Goal: Transaction & Acquisition: Purchase product/service

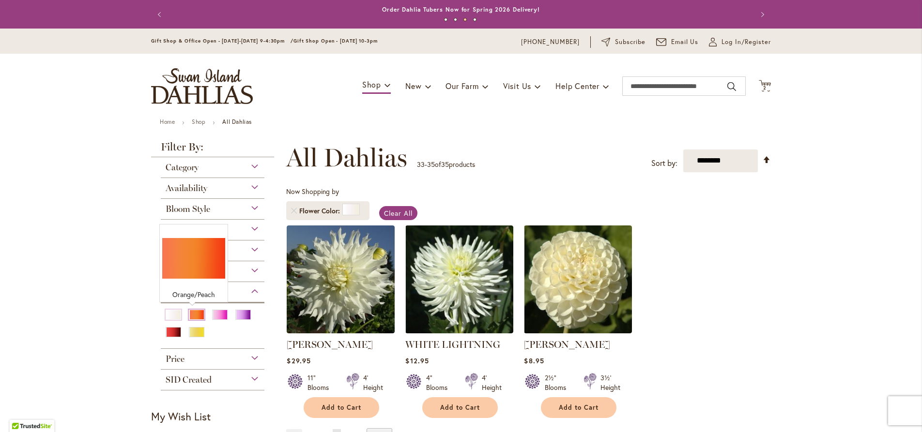
click at [194, 316] on div "Orange/Peach" at bounding box center [196, 315] width 15 height 10
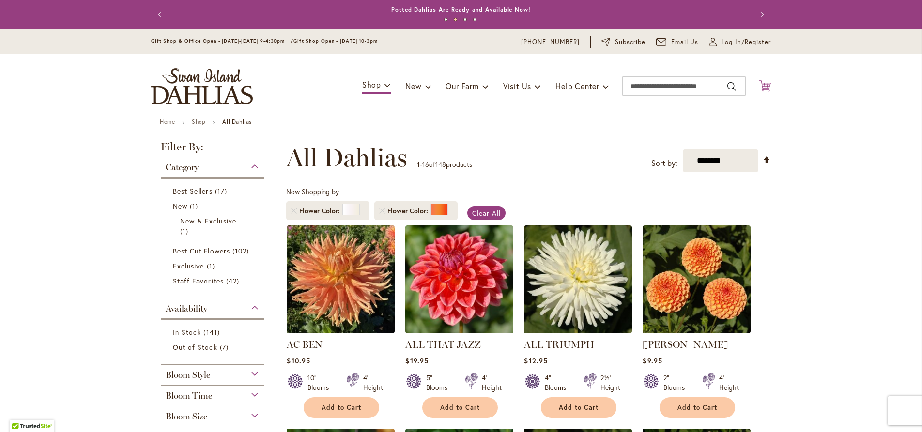
click at [765, 86] on icon at bounding box center [765, 86] width 12 height 12
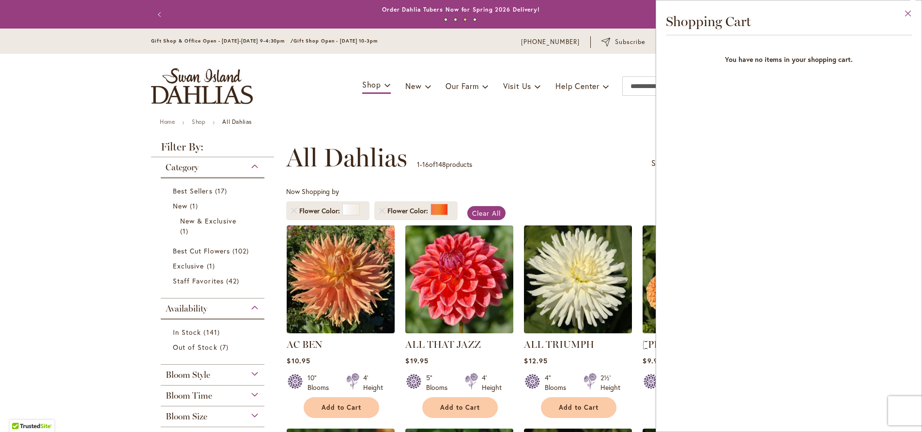
click at [908, 12] on button "Close" at bounding box center [908, 15] width 27 height 31
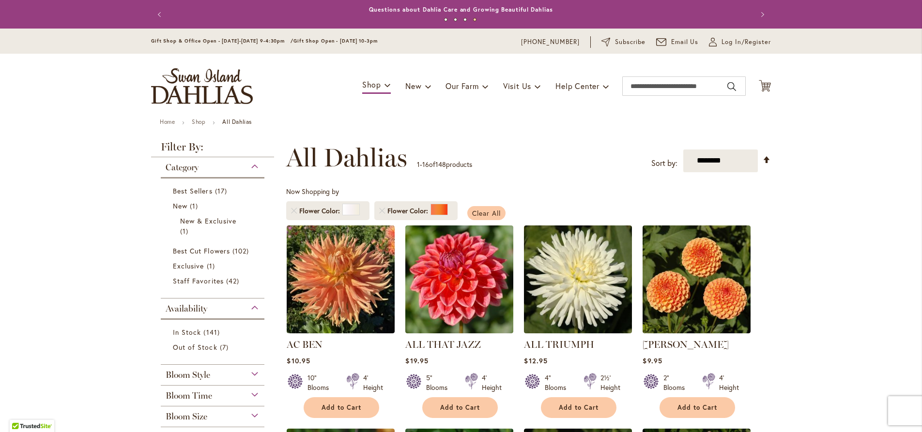
click at [475, 210] on span "Clear All" at bounding box center [486, 213] width 29 height 9
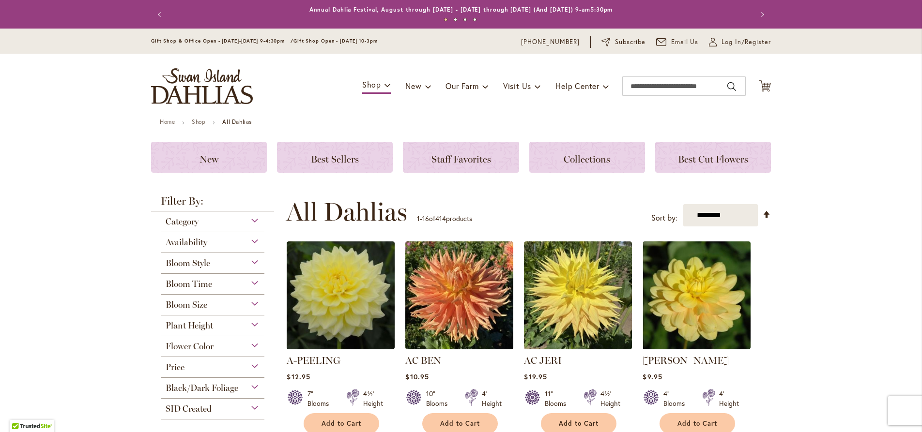
click at [214, 344] on div "Flower Color" at bounding box center [213, 344] width 104 height 15
click at [171, 370] on div "White/Cream" at bounding box center [173, 369] width 15 height 10
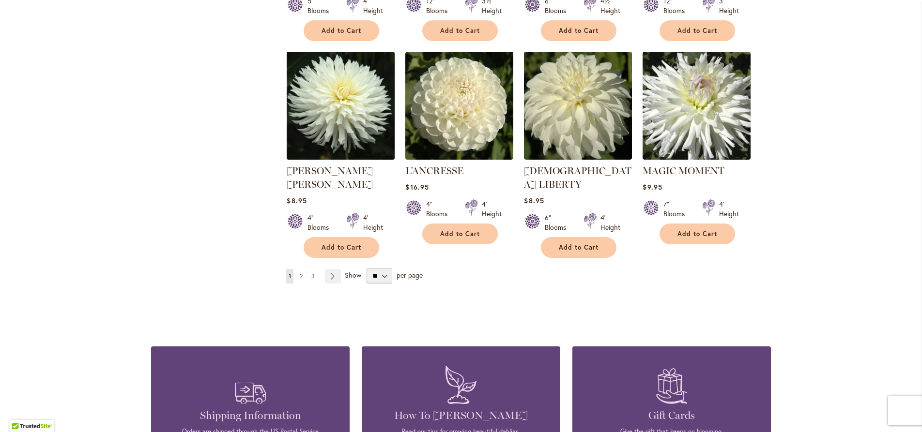
scroll to position [828, 0]
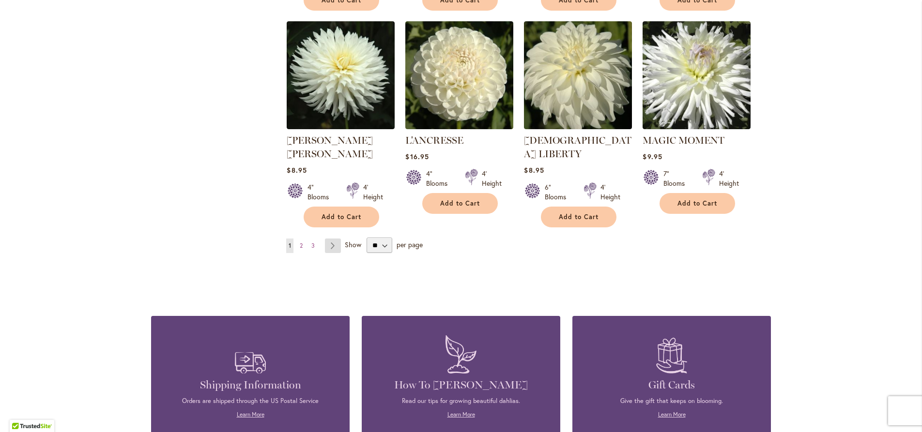
click at [330, 239] on link "Page Next" at bounding box center [333, 246] width 16 height 15
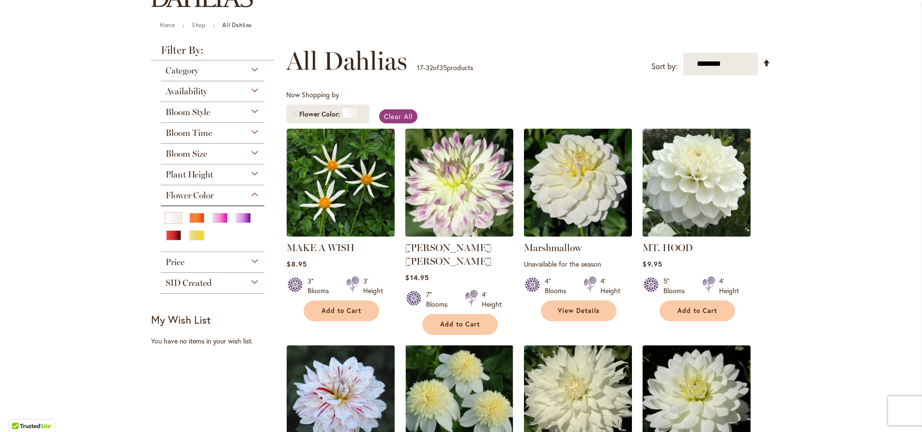
scroll to position [221, 0]
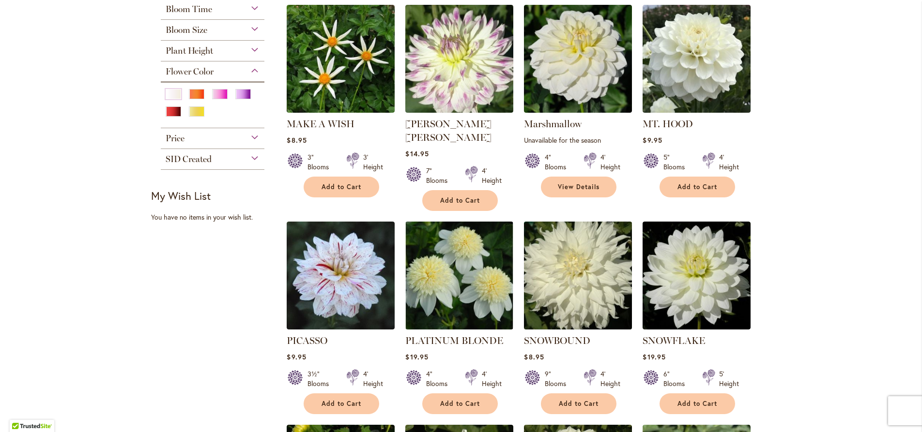
click at [592, 280] on img at bounding box center [577, 275] width 113 height 113
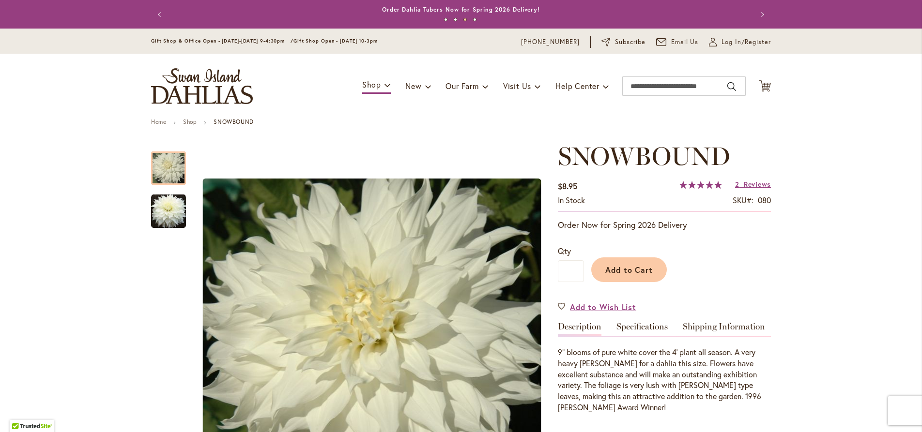
scroll to position [55, 0]
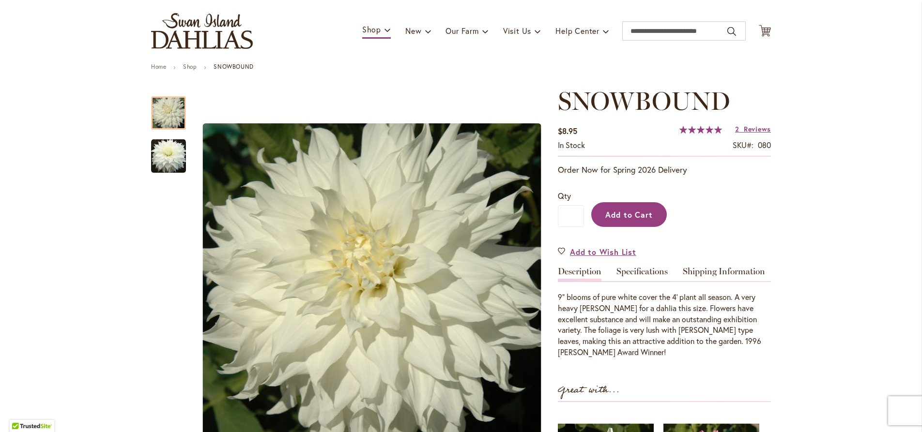
click at [631, 214] on span "Add to Cart" at bounding box center [629, 215] width 48 height 10
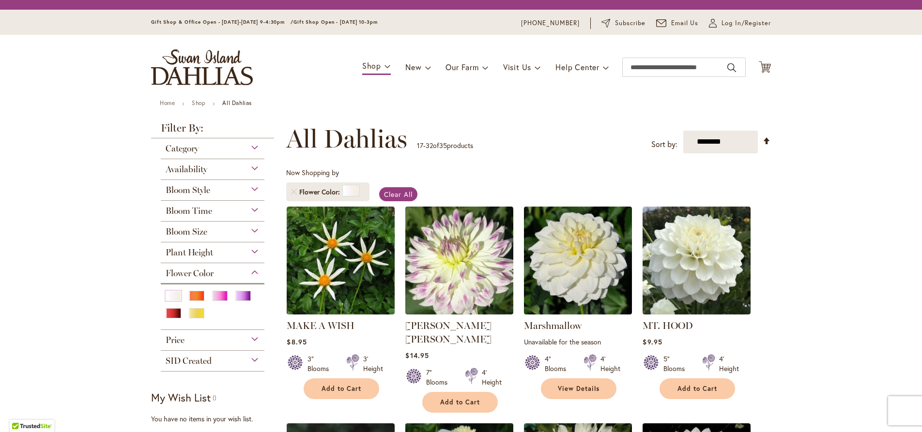
scroll to position [221, 0]
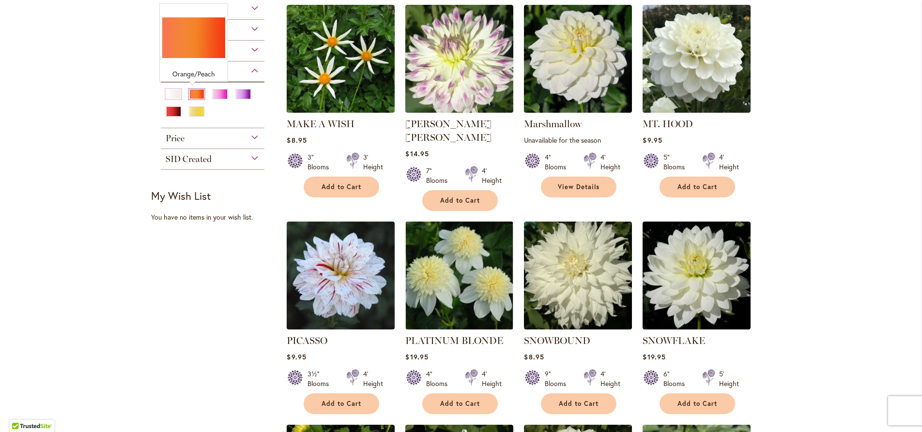
click at [197, 94] on div "Orange/Peach" at bounding box center [196, 94] width 15 height 10
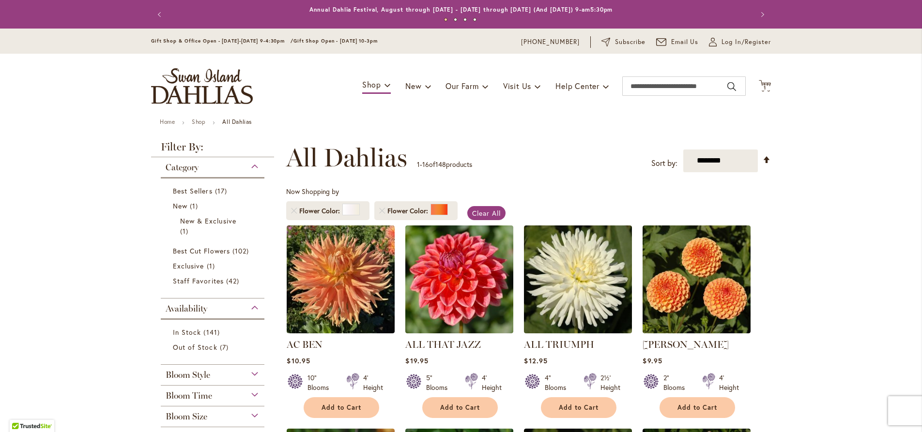
click at [475, 204] on div "Now Shopping by Flower Color Flower Color" at bounding box center [528, 206] width 485 height 38
click at [476, 212] on span "Clear All" at bounding box center [486, 213] width 29 height 9
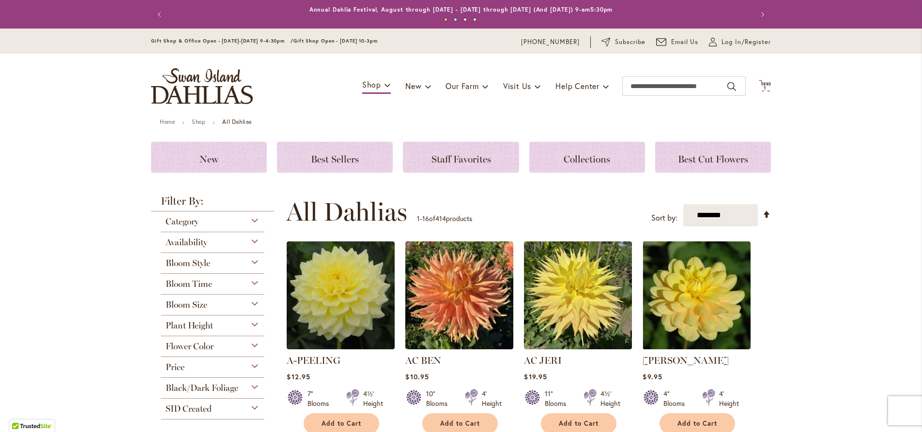
click at [251, 345] on div "Flower Color" at bounding box center [213, 344] width 104 height 15
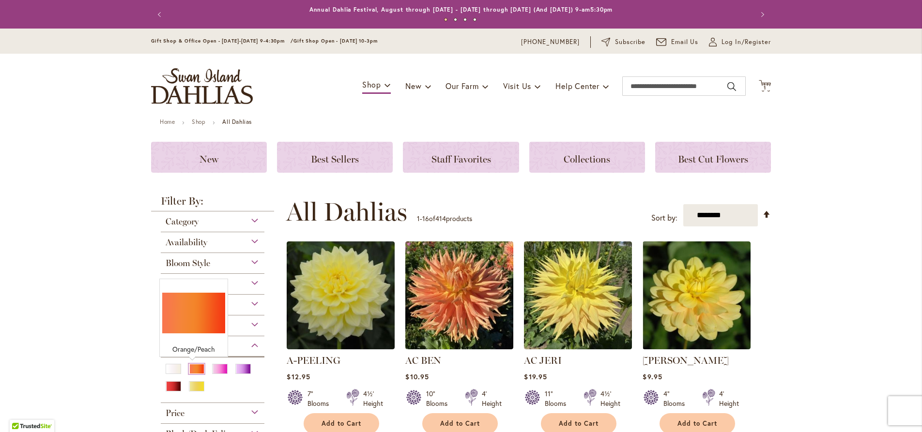
click at [191, 370] on div "Orange/Peach" at bounding box center [196, 369] width 15 height 10
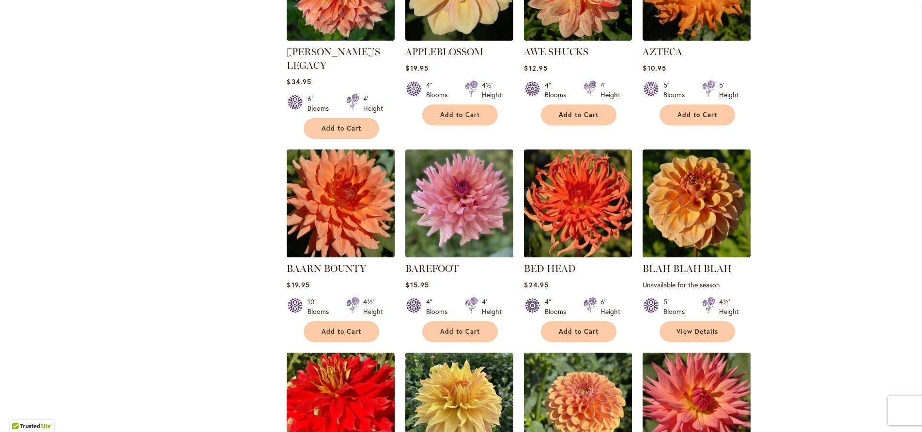
scroll to position [607, 0]
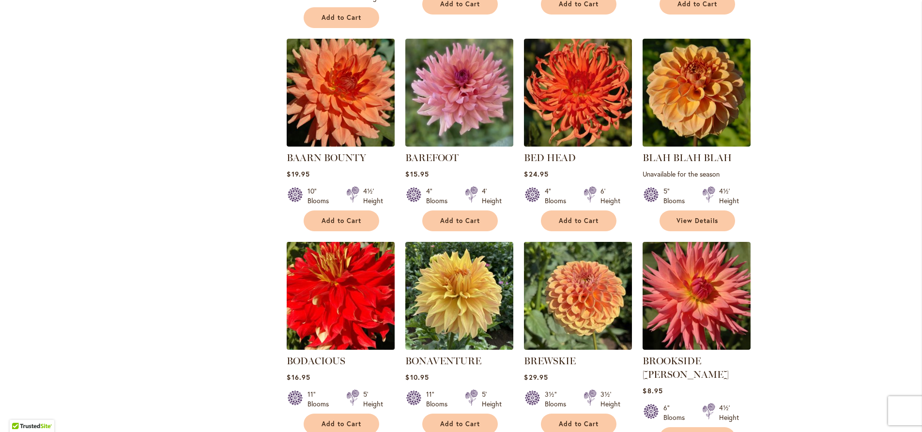
click at [344, 294] on img at bounding box center [340, 295] width 113 height 113
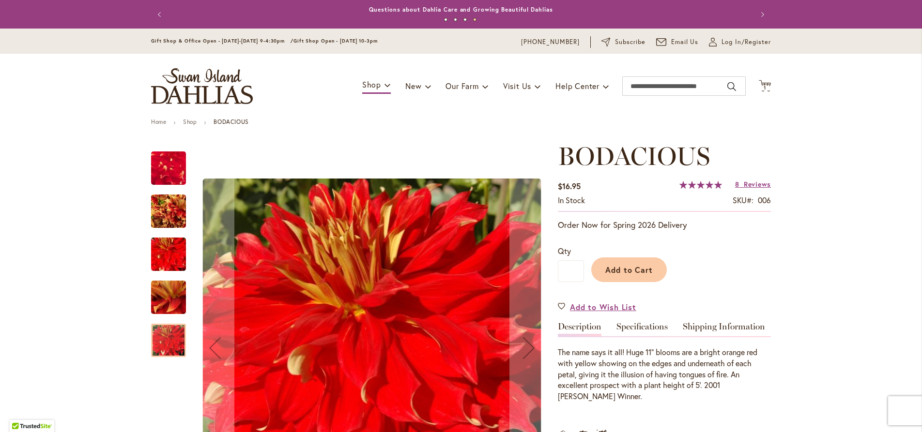
click at [162, 213] on img "BODACIOUS" at bounding box center [168, 211] width 35 height 46
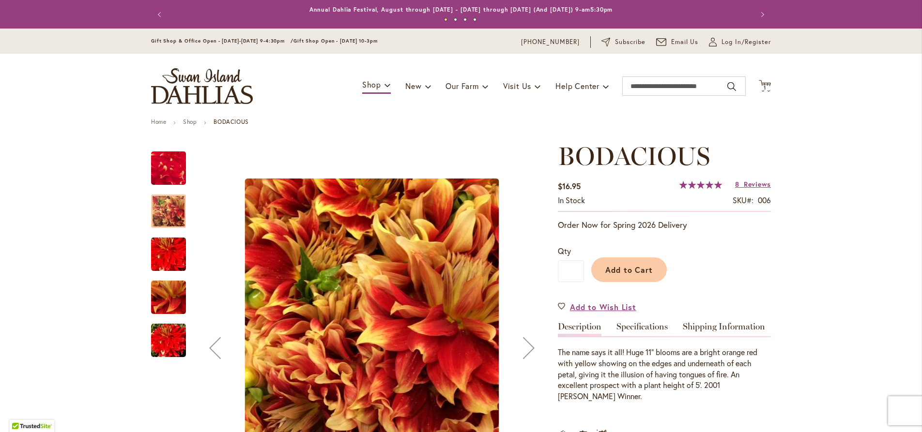
click at [163, 251] on img "BODACIOUS" at bounding box center [169, 254] width 70 height 46
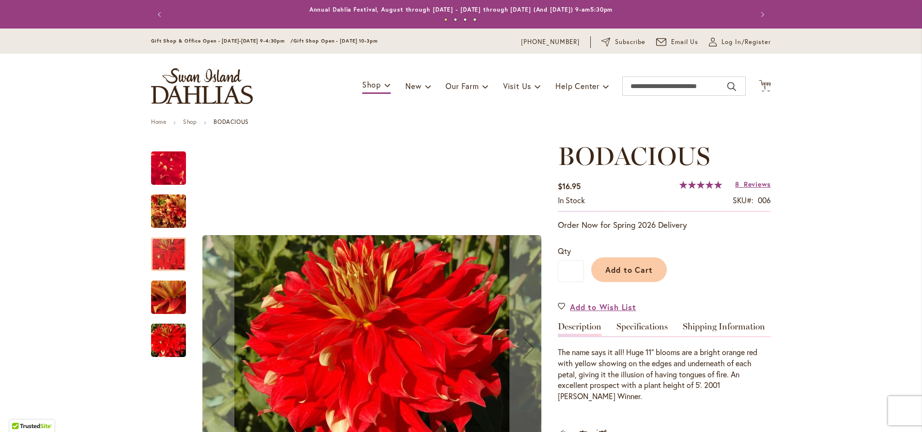
click at [167, 298] on img "BODACIOUS" at bounding box center [169, 298] width 70 height 52
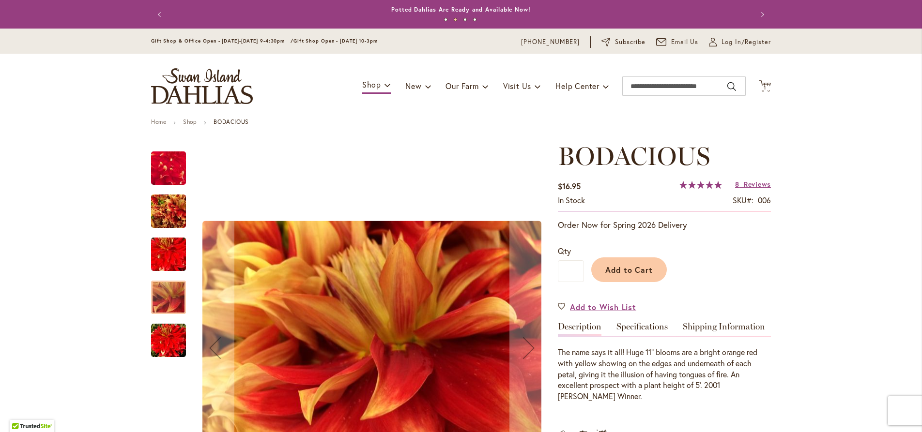
click at [164, 337] on img "BODACIOUS" at bounding box center [168, 340] width 35 height 35
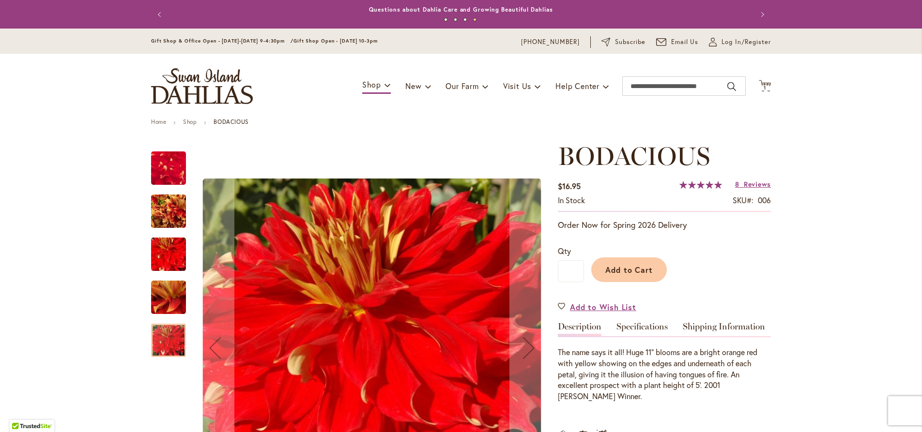
click at [171, 168] on img "BODACIOUS" at bounding box center [168, 168] width 67 height 67
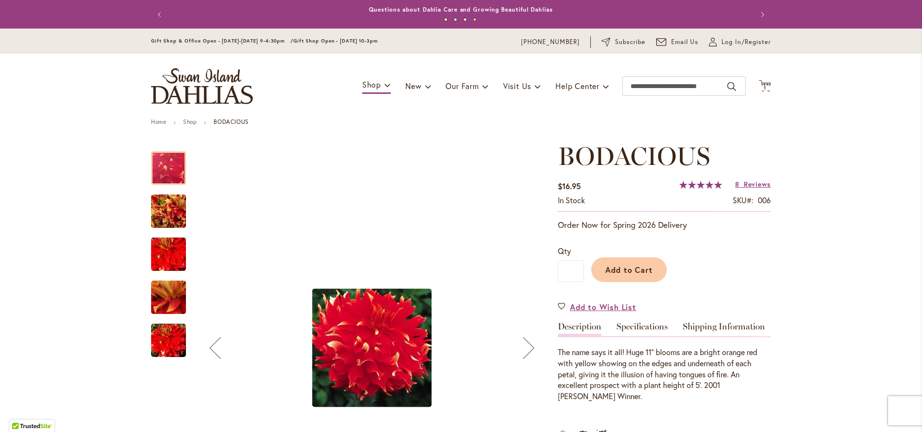
click at [372, 362] on img "BODACIOUS" at bounding box center [372, 348] width 120 height 119
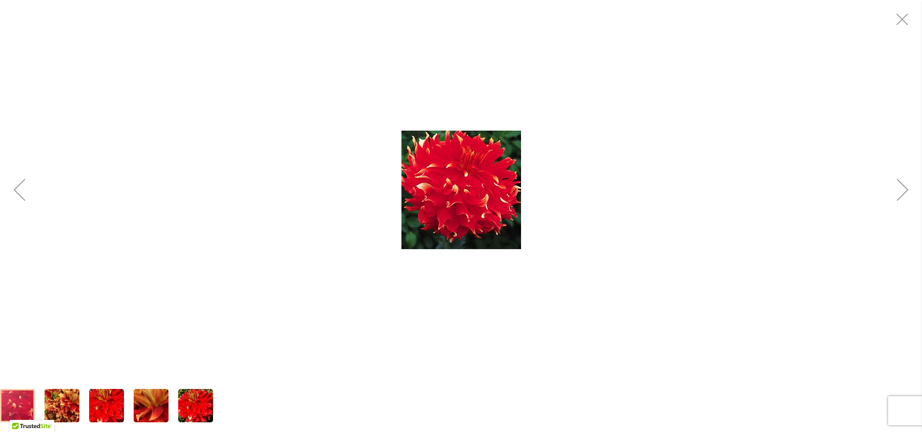
click at [902, 192] on div "Next" at bounding box center [902, 189] width 39 height 39
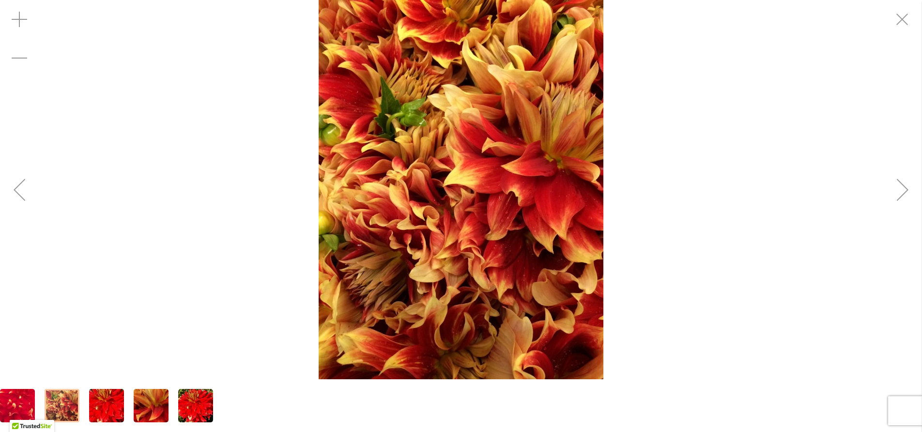
click at [901, 192] on div "Next" at bounding box center [902, 189] width 39 height 39
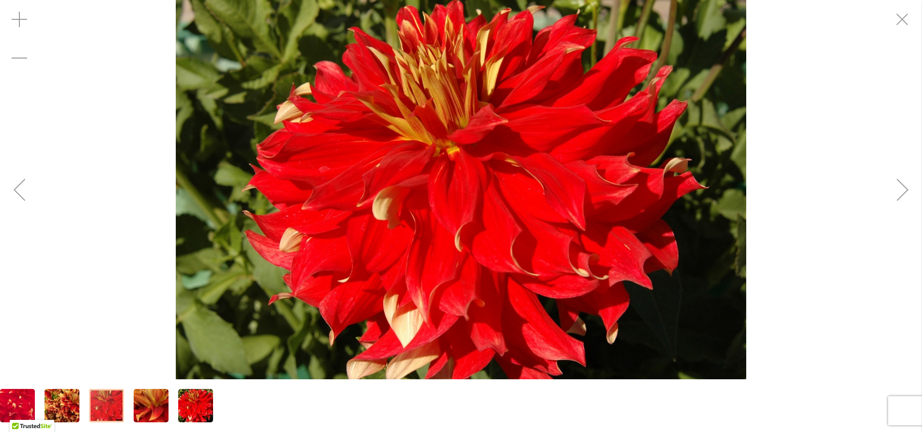
click at [899, 193] on div "Next" at bounding box center [902, 189] width 39 height 39
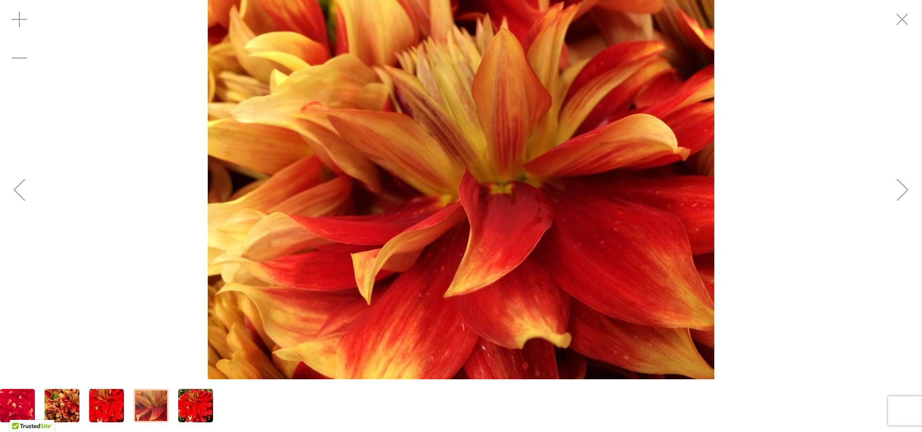
click at [901, 196] on div "Next" at bounding box center [902, 189] width 39 height 39
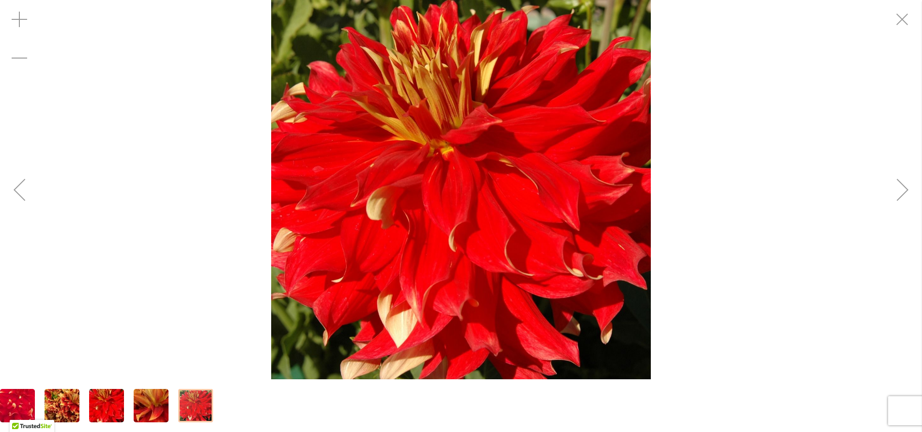
click at [902, 193] on div "Next" at bounding box center [902, 189] width 39 height 39
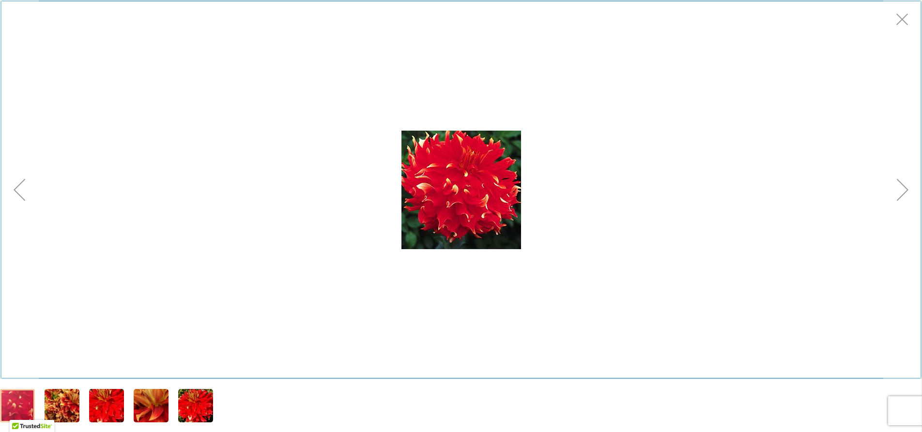
click at [897, 18] on div "Exit fullscreen" at bounding box center [902, 19] width 39 height 39
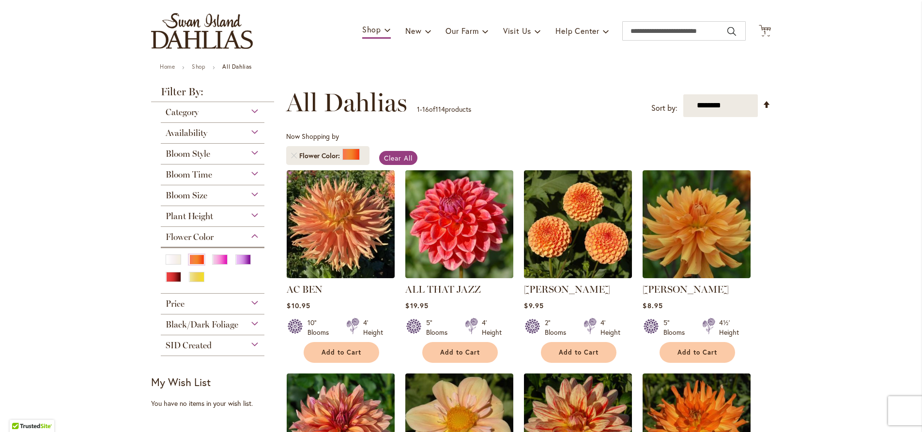
scroll to position [221, 0]
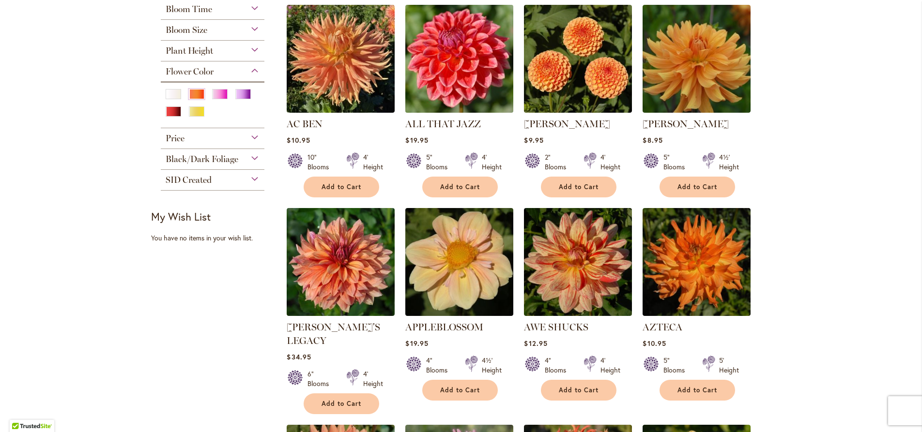
click at [476, 57] on img at bounding box center [459, 58] width 113 height 113
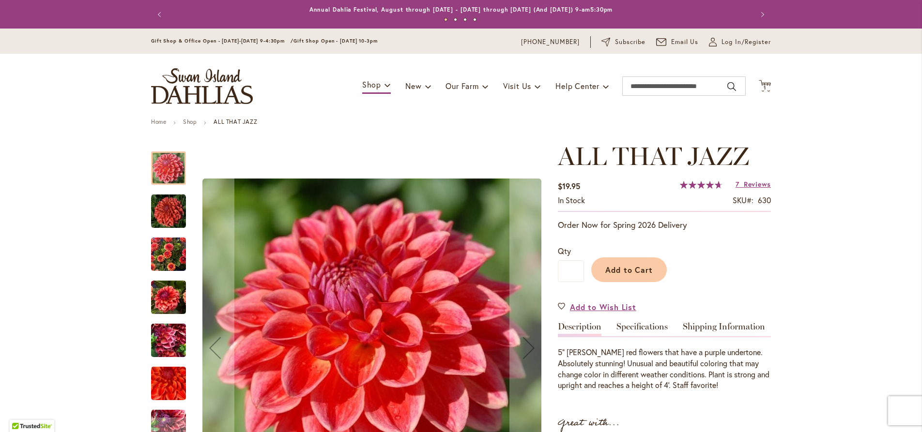
scroll to position [55, 0]
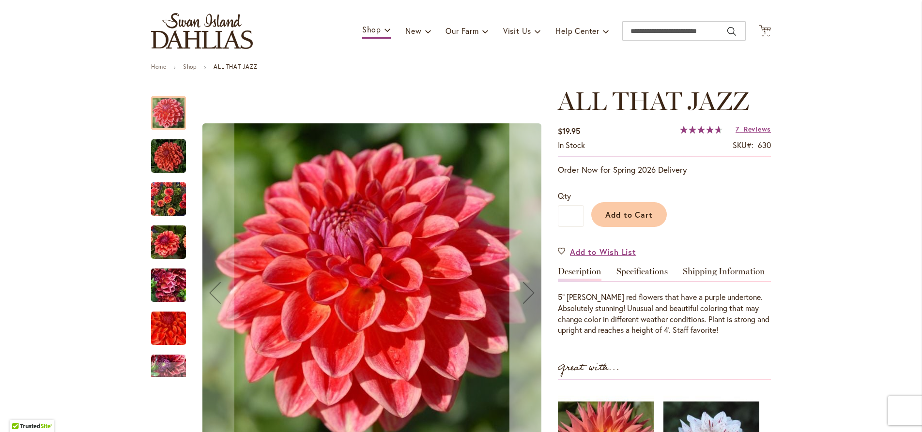
click at [518, 286] on div "Next" at bounding box center [528, 293] width 39 height 39
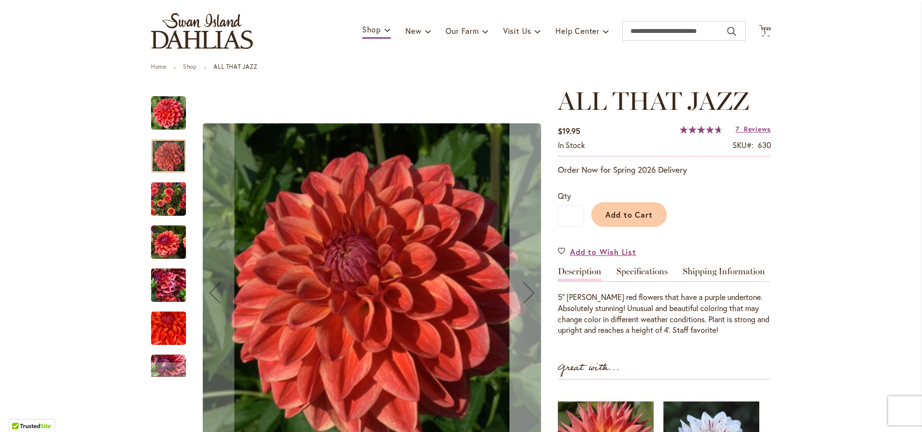
click at [518, 286] on div "Next" at bounding box center [528, 293] width 39 height 39
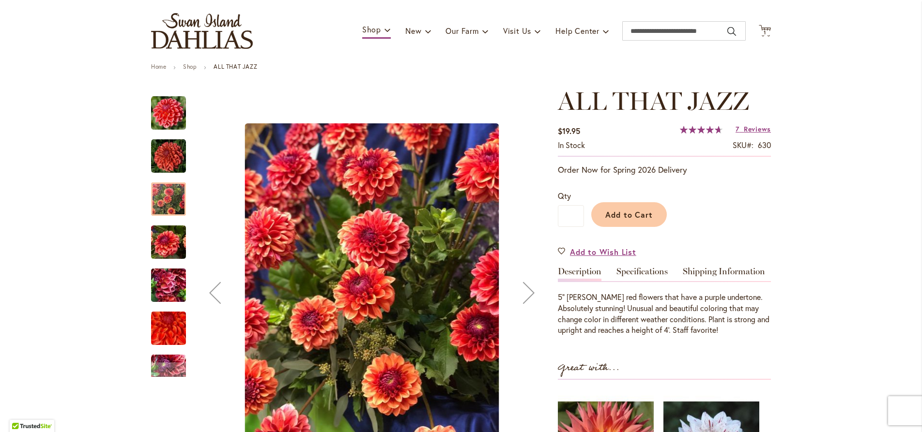
click at [518, 286] on div "Next" at bounding box center [528, 293] width 39 height 39
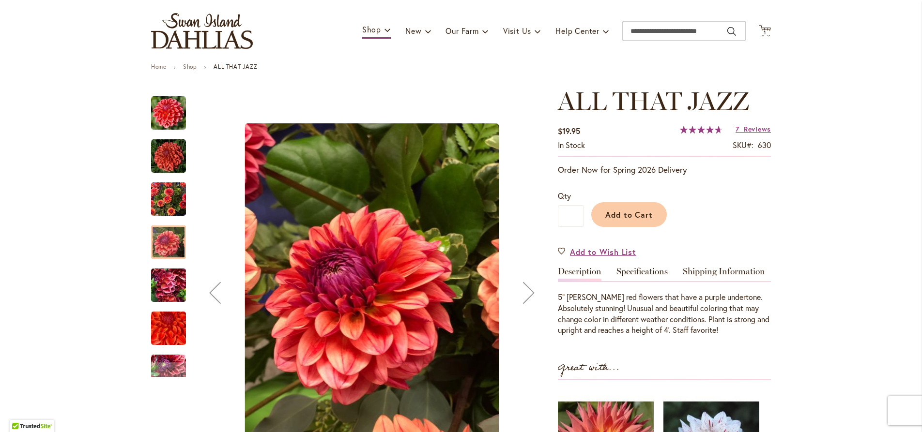
click at [518, 286] on div "Next" at bounding box center [528, 293] width 39 height 39
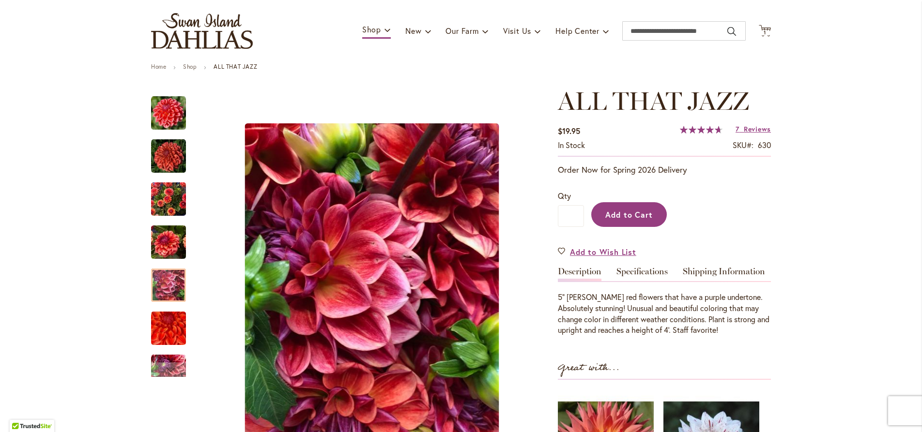
click at [633, 211] on span "Add to Cart" at bounding box center [629, 215] width 48 height 10
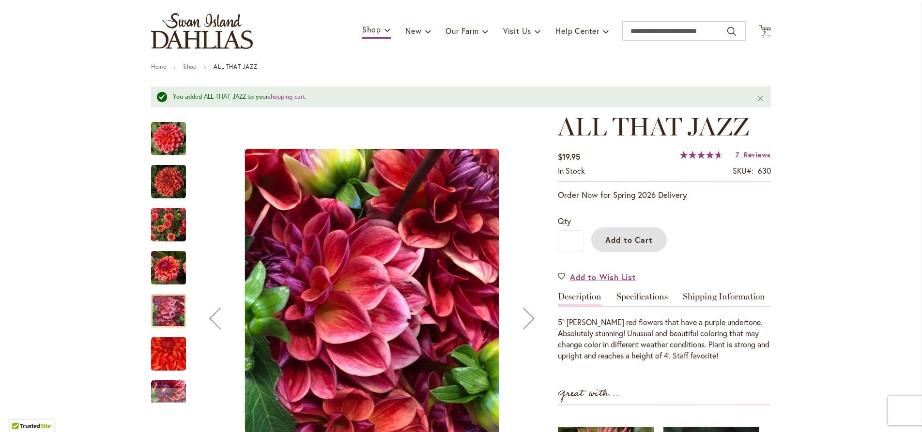
click at [521, 323] on div "Next" at bounding box center [528, 318] width 39 height 39
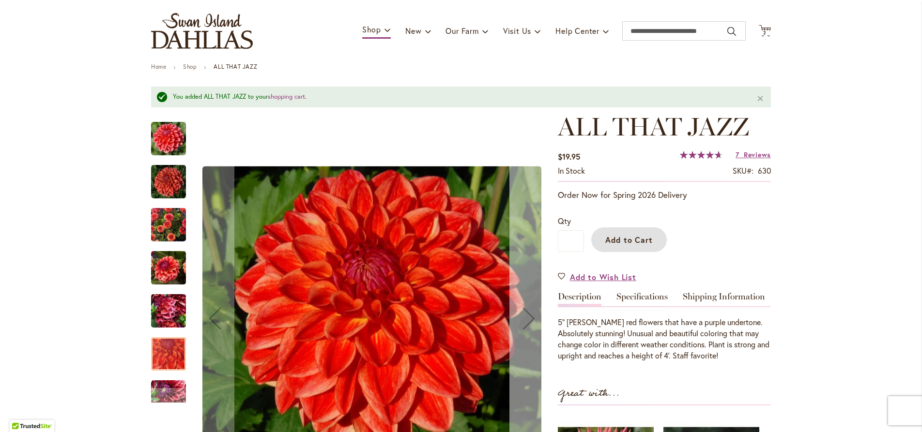
click at [521, 322] on div "Next" at bounding box center [528, 318] width 39 height 39
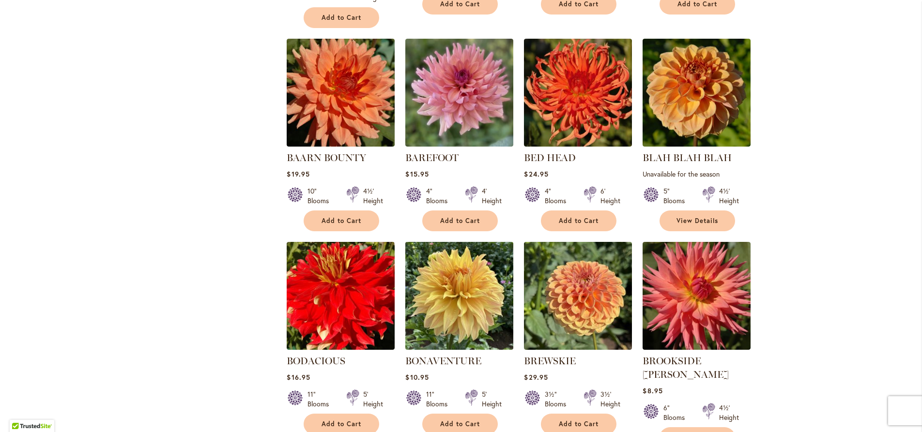
scroll to position [718, 0]
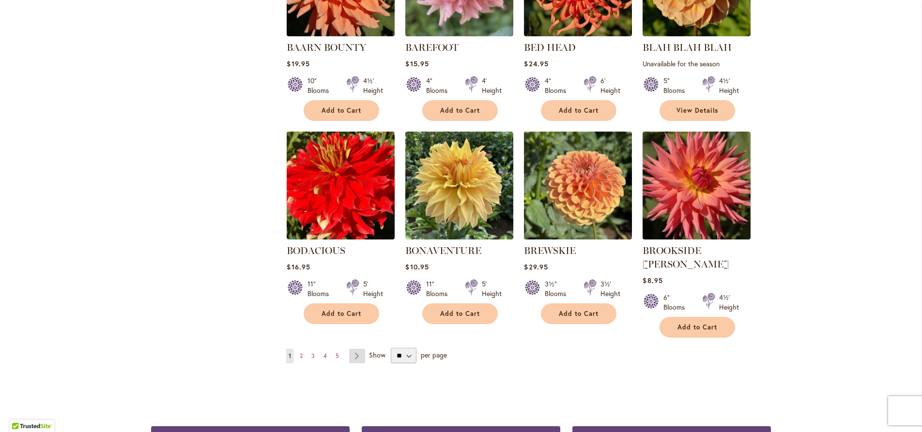
click at [352, 349] on link "Page Next" at bounding box center [357, 356] width 16 height 15
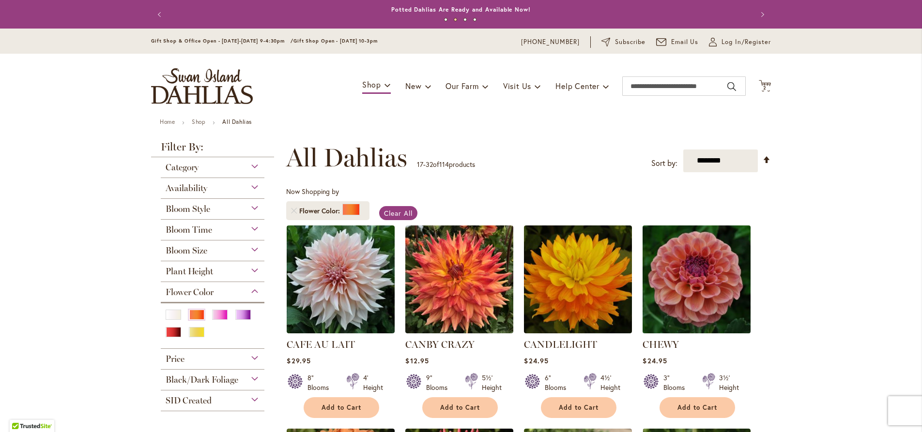
click at [694, 291] on img at bounding box center [696, 279] width 113 height 113
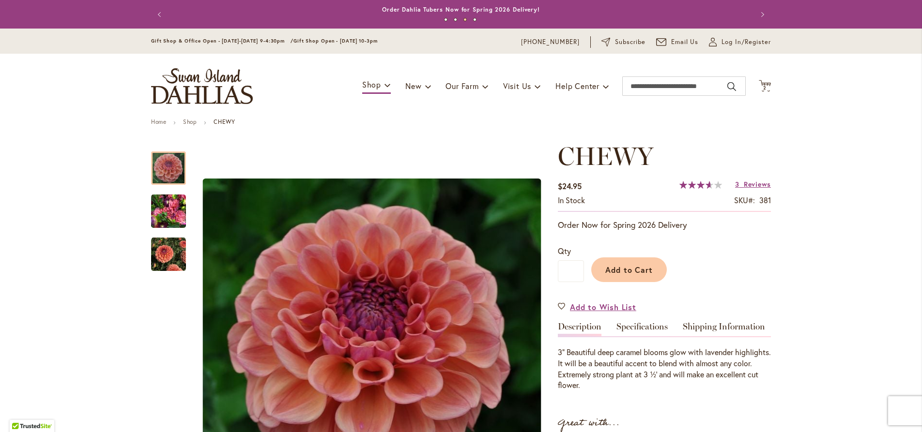
scroll to position [55, 0]
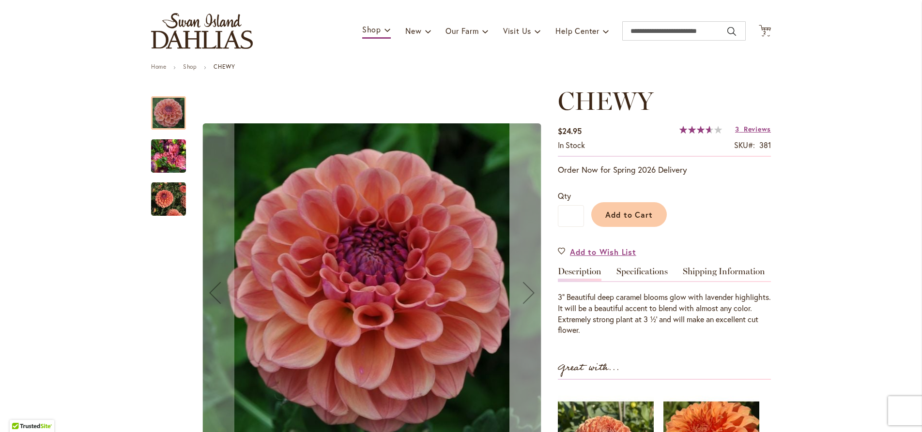
click at [529, 300] on div "Next" at bounding box center [528, 293] width 39 height 39
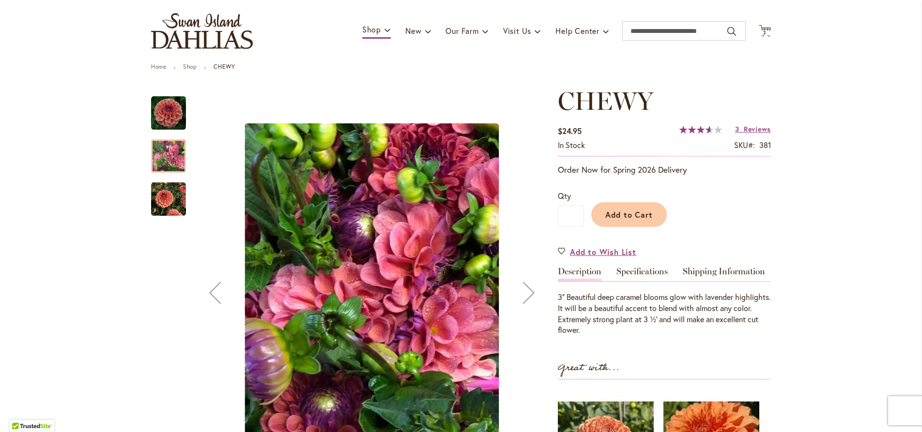
click at [529, 295] on div "Next" at bounding box center [528, 293] width 39 height 39
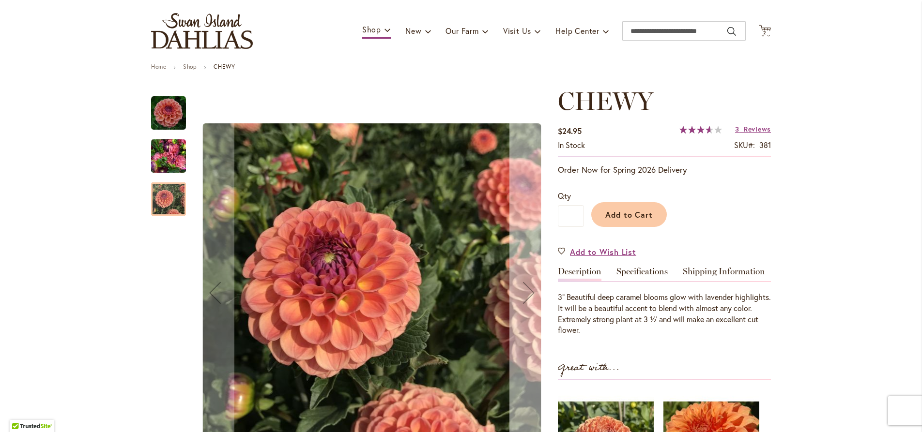
click at [529, 295] on div "Next" at bounding box center [528, 293] width 39 height 39
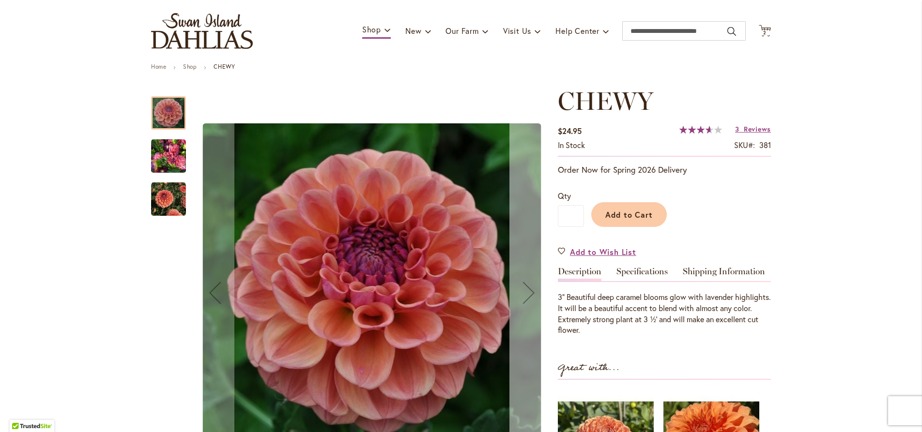
click at [529, 295] on div "Next" at bounding box center [528, 293] width 39 height 39
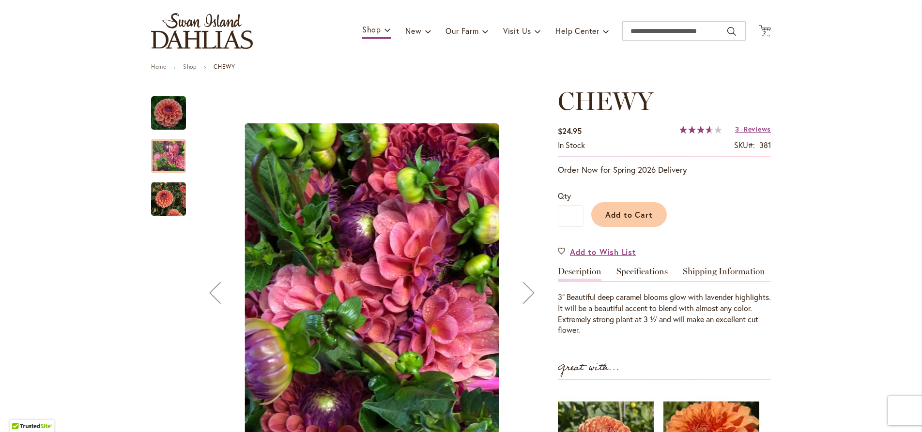
click at [529, 295] on div "Next" at bounding box center [528, 293] width 39 height 39
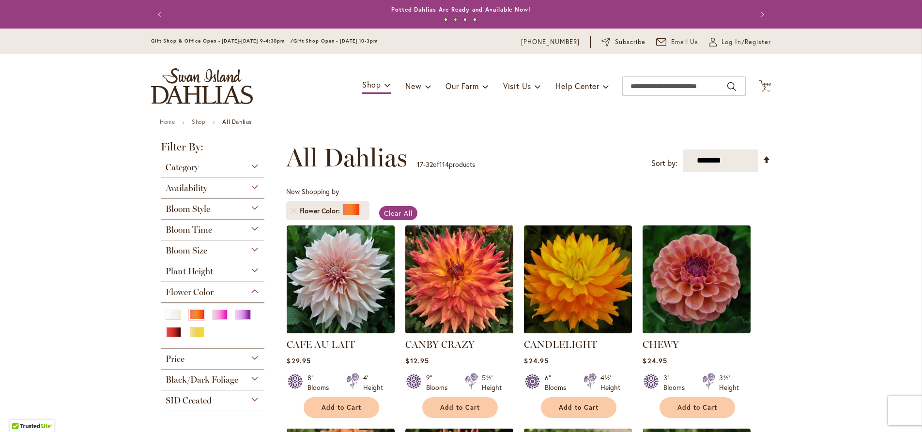
click at [455, 294] on img at bounding box center [459, 279] width 113 height 113
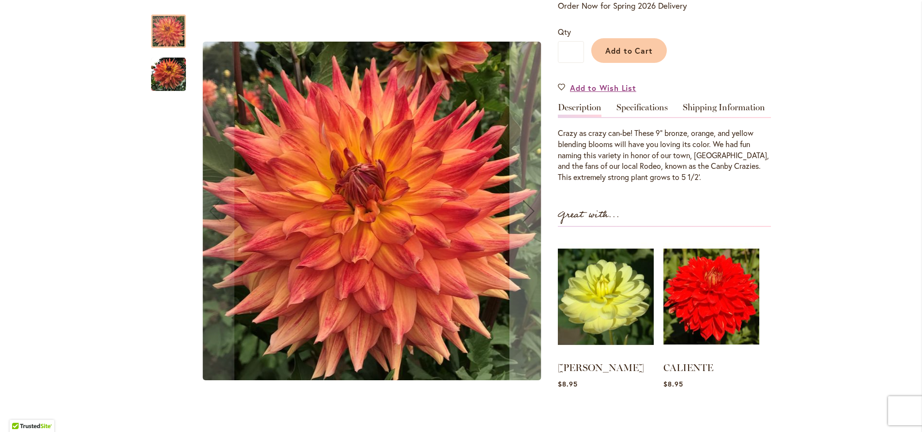
scroll to position [166, 0]
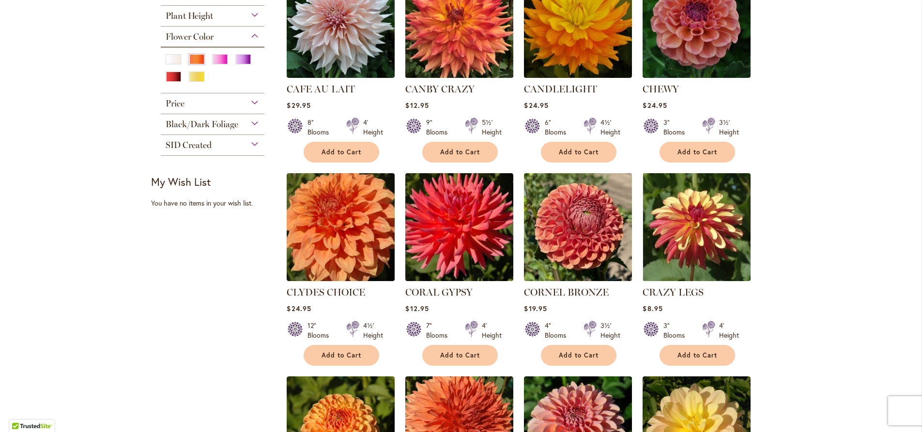
scroll to position [276, 0]
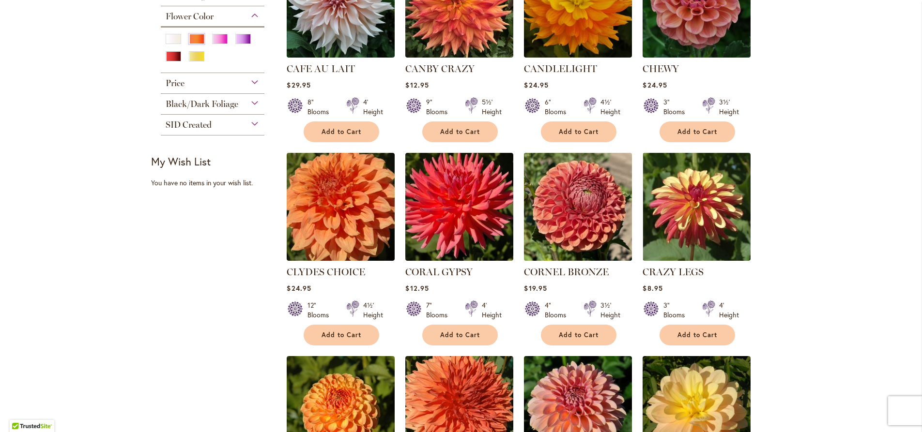
click at [590, 229] on img at bounding box center [577, 206] width 113 height 113
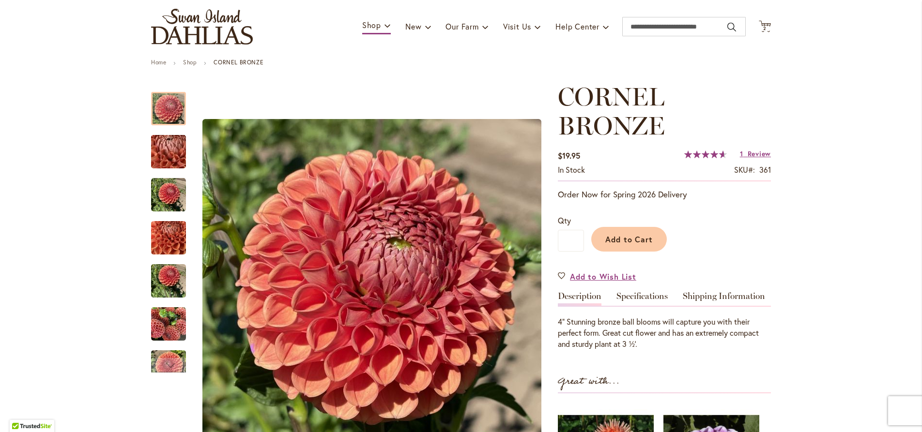
scroll to position [166, 0]
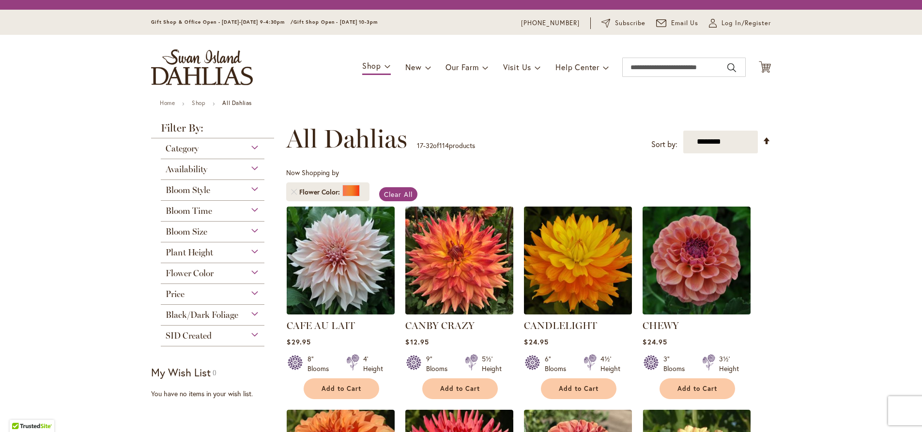
scroll to position [276, 0]
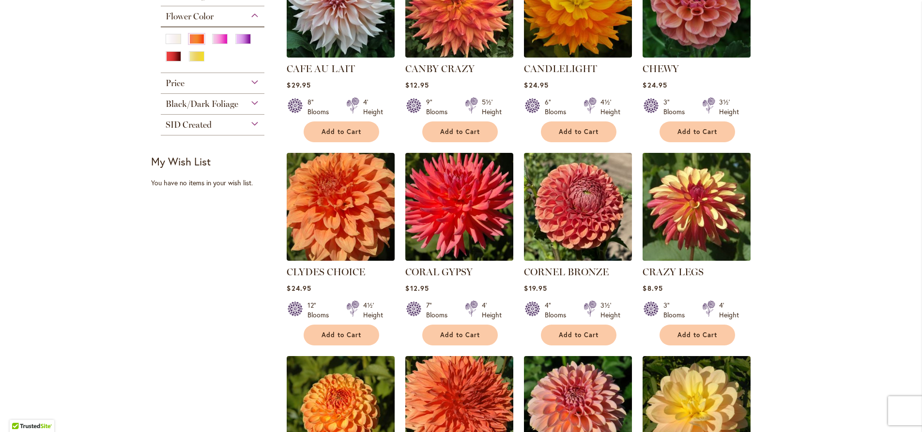
click at [701, 213] on img at bounding box center [696, 206] width 113 height 113
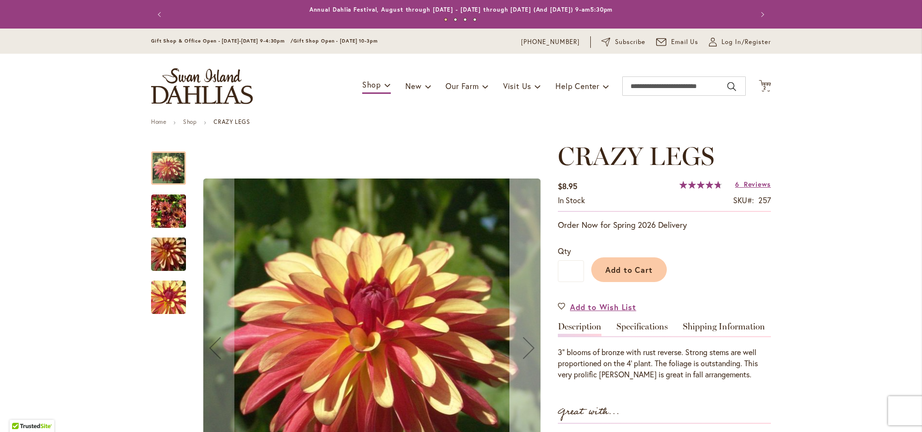
click at [527, 349] on div "Next" at bounding box center [528, 348] width 39 height 39
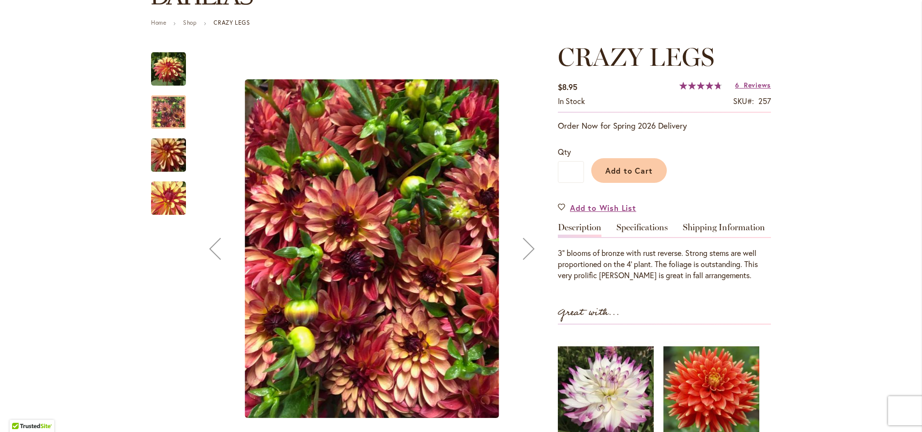
scroll to position [110, 0]
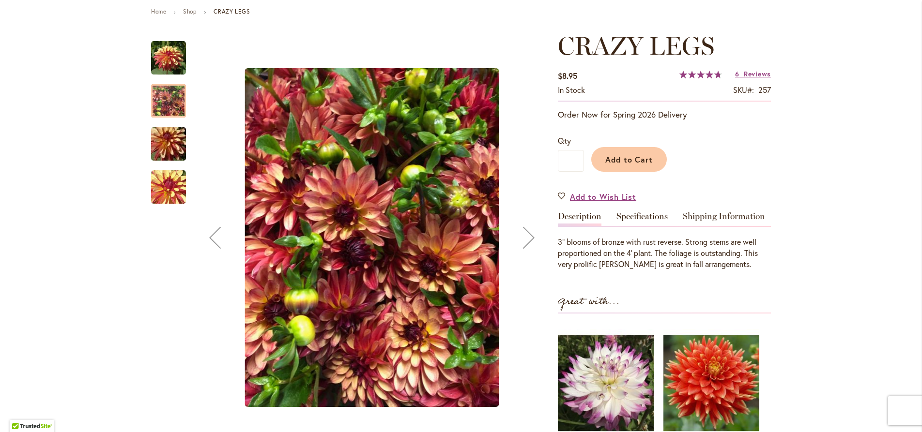
click at [526, 237] on div "Next" at bounding box center [528, 237] width 39 height 39
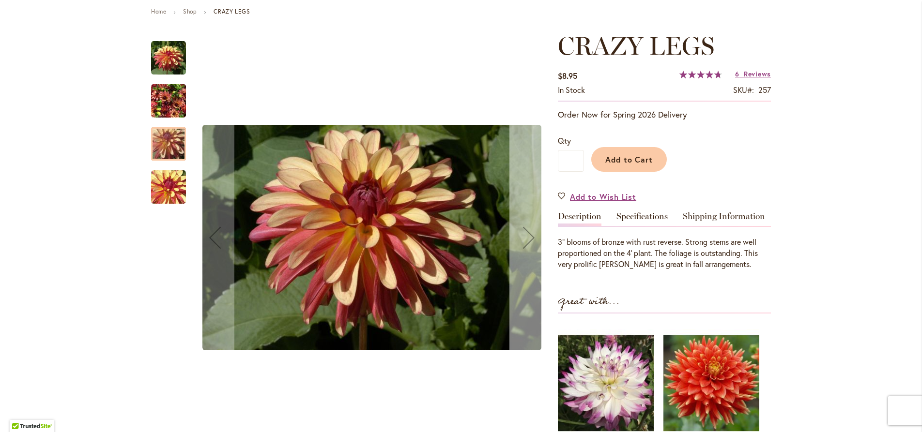
click at [526, 237] on div "Next" at bounding box center [528, 237] width 39 height 39
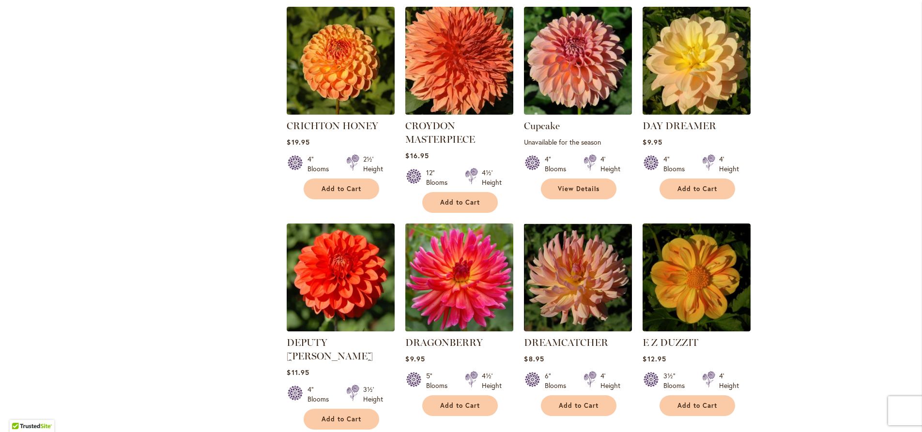
scroll to position [681, 0]
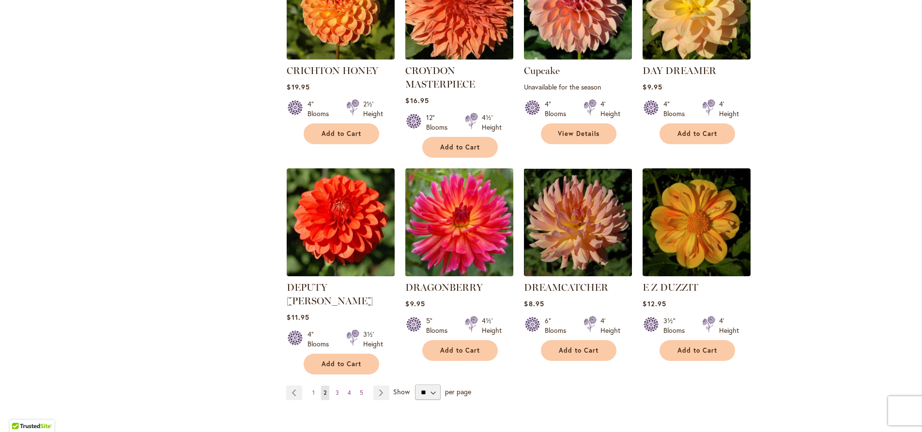
click at [459, 208] on img at bounding box center [459, 222] width 113 height 113
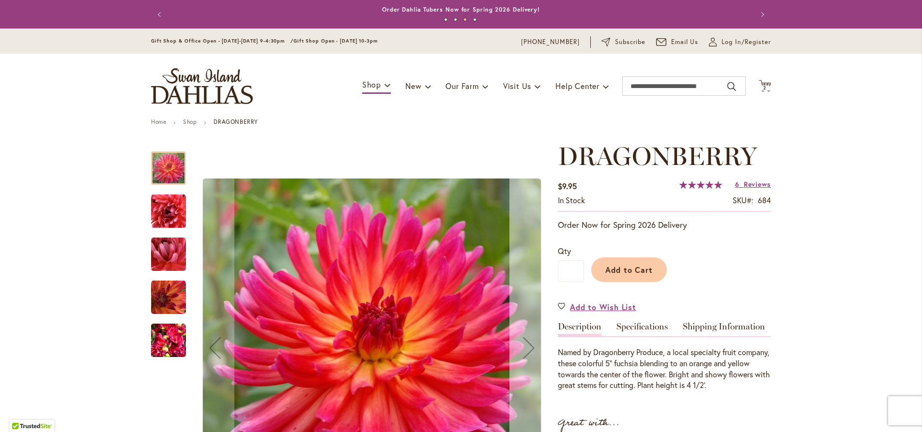
scroll to position [110, 0]
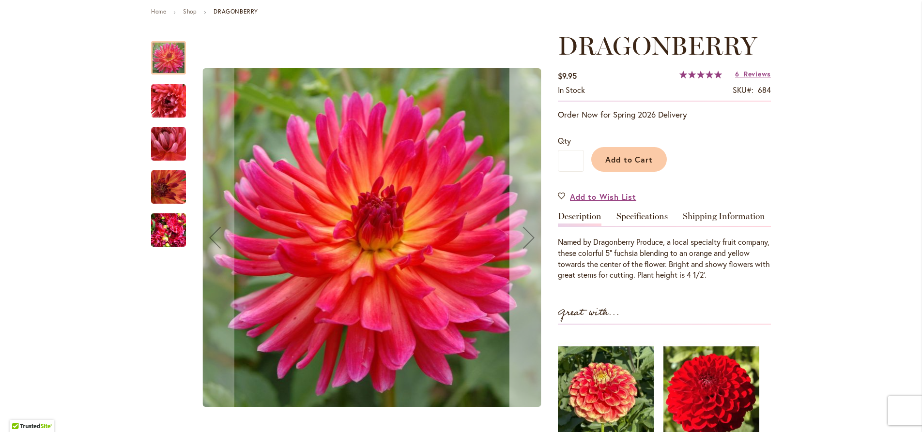
click at [530, 239] on div "Next" at bounding box center [528, 237] width 39 height 39
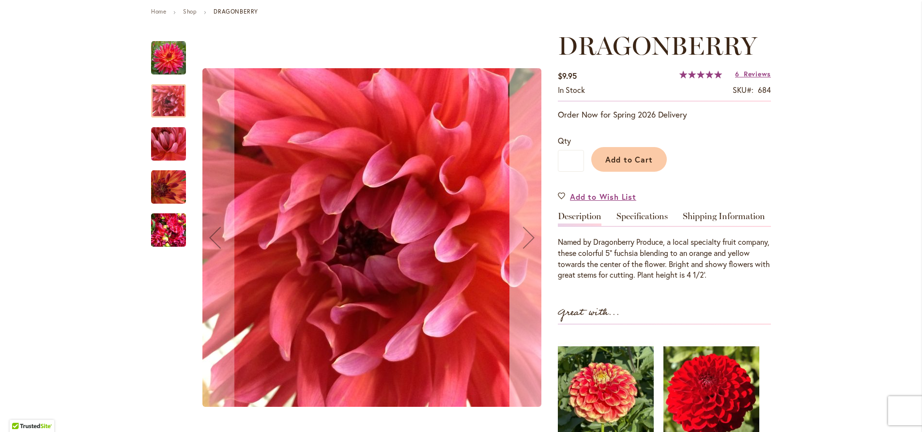
click at [530, 239] on div "Next" at bounding box center [528, 237] width 39 height 39
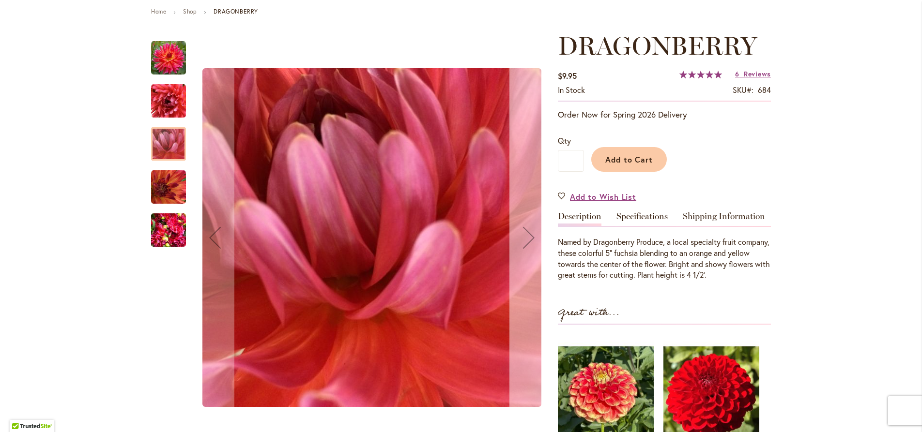
click at [530, 239] on div "Next" at bounding box center [528, 237] width 39 height 39
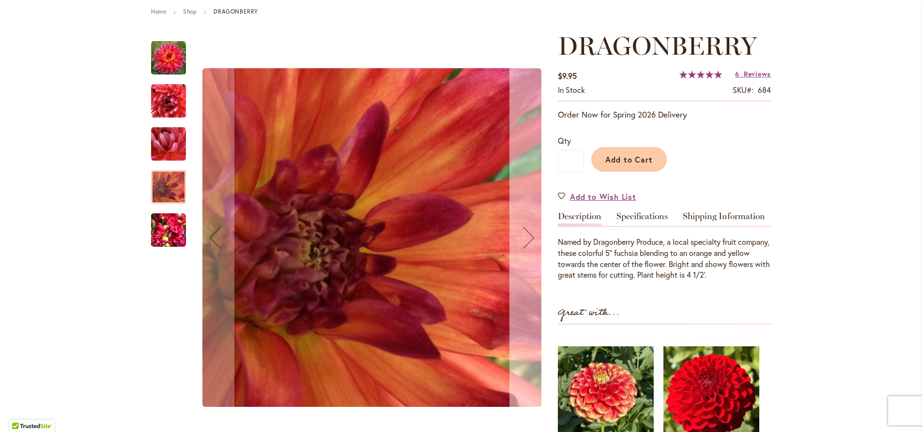
click at [530, 239] on div "Next" at bounding box center [528, 237] width 39 height 39
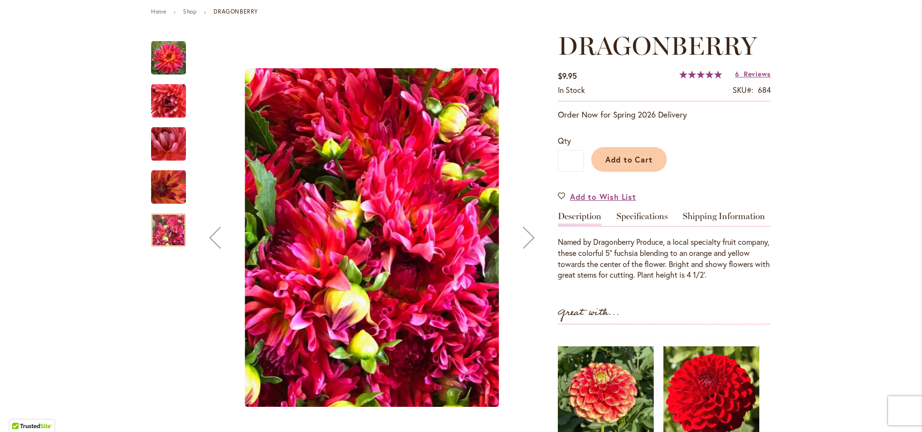
click at [530, 239] on div "Next" at bounding box center [528, 237] width 39 height 39
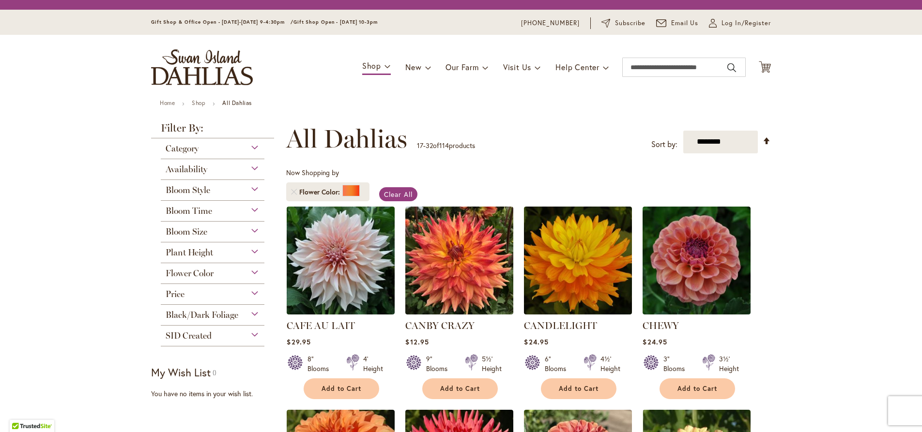
scroll to position [681, 0]
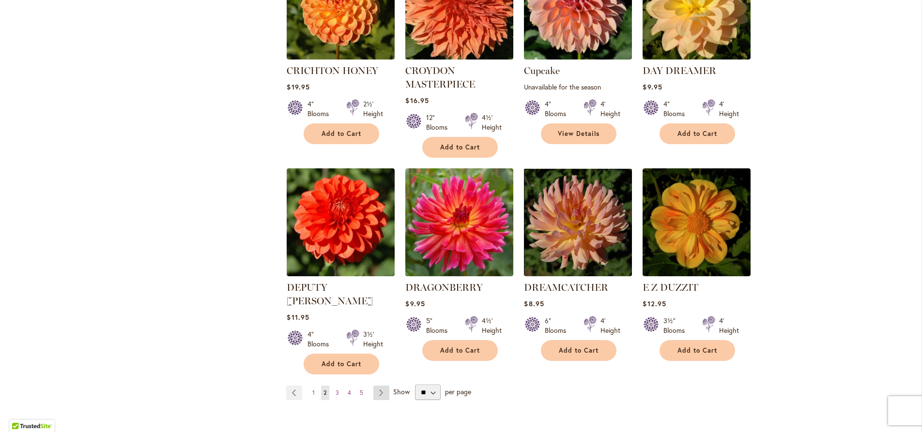
click at [379, 386] on link "Page Next" at bounding box center [381, 393] width 16 height 15
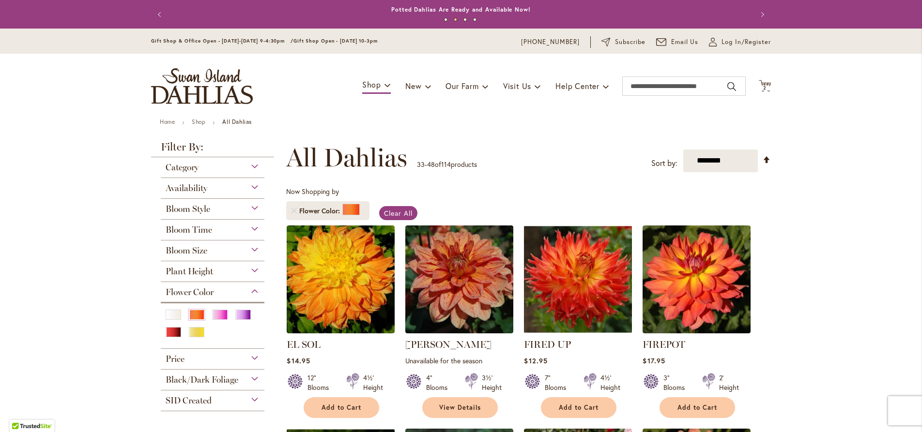
click at [575, 279] on img at bounding box center [577, 279] width 113 height 113
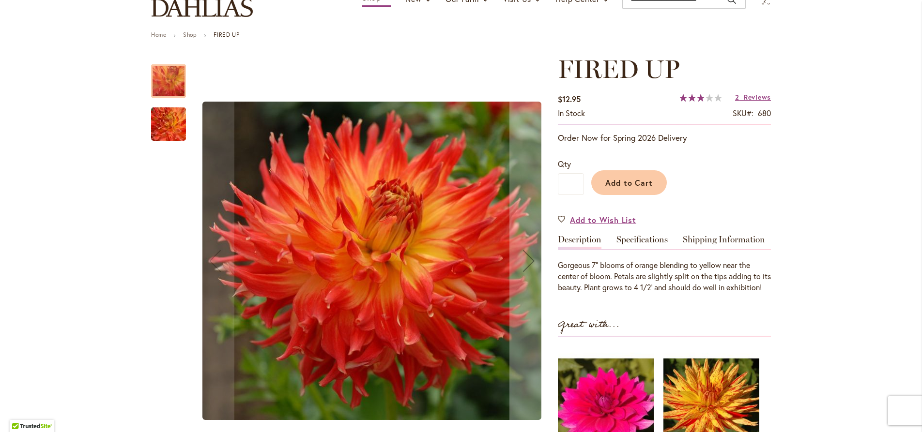
scroll to position [55, 0]
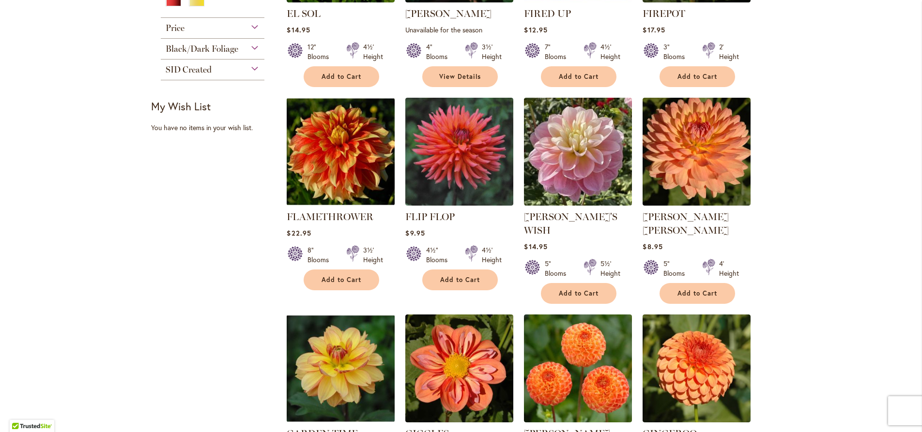
scroll to position [442, 0]
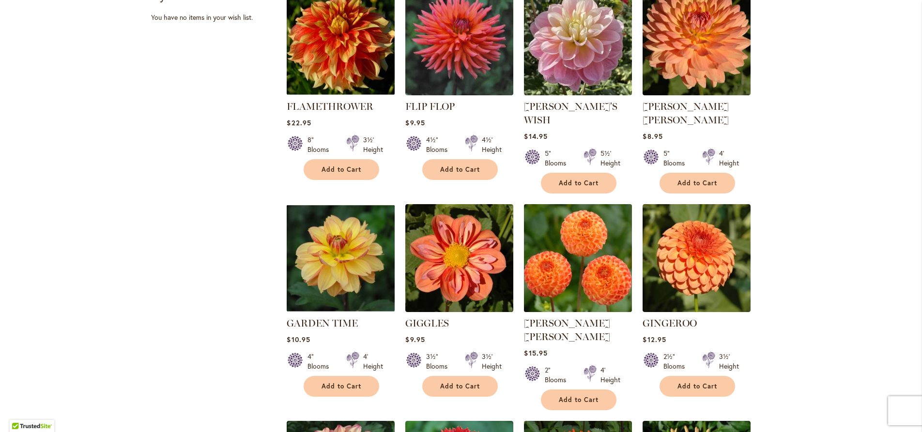
click at [580, 269] on img at bounding box center [577, 257] width 113 height 113
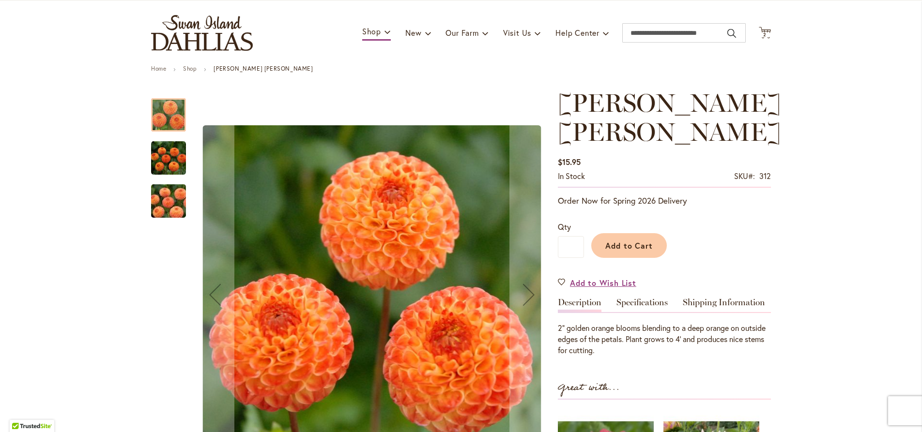
scroll to position [55, 0]
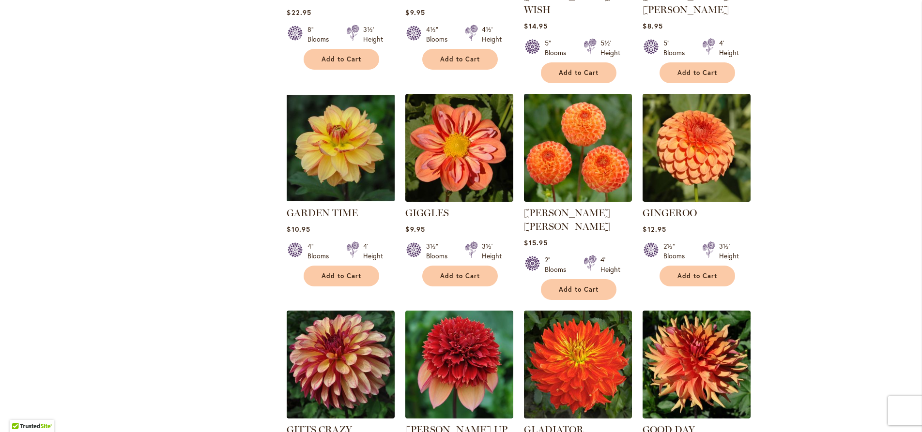
scroll to position [718, 0]
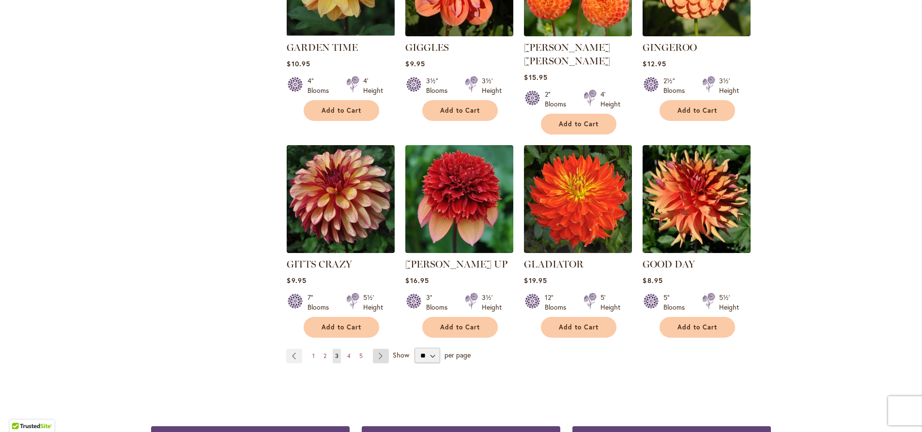
click at [374, 349] on link "Page Next" at bounding box center [381, 356] width 16 height 15
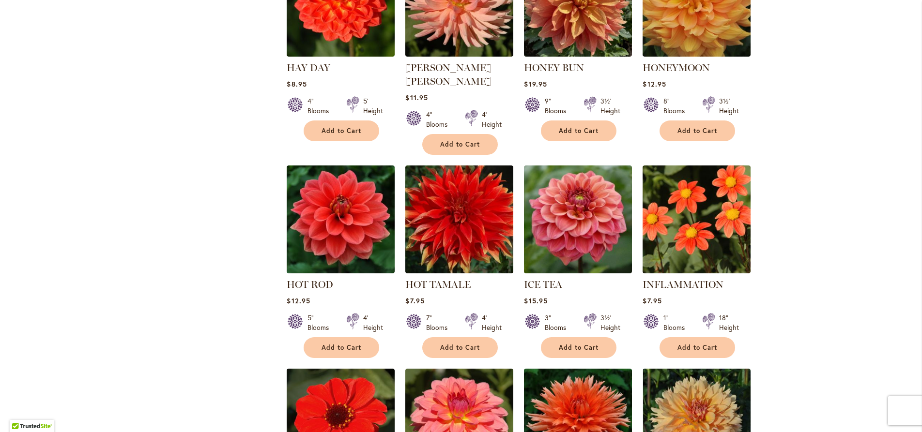
scroll to position [497, 0]
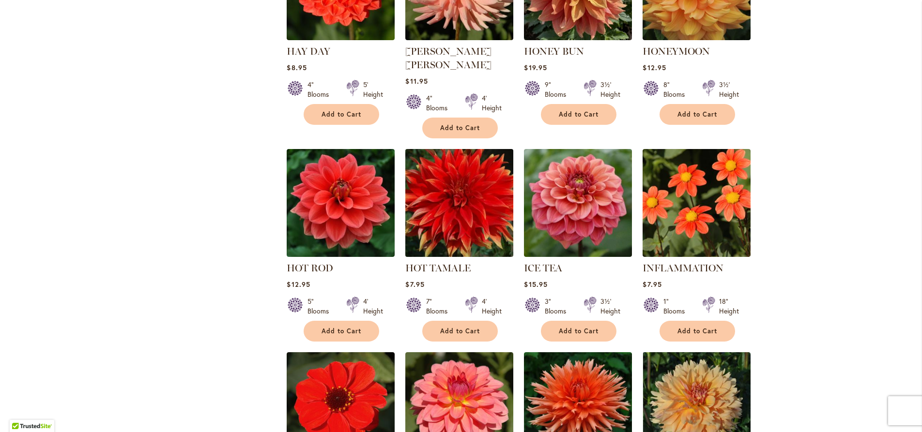
click at [465, 187] on img at bounding box center [459, 202] width 113 height 113
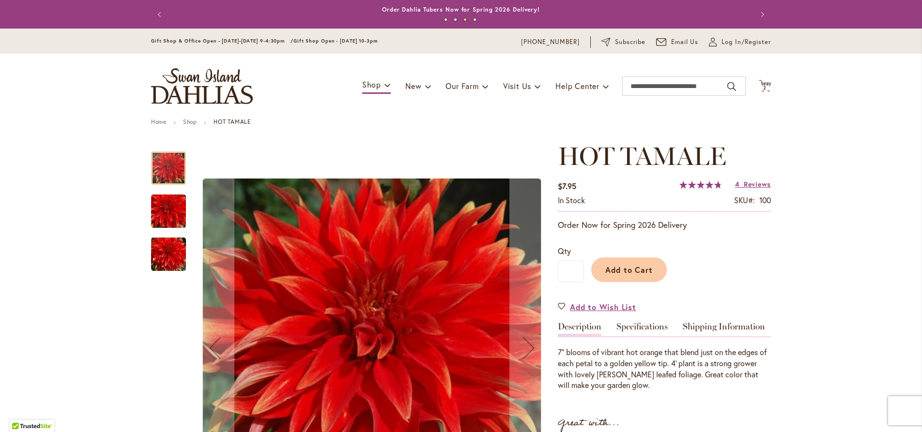
scroll to position [110, 0]
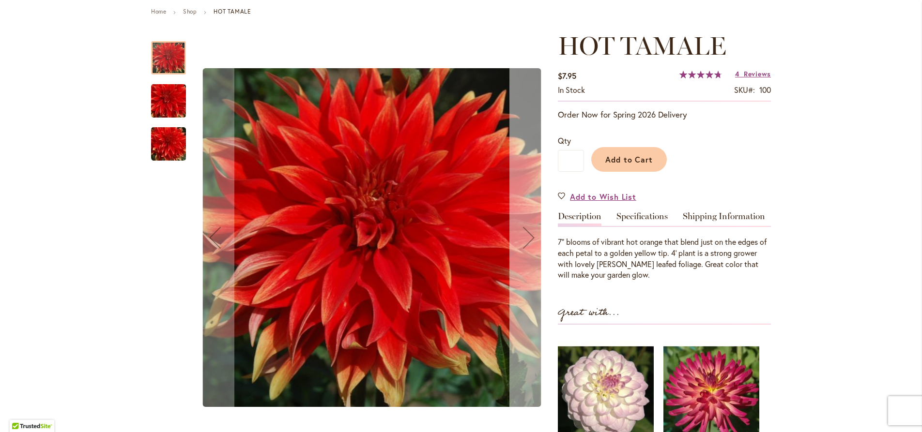
click at [523, 248] on div "Next" at bounding box center [528, 237] width 39 height 39
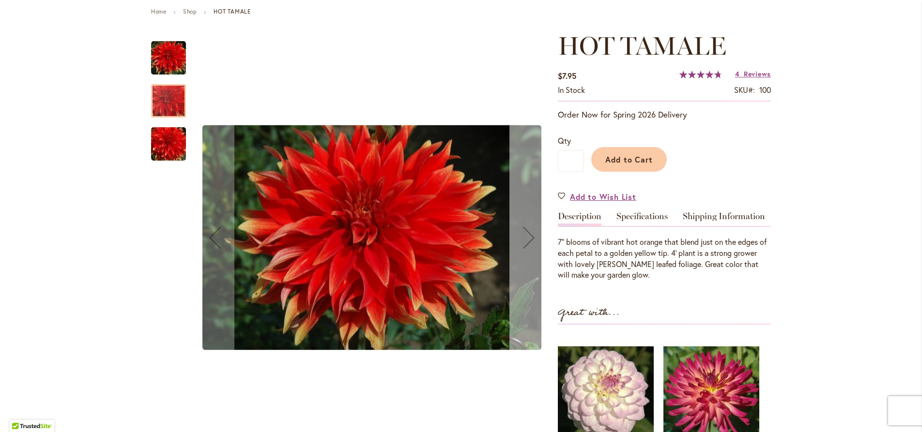
click at [530, 241] on div "Next" at bounding box center [528, 237] width 39 height 39
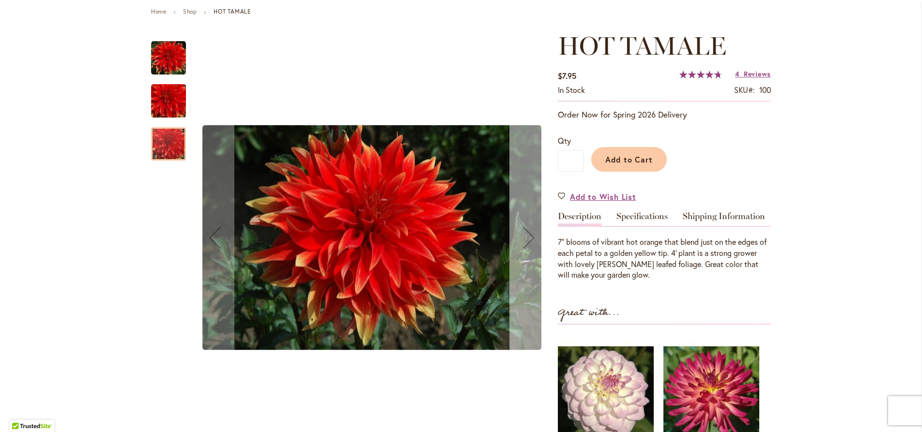
click at [530, 241] on div "Next" at bounding box center [528, 237] width 39 height 39
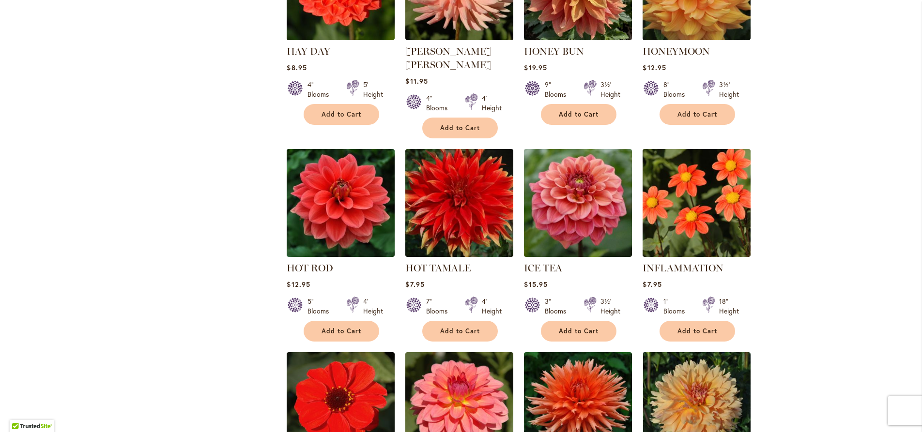
scroll to position [662, 0]
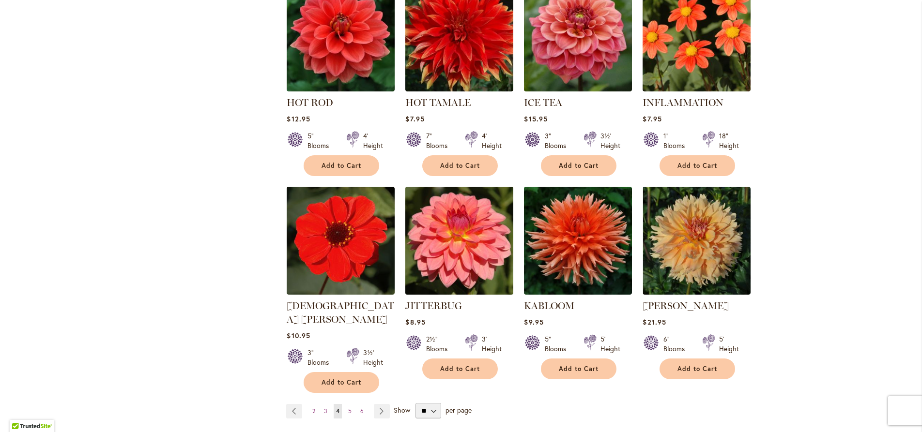
click at [457, 226] on img at bounding box center [459, 240] width 113 height 113
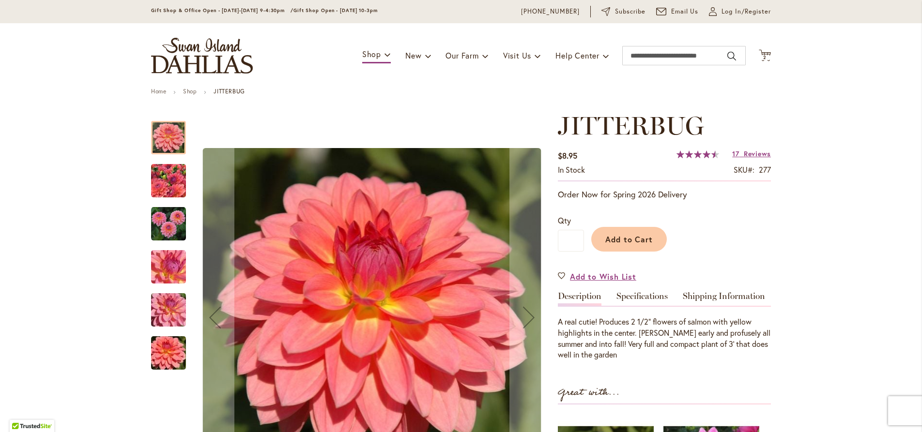
scroll to position [110, 0]
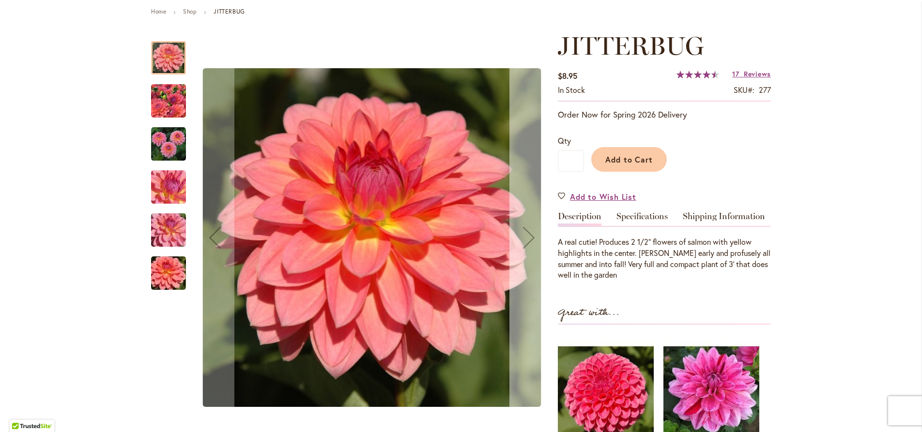
click at [524, 242] on div "Next" at bounding box center [528, 237] width 39 height 39
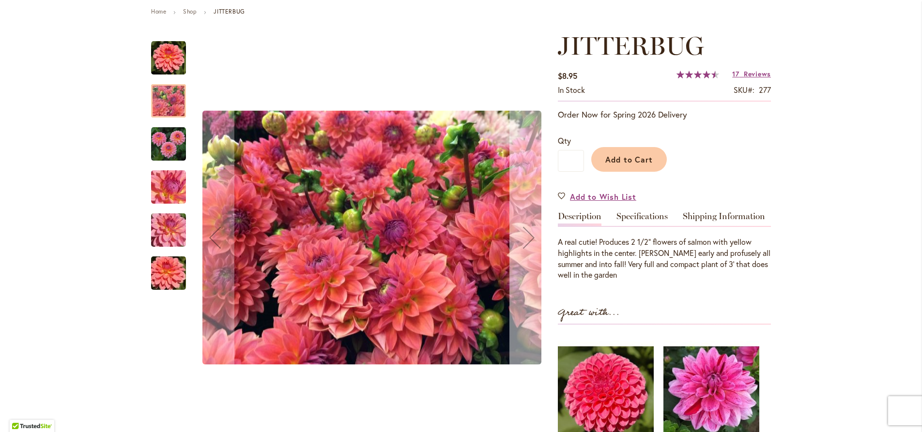
click at [524, 241] on div "Next" at bounding box center [528, 237] width 39 height 39
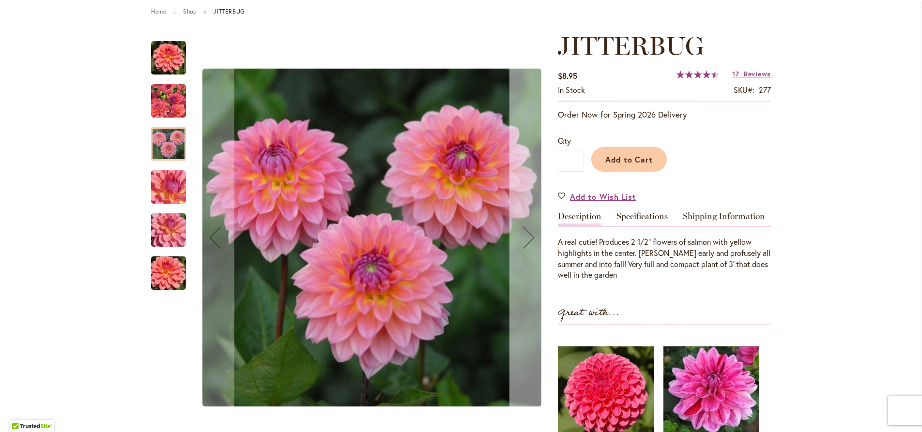
click at [524, 241] on div "Next" at bounding box center [528, 237] width 39 height 39
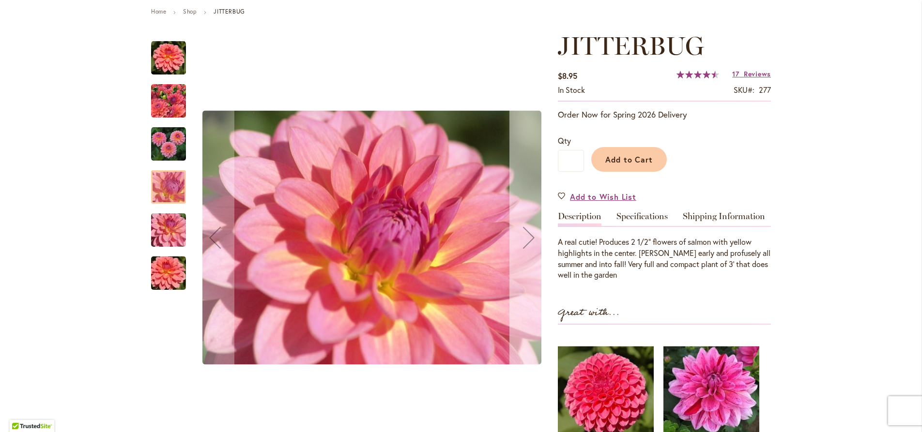
click at [524, 240] on div "Next" at bounding box center [528, 237] width 39 height 39
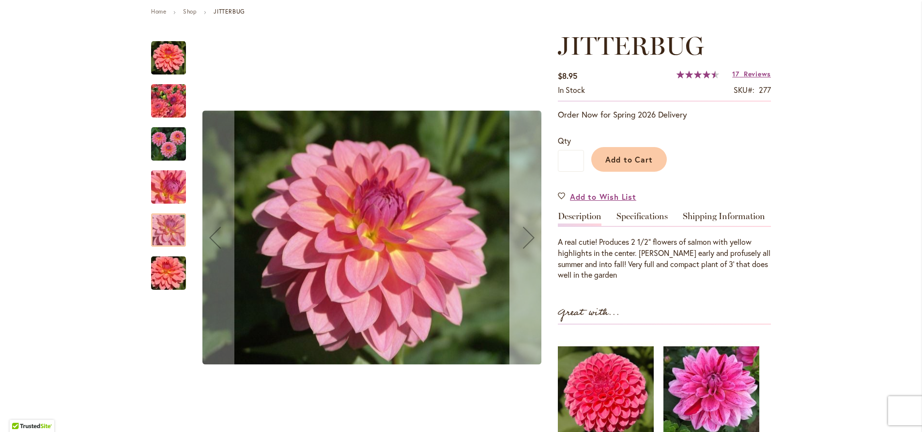
click at [524, 240] on div "Next" at bounding box center [528, 237] width 39 height 39
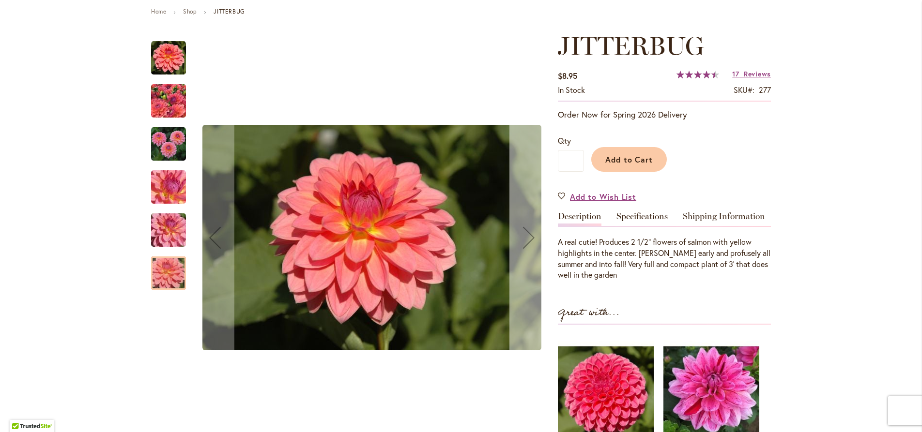
click at [524, 240] on div "Next" at bounding box center [528, 237] width 39 height 39
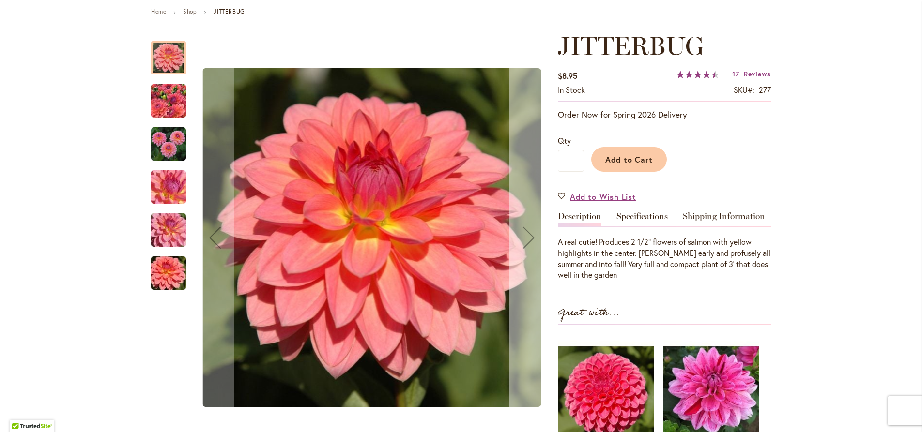
click at [524, 240] on div "Next" at bounding box center [528, 237] width 39 height 39
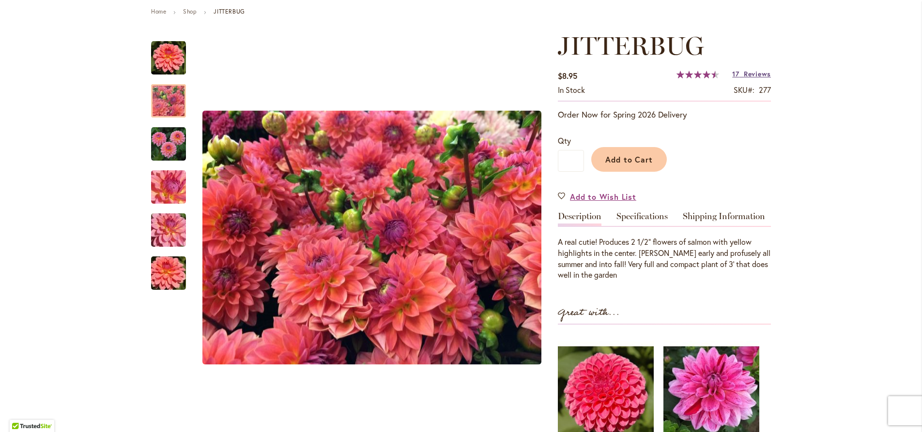
click at [746, 75] on span "Reviews" at bounding box center [757, 73] width 27 height 9
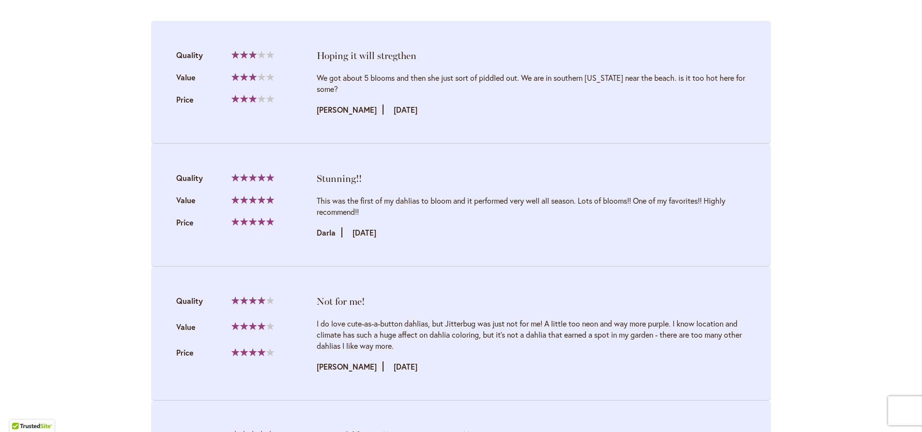
scroll to position [1256, 0]
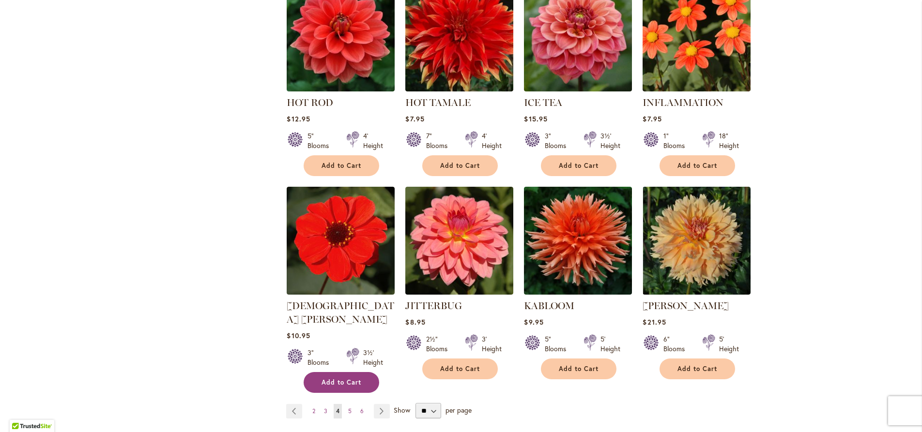
scroll to position [718, 0]
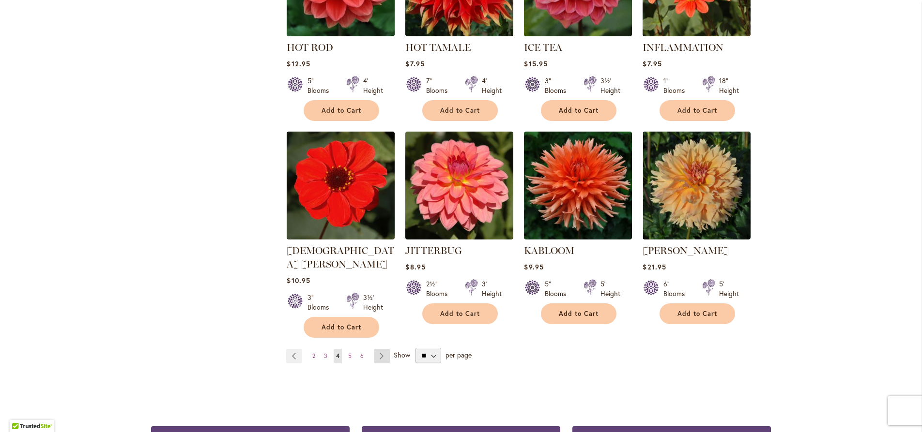
click at [375, 349] on link "Page Next" at bounding box center [382, 356] width 16 height 15
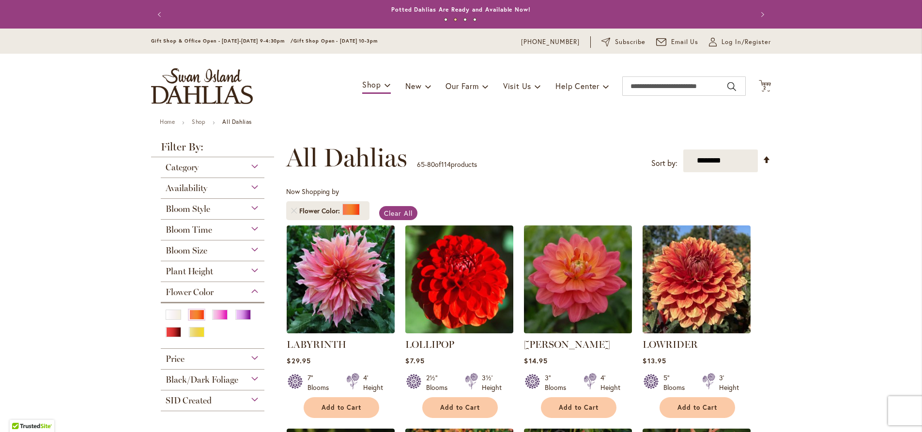
scroll to position [110, 0]
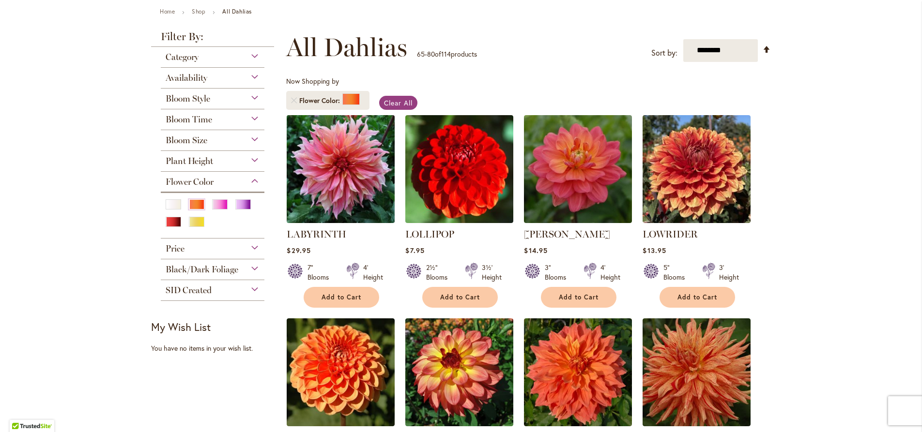
click at [343, 186] on img at bounding box center [340, 168] width 113 height 113
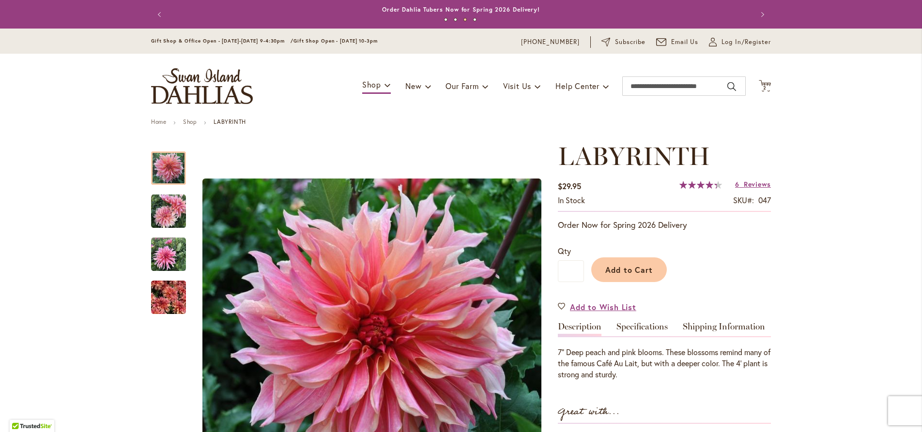
scroll to position [55, 0]
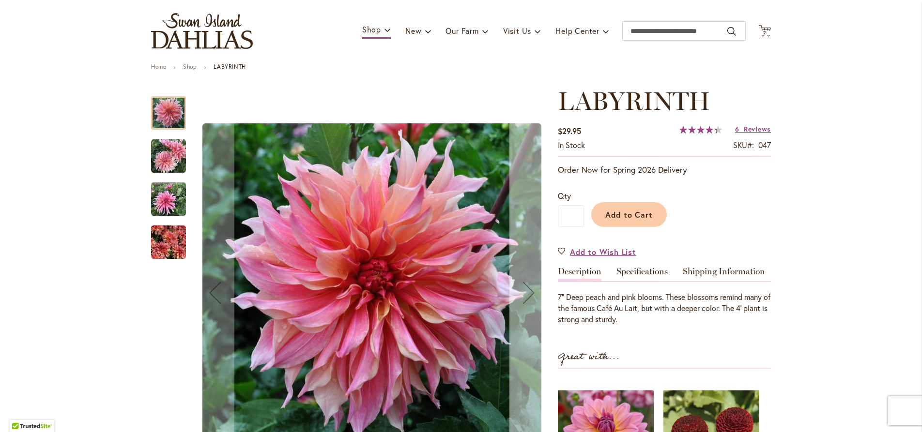
click at [523, 286] on div "Next" at bounding box center [528, 293] width 39 height 39
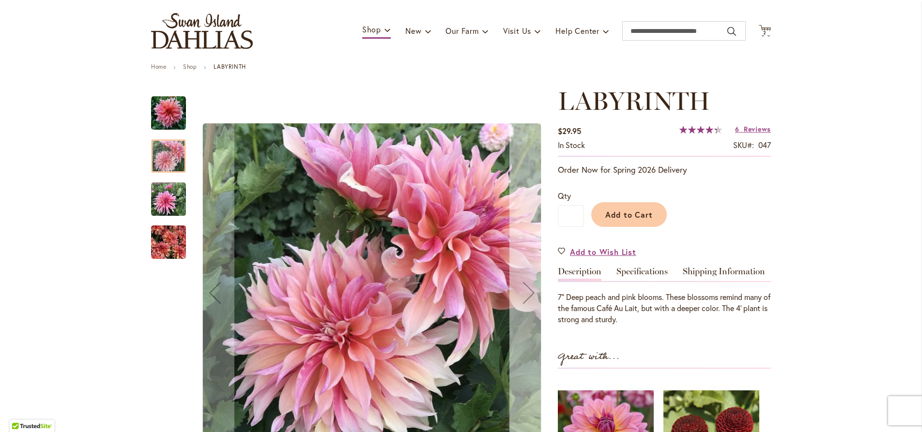
click at [523, 286] on div "Next" at bounding box center [528, 293] width 39 height 39
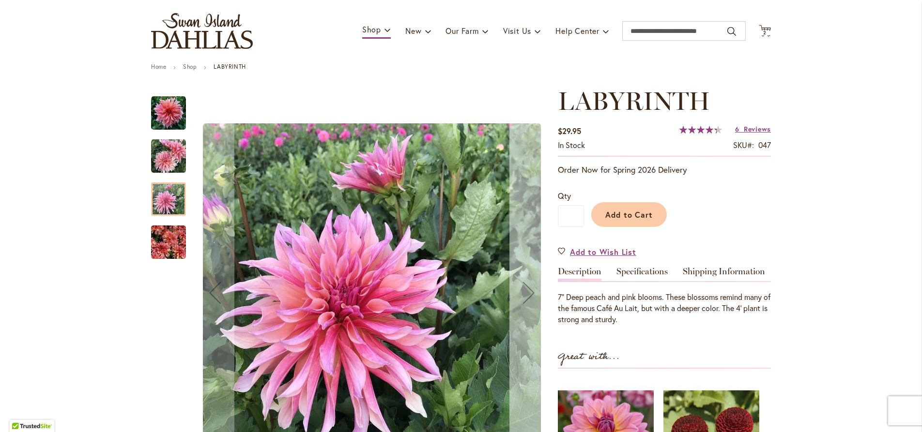
click at [523, 288] on div "Next" at bounding box center [528, 293] width 39 height 39
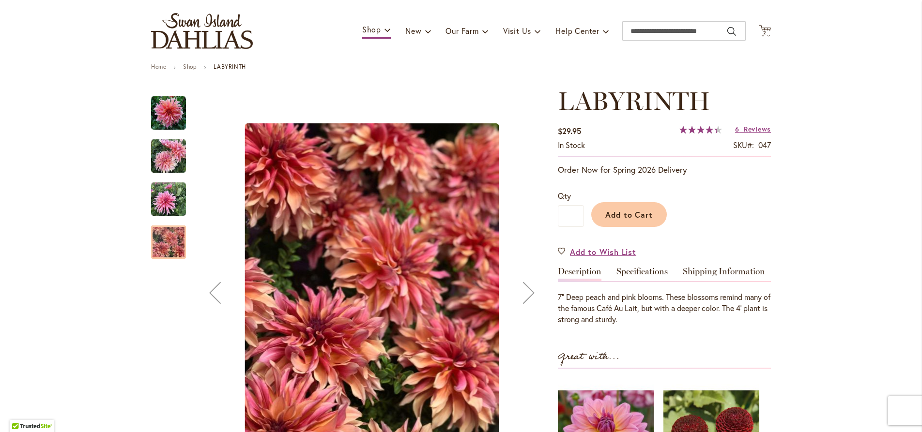
click at [523, 288] on div "Next" at bounding box center [528, 293] width 39 height 39
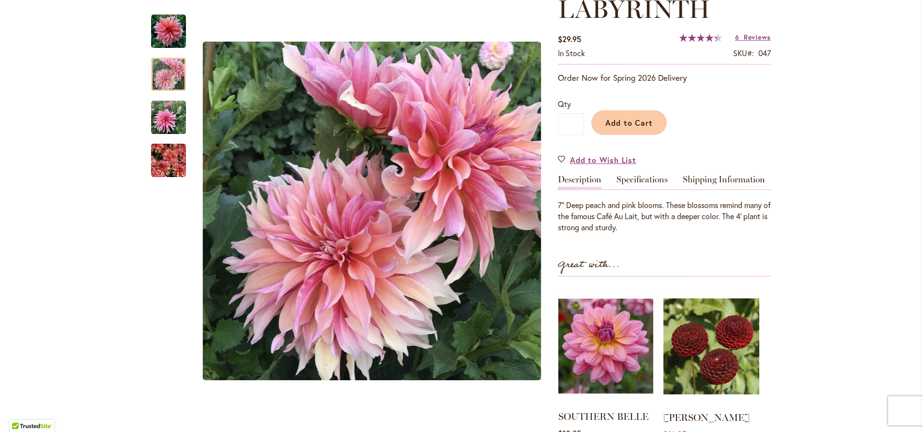
scroll to position [221, 0]
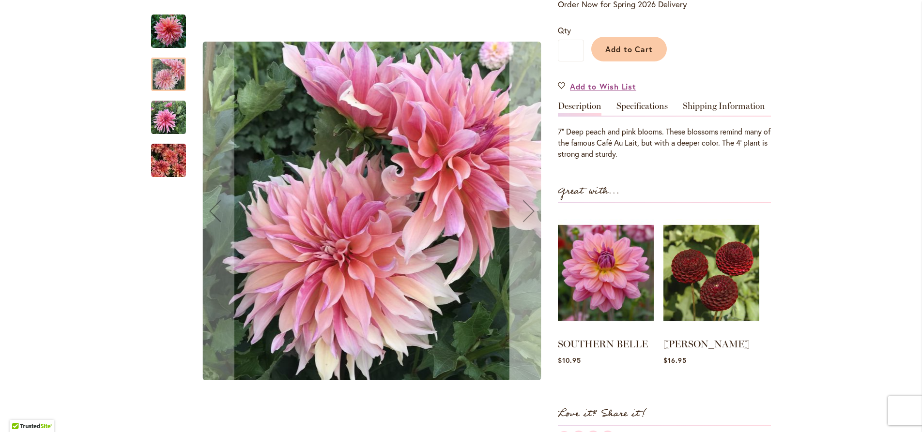
click at [532, 215] on div "Next" at bounding box center [528, 211] width 39 height 39
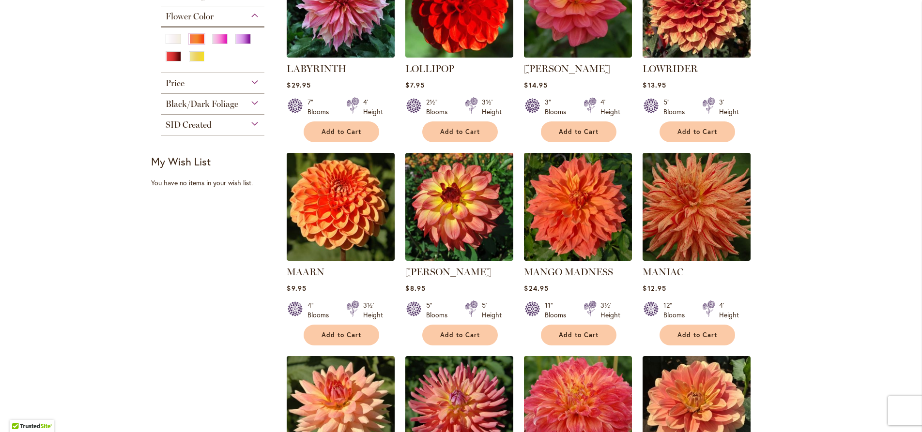
scroll to position [442, 0]
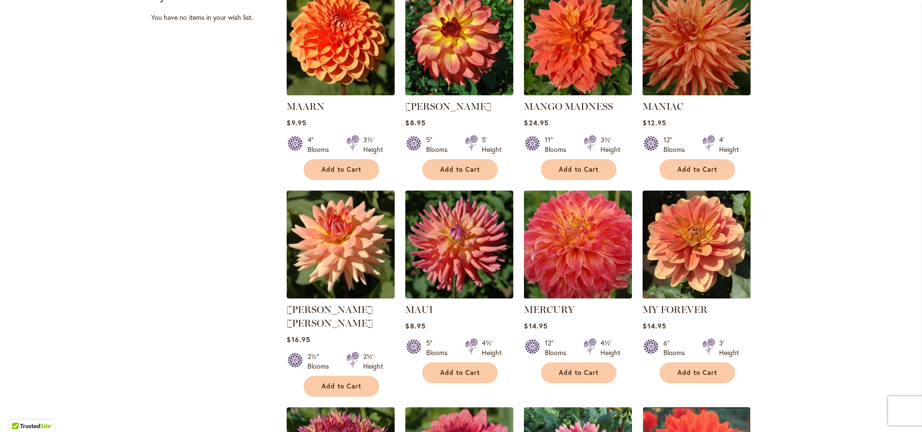
click at [586, 249] on img at bounding box center [577, 244] width 113 height 113
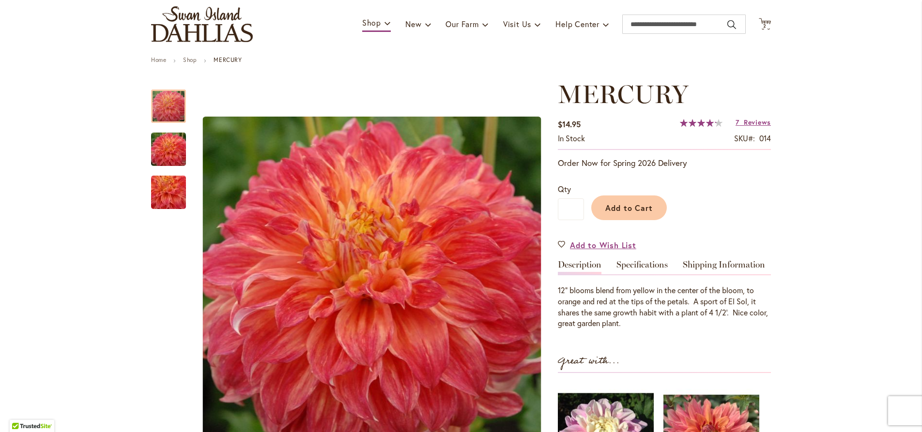
scroll to position [110, 0]
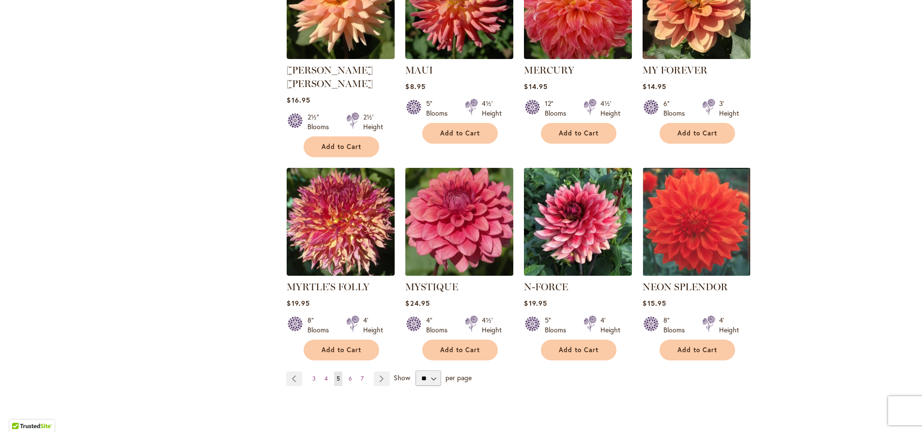
scroll to position [681, 0]
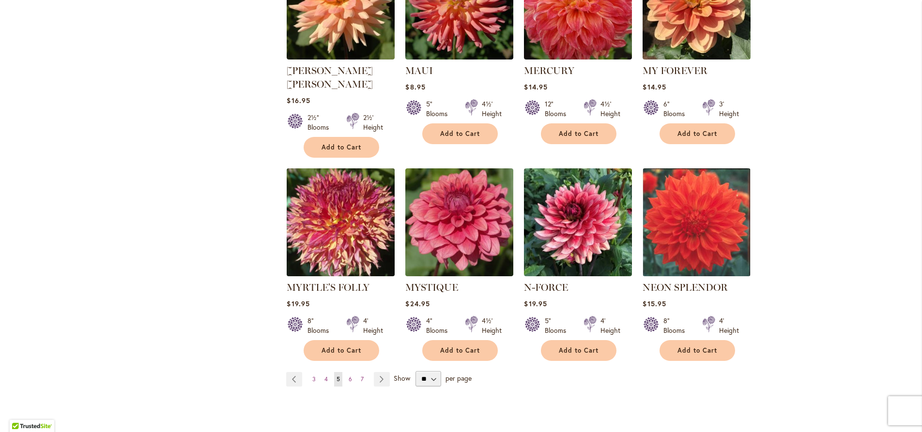
click at [336, 215] on img at bounding box center [340, 222] width 113 height 113
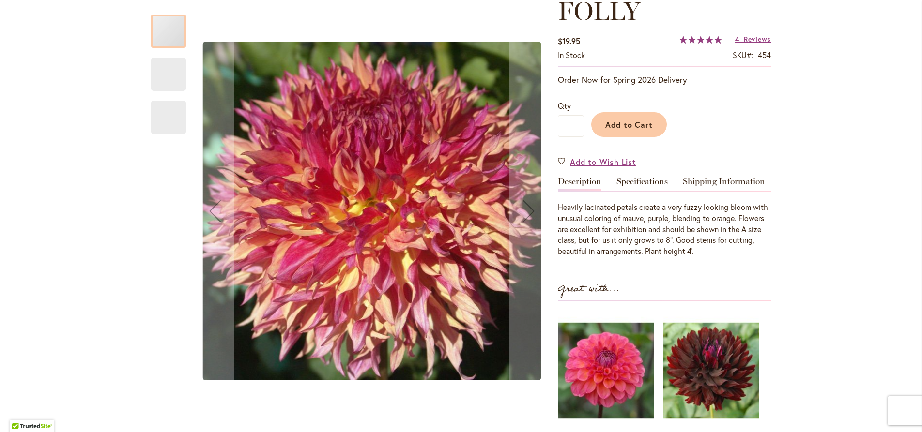
scroll to position [193, 0]
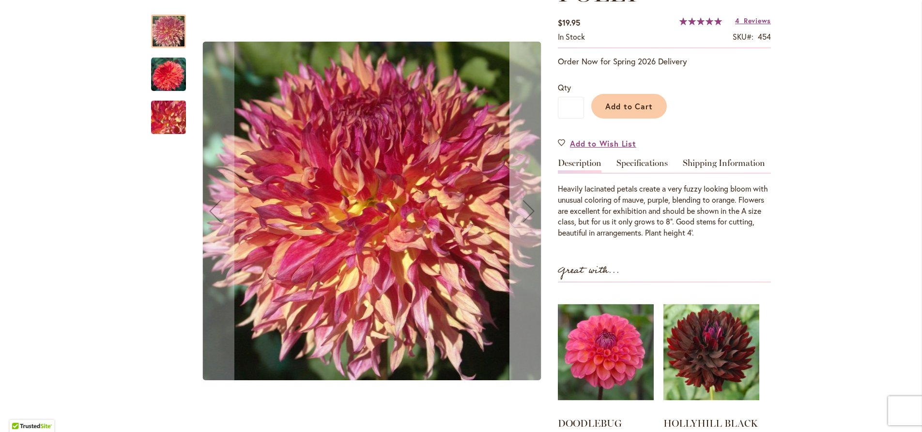
click at [516, 208] on div "Next" at bounding box center [528, 211] width 39 height 39
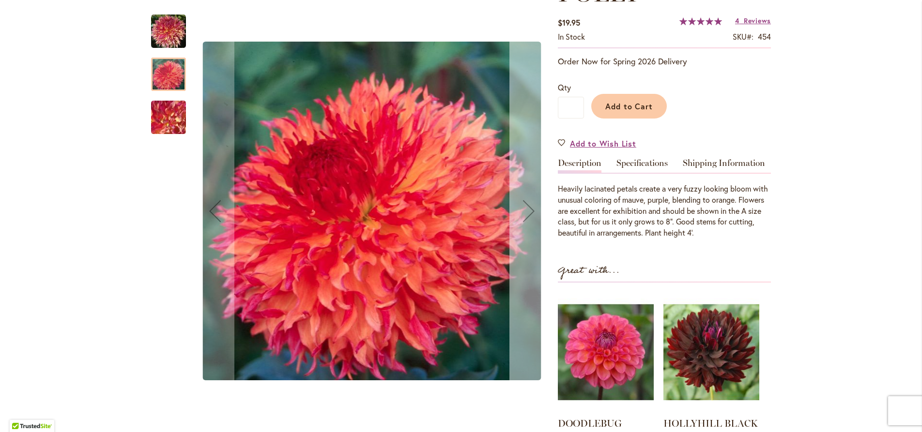
click at [516, 208] on div "Next" at bounding box center [528, 211] width 39 height 39
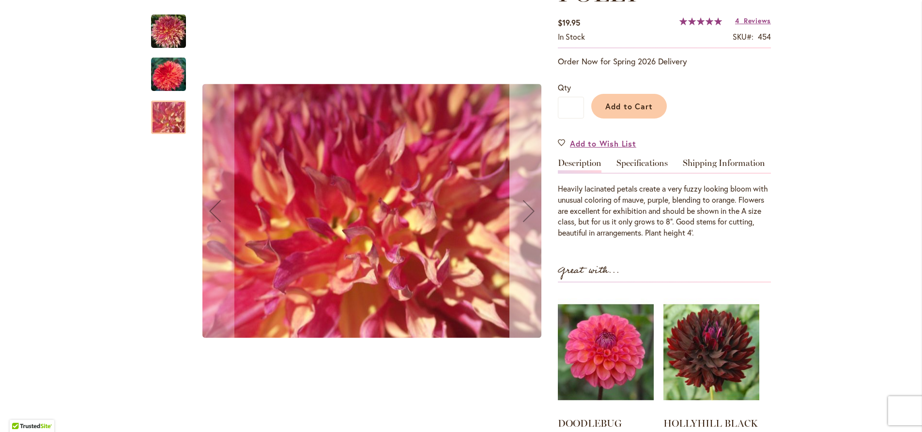
click at [522, 208] on div "Next" at bounding box center [528, 211] width 39 height 39
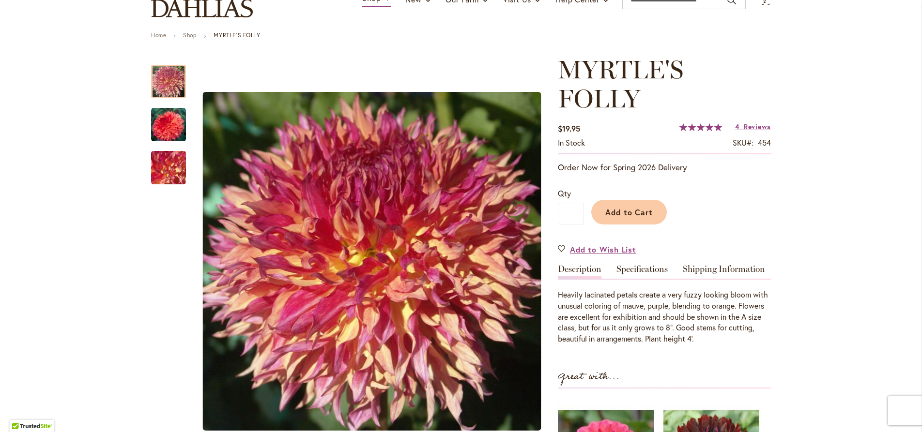
scroll to position [82, 0]
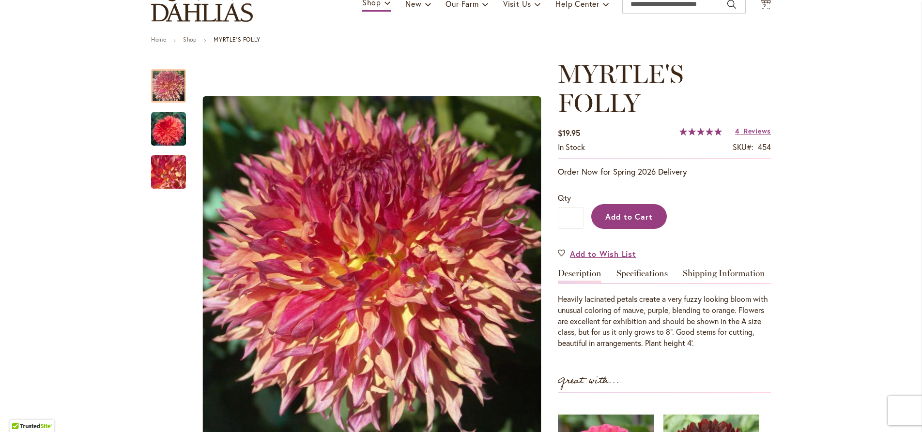
click at [635, 223] on button "Add to Cart" at bounding box center [629, 216] width 76 height 25
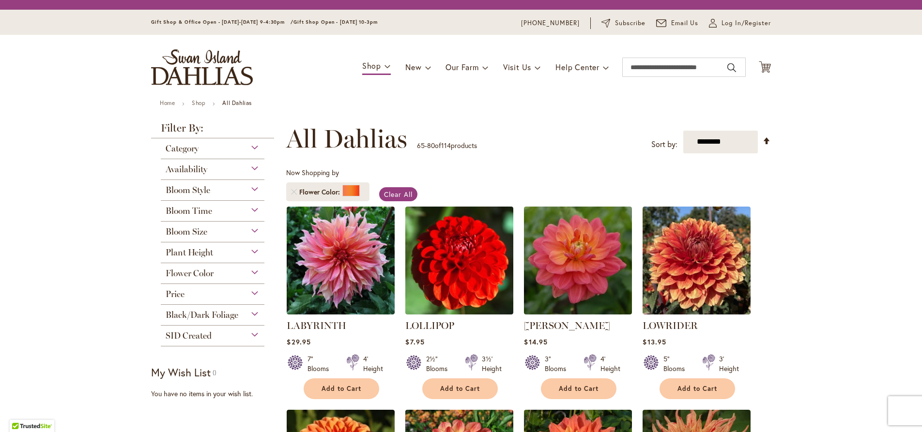
scroll to position [681, 0]
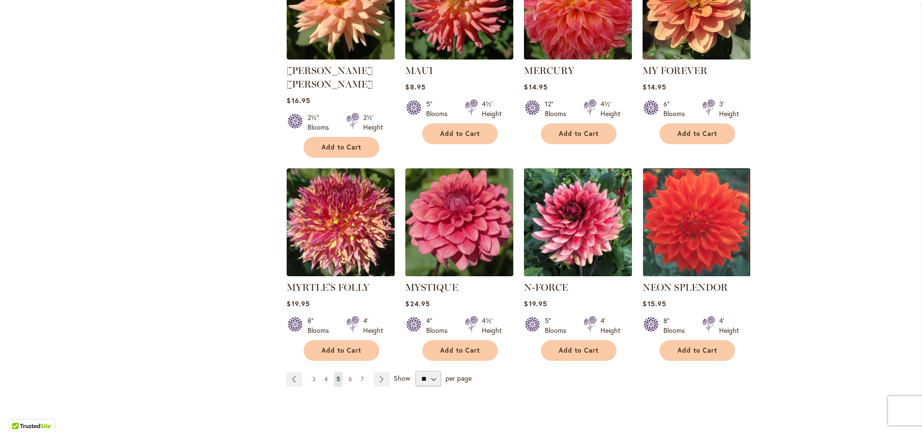
click at [602, 216] on img at bounding box center [577, 222] width 113 height 113
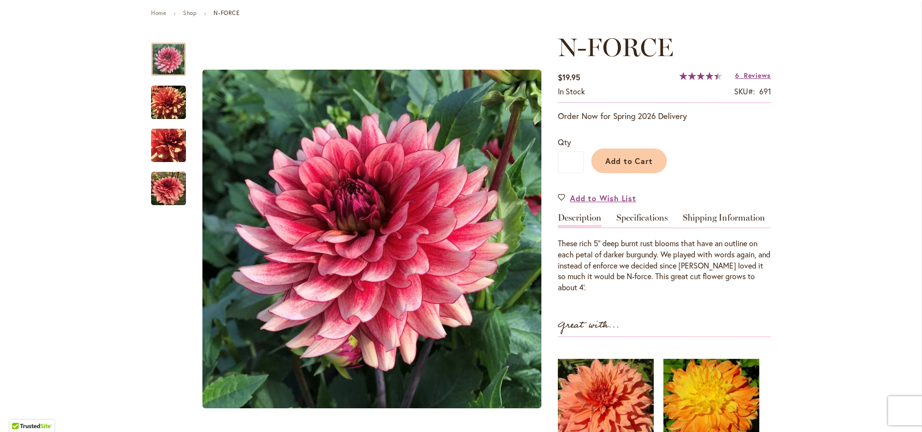
scroll to position [110, 0]
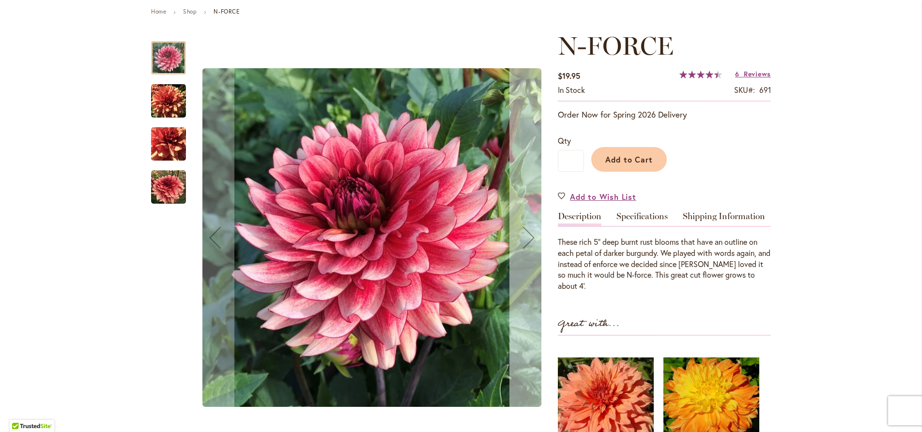
click at [516, 234] on div "Next" at bounding box center [528, 237] width 39 height 39
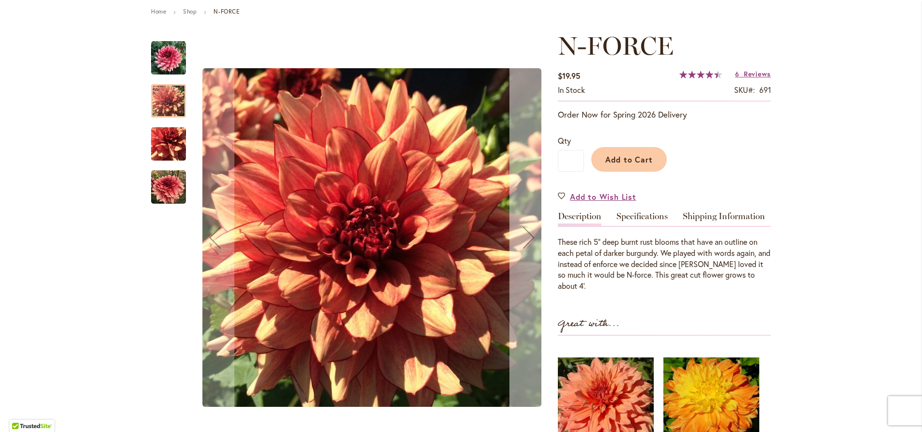
click at [516, 234] on div "Next" at bounding box center [528, 237] width 39 height 39
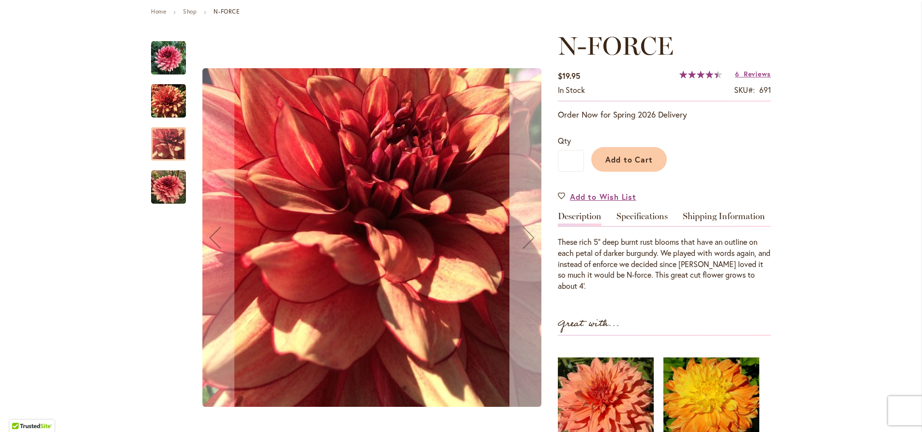
click at [516, 234] on div "Next" at bounding box center [528, 237] width 39 height 39
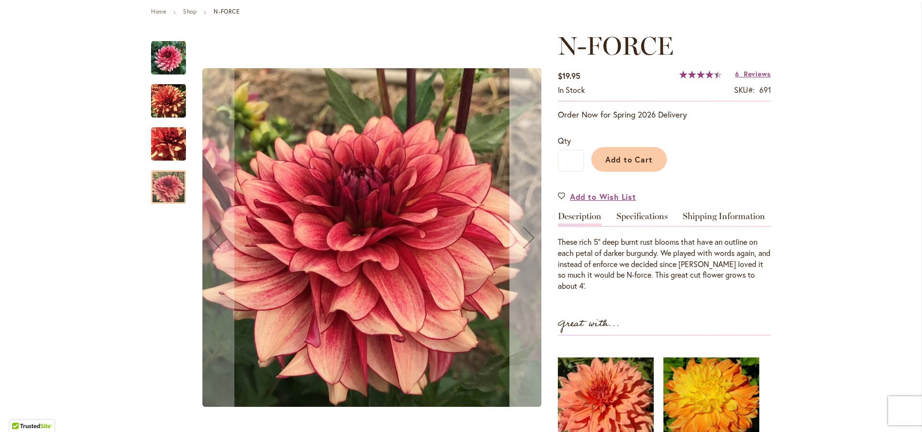
click at [516, 234] on div "Next" at bounding box center [528, 237] width 39 height 39
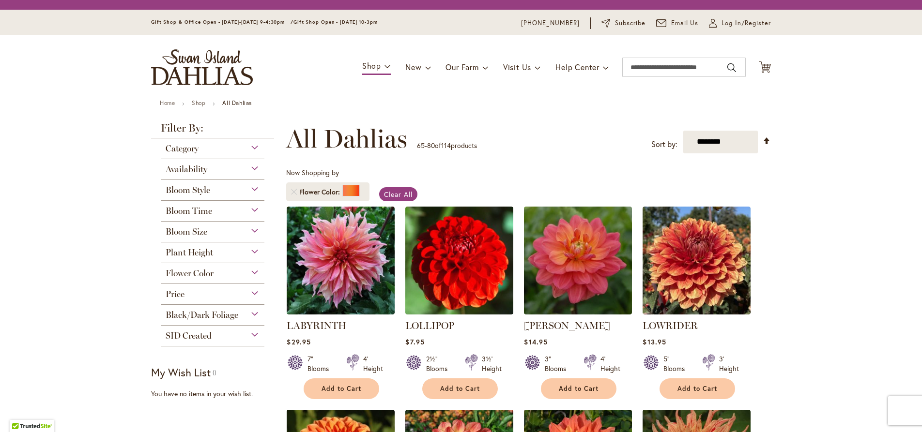
scroll to position [681, 0]
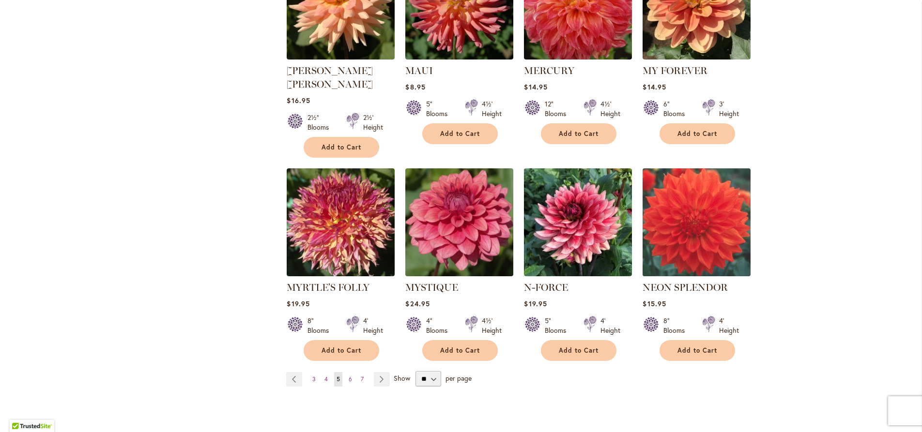
click at [681, 219] on img at bounding box center [696, 222] width 113 height 113
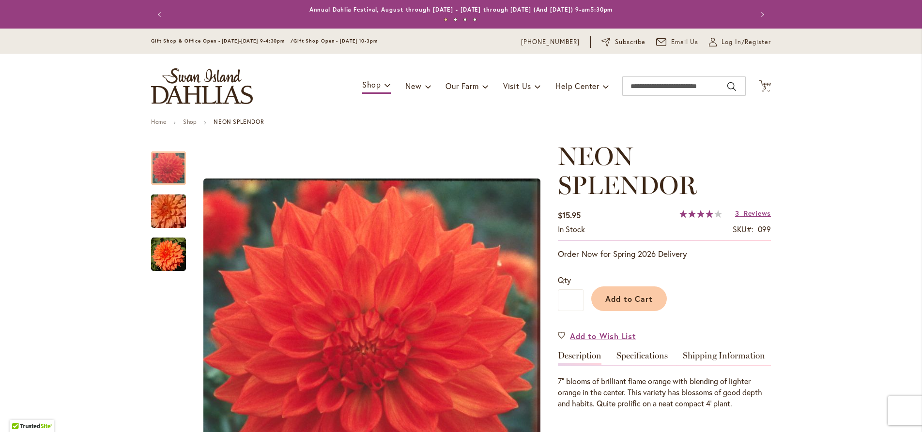
scroll to position [166, 0]
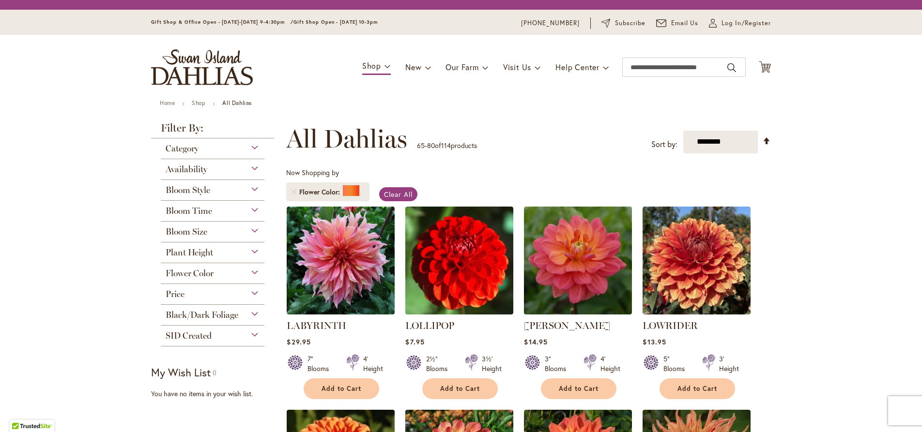
scroll to position [681, 0]
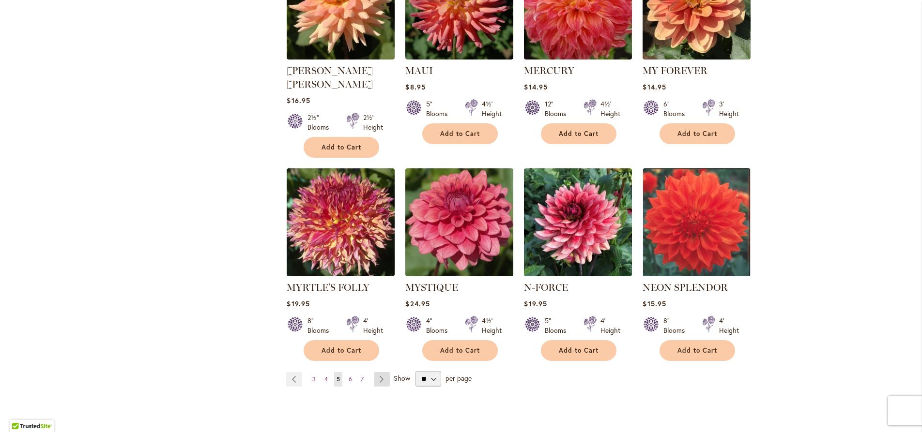
click at [379, 372] on link "Page Next" at bounding box center [382, 379] width 16 height 15
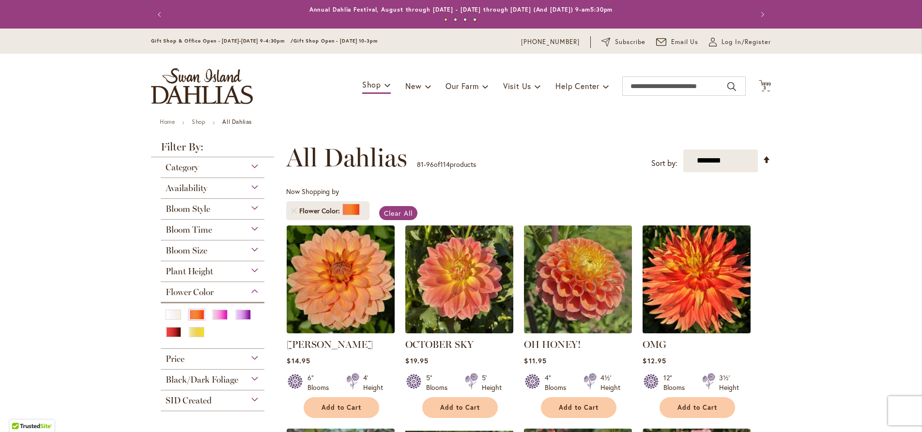
click at [715, 294] on img at bounding box center [696, 279] width 113 height 113
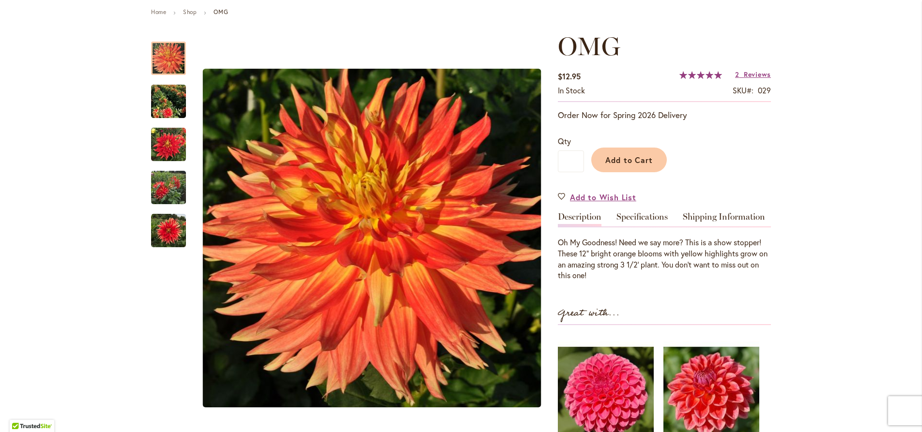
scroll to position [110, 0]
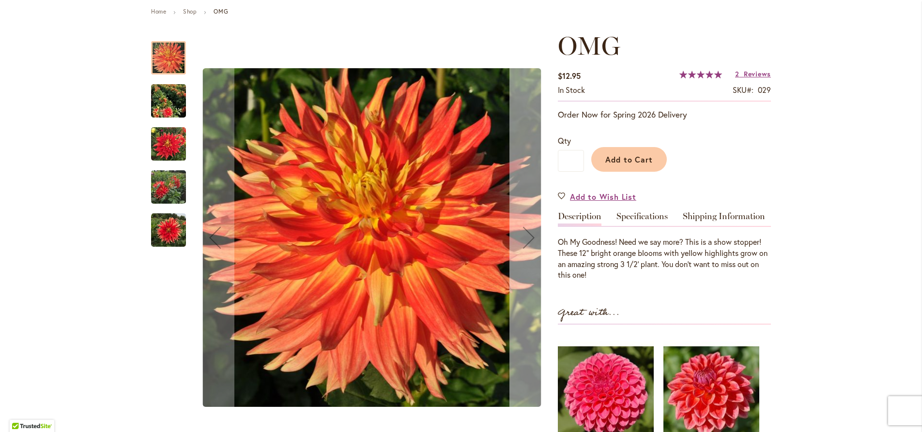
click at [522, 239] on div "Next" at bounding box center [528, 237] width 39 height 39
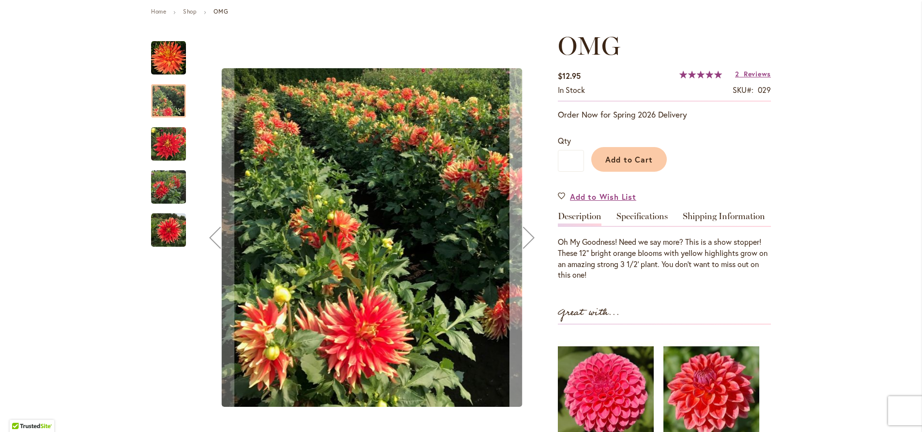
click at [522, 239] on div "Next" at bounding box center [528, 237] width 39 height 39
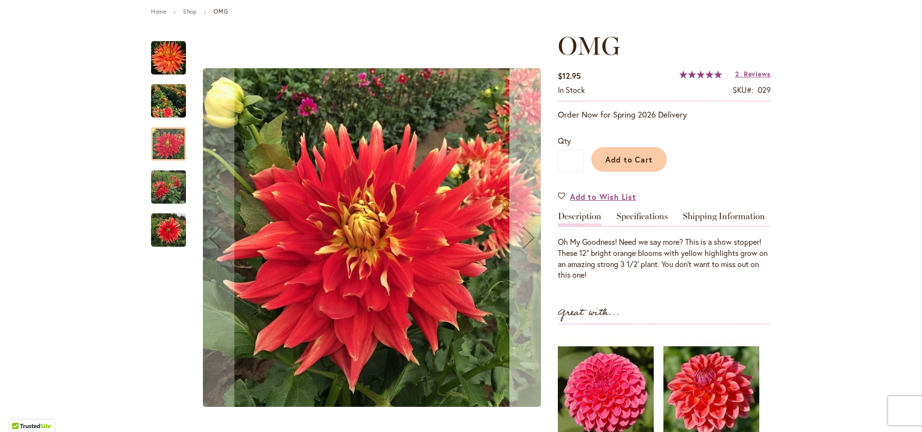
click at [525, 237] on div "Next" at bounding box center [528, 237] width 39 height 39
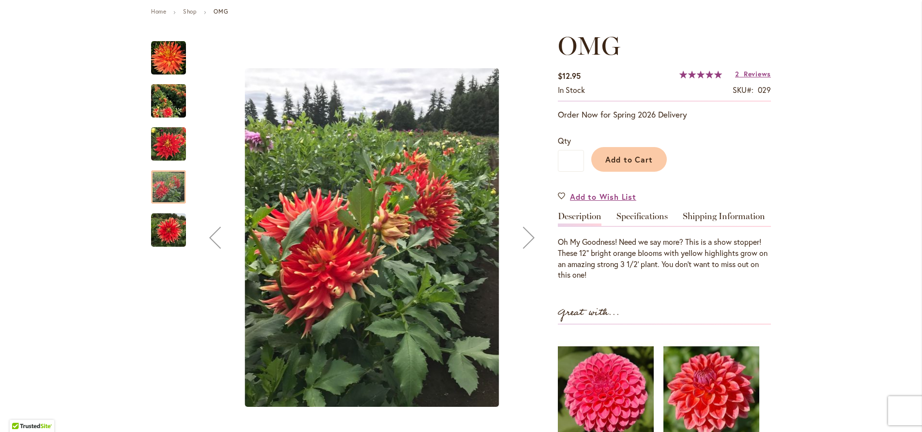
click at [524, 239] on div "Next" at bounding box center [528, 237] width 39 height 39
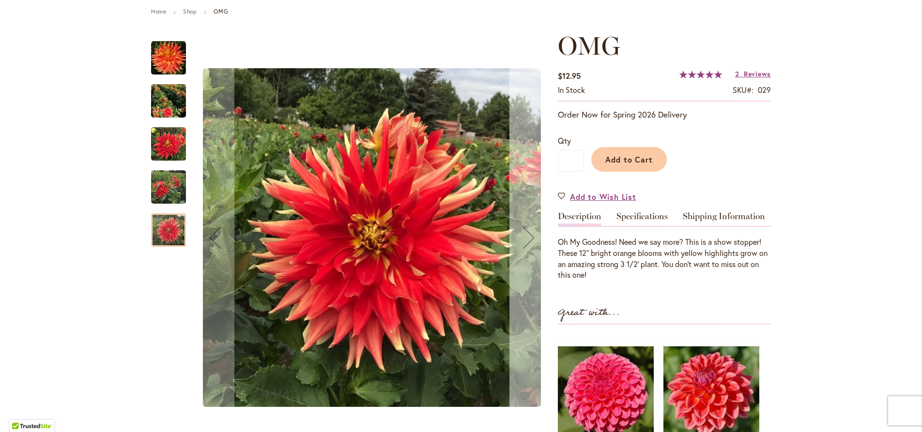
click at [529, 234] on div "Next" at bounding box center [528, 237] width 39 height 39
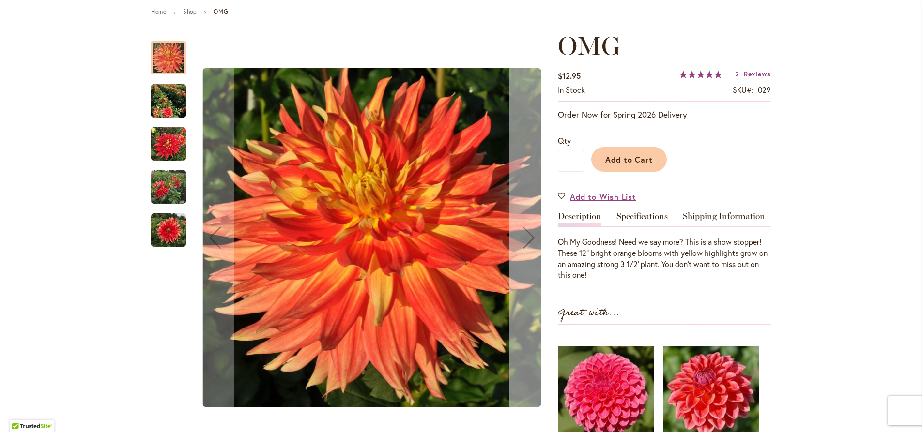
click at [529, 238] on div "Next" at bounding box center [528, 237] width 39 height 39
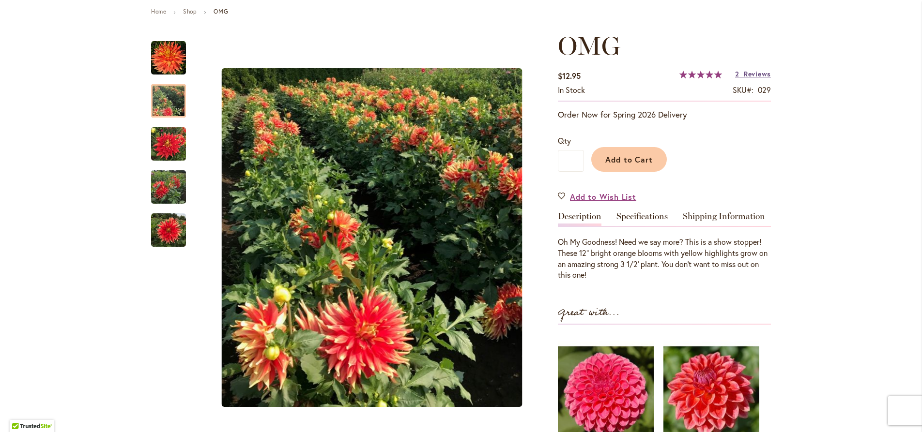
click at [744, 75] on span "Reviews" at bounding box center [757, 73] width 27 height 9
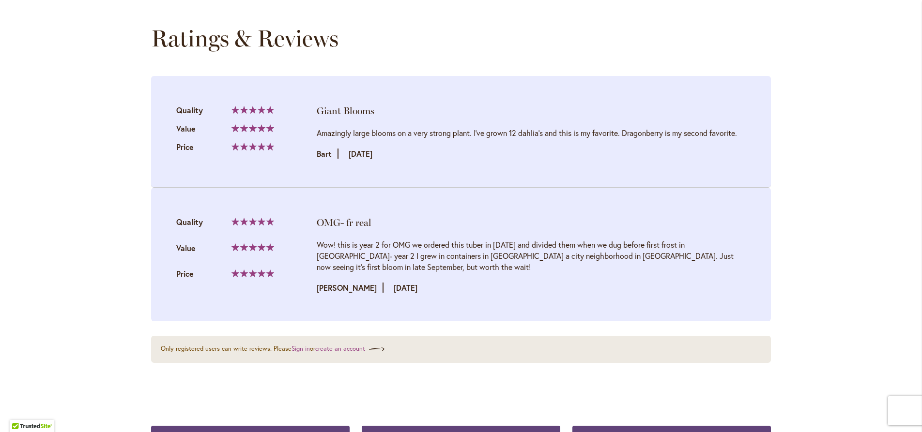
scroll to position [0, 0]
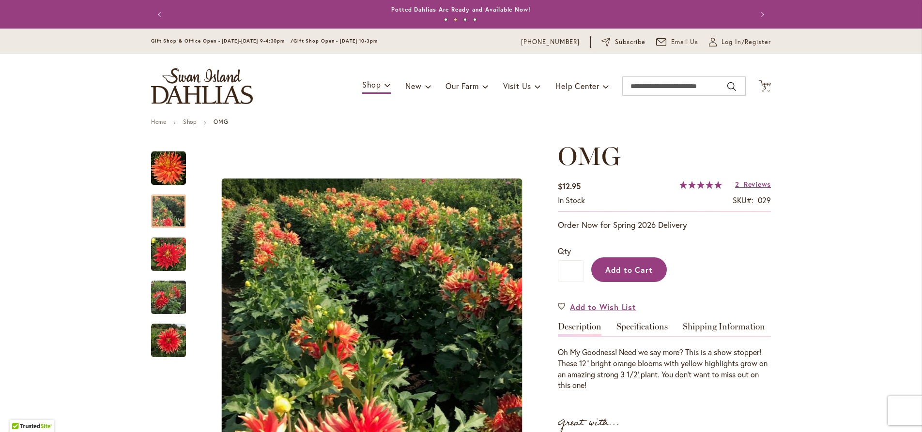
click at [614, 268] on span "Add to Cart" at bounding box center [629, 270] width 48 height 10
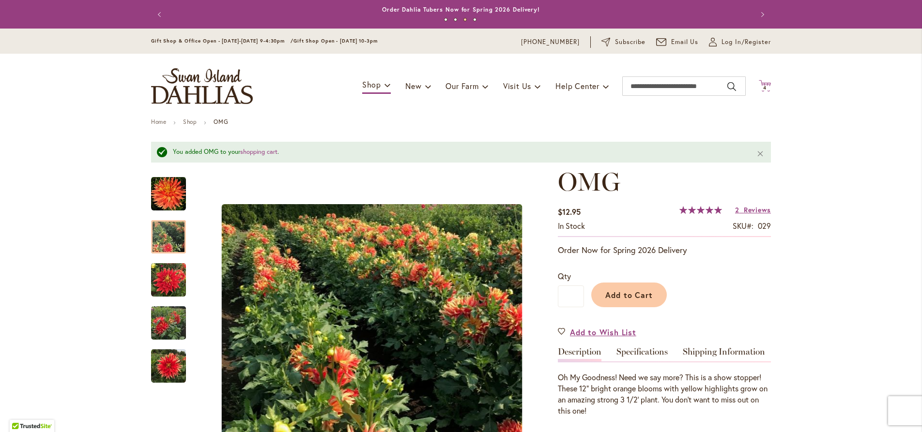
click at [763, 88] on span "4" at bounding box center [764, 88] width 3 height 6
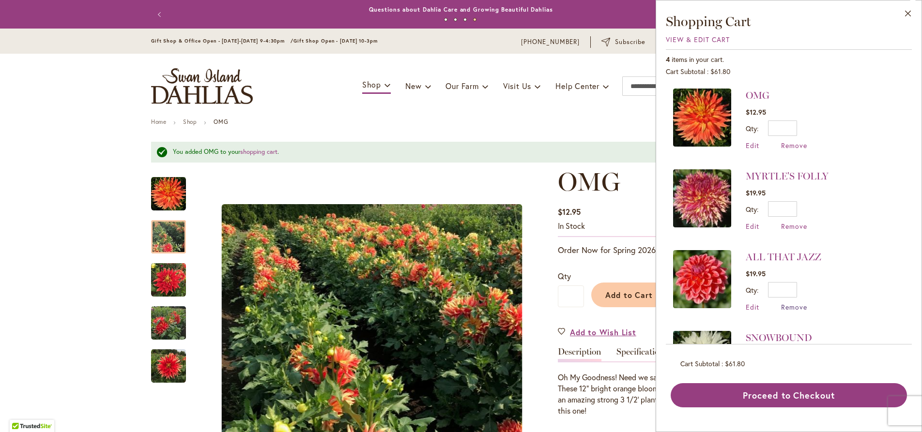
click at [790, 306] on span "Remove" at bounding box center [794, 307] width 26 height 9
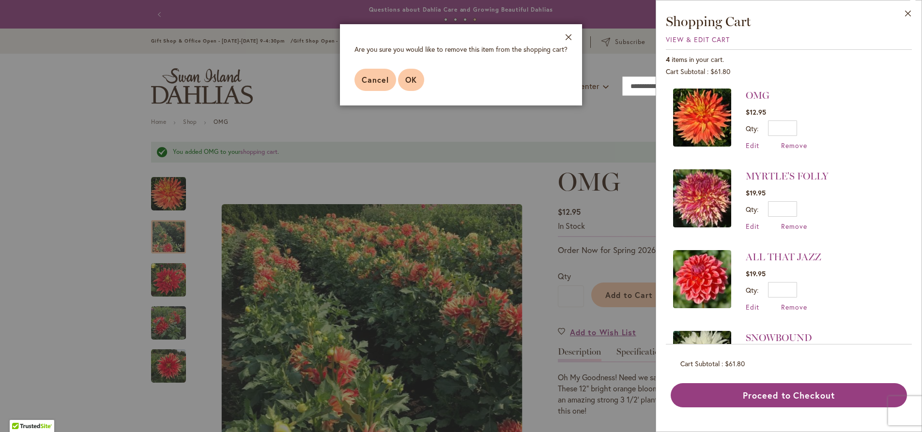
click at [413, 84] on span "OK" at bounding box center [411, 80] width 12 height 10
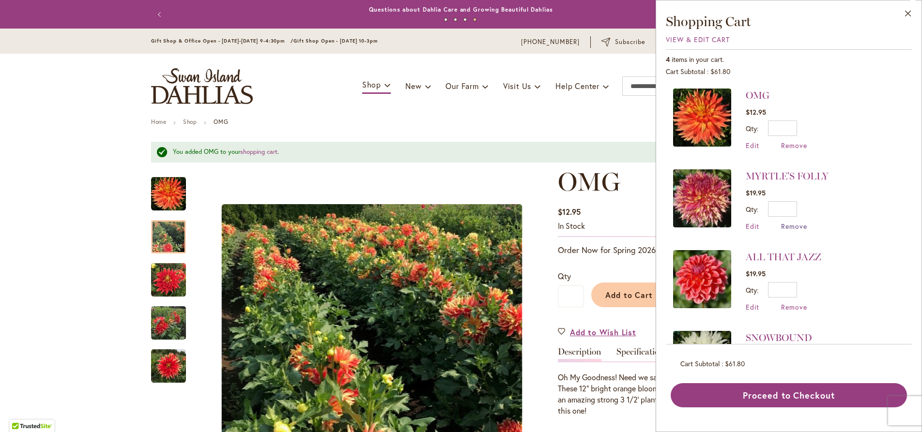
click at [792, 228] on span "Remove" at bounding box center [794, 226] width 26 height 9
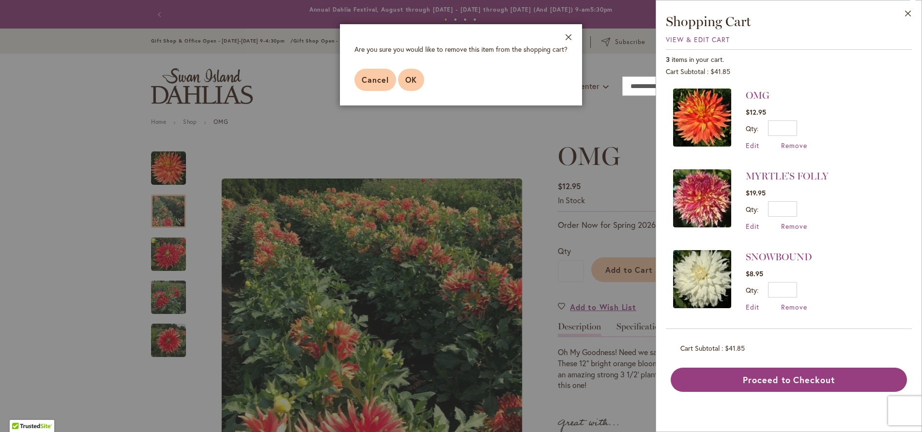
click at [411, 74] on button "OK" at bounding box center [411, 80] width 26 height 22
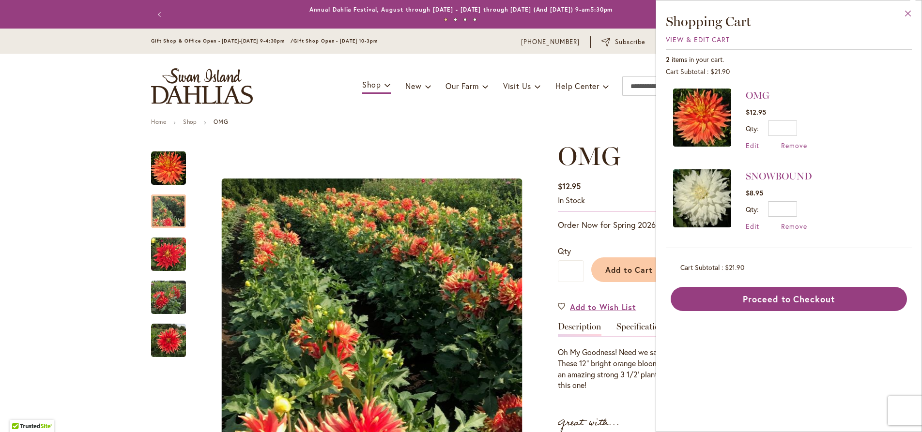
click at [907, 15] on button "Close" at bounding box center [908, 15] width 27 height 31
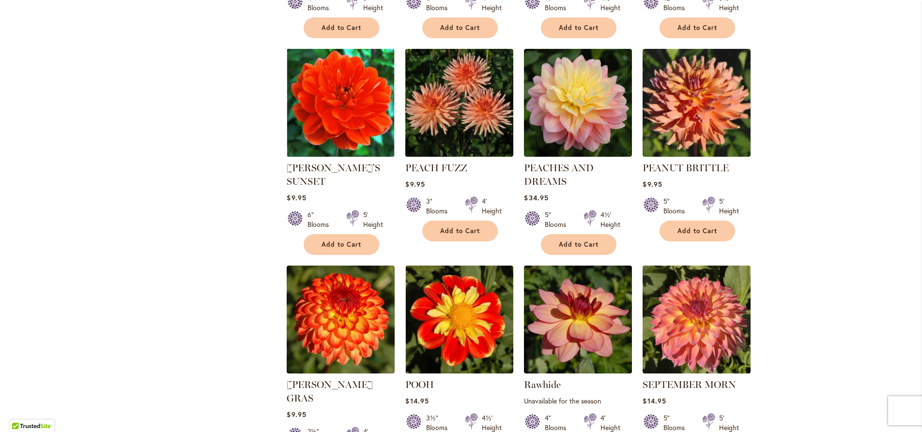
scroll to position [626, 0]
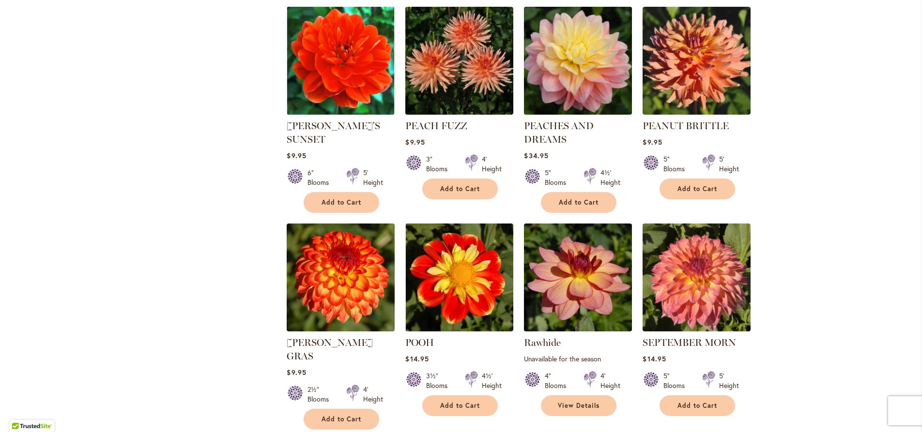
click at [572, 61] on img at bounding box center [577, 60] width 113 height 113
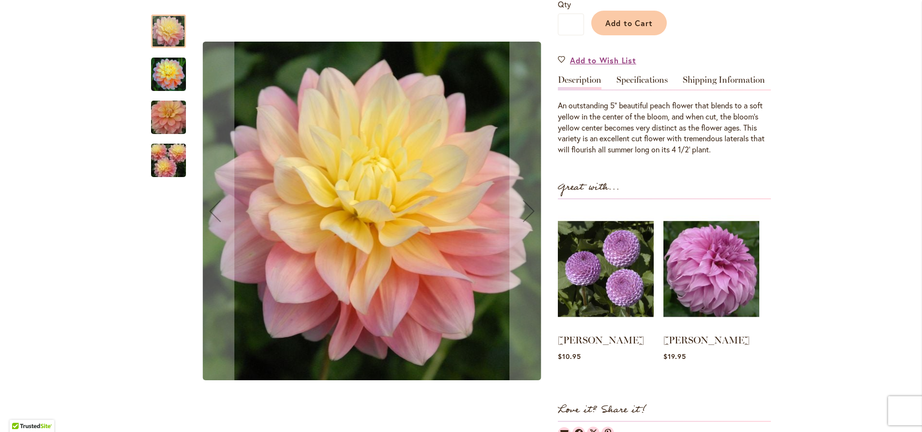
scroll to position [166, 0]
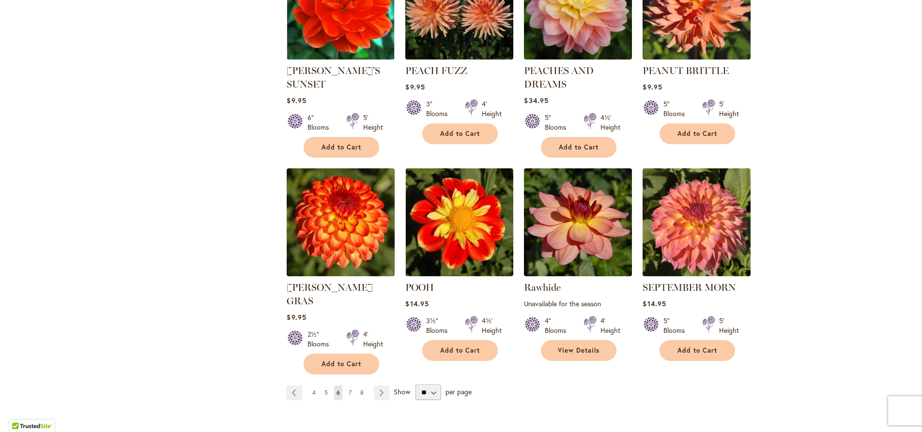
scroll to position [736, 0]
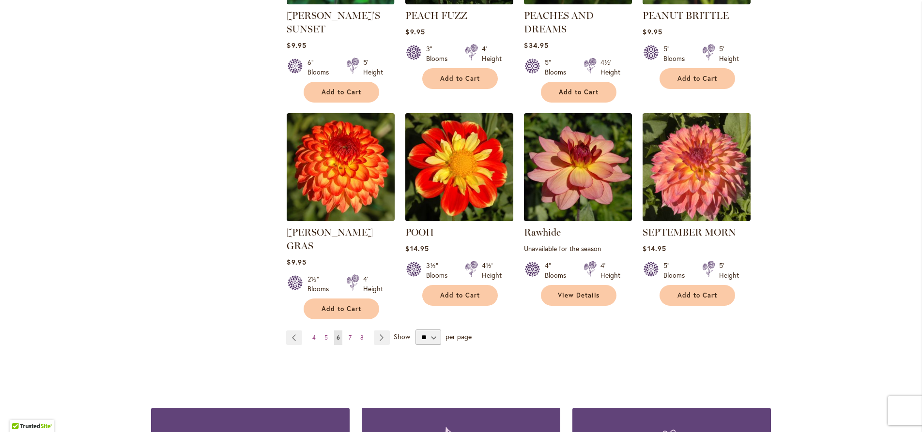
click at [435, 197] on img at bounding box center [459, 166] width 113 height 113
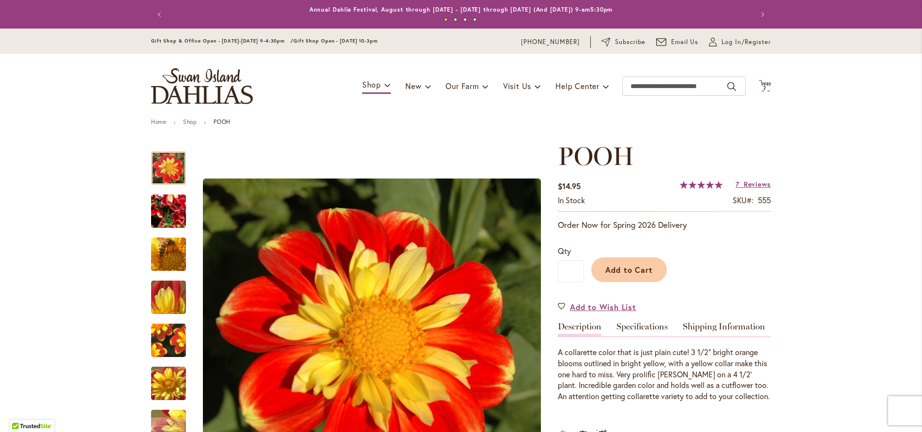
scroll to position [55, 0]
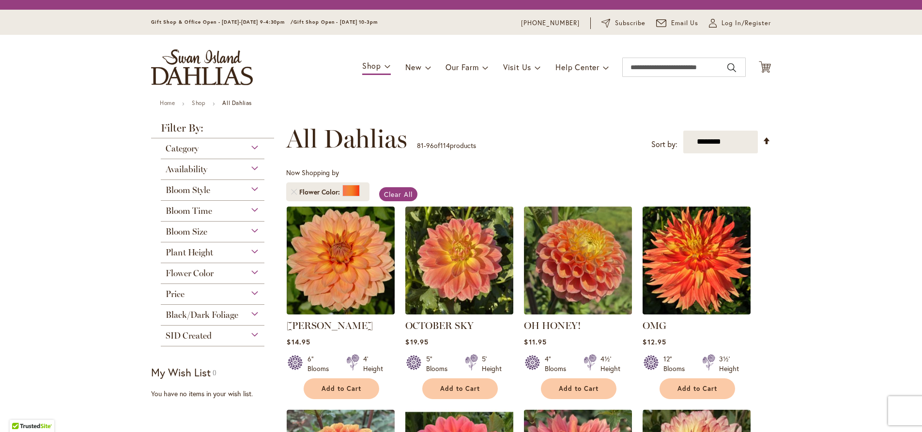
scroll to position [736, 0]
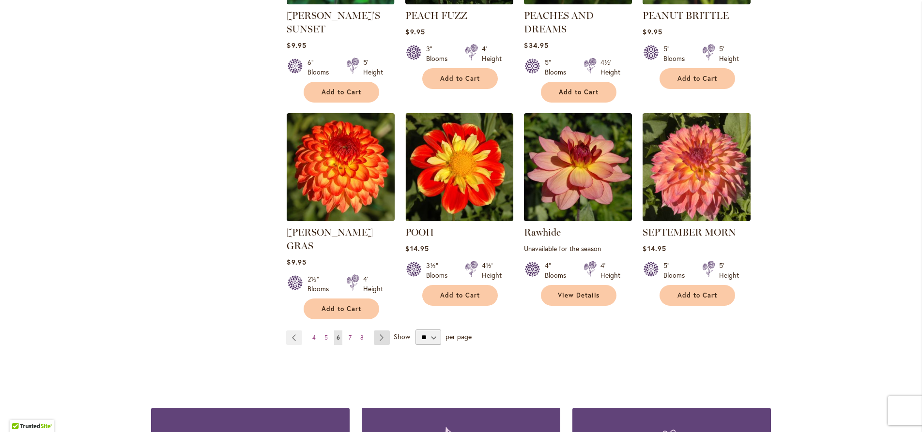
click at [376, 331] on link "Page Next" at bounding box center [382, 338] width 16 height 15
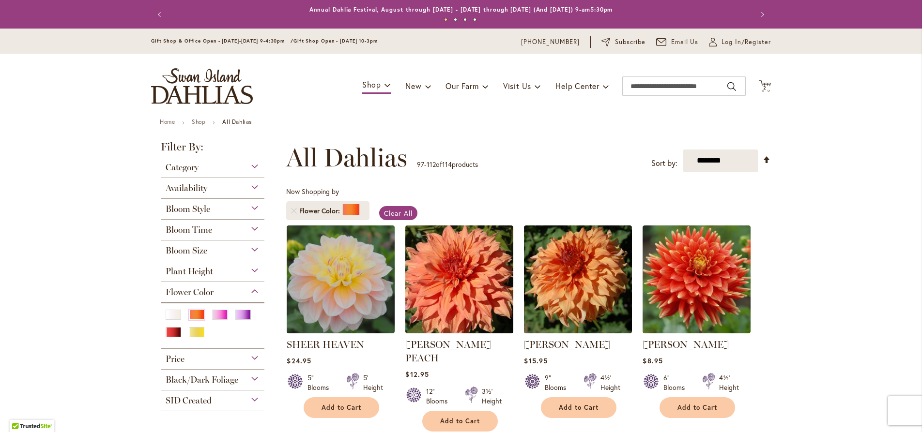
scroll to position [166, 0]
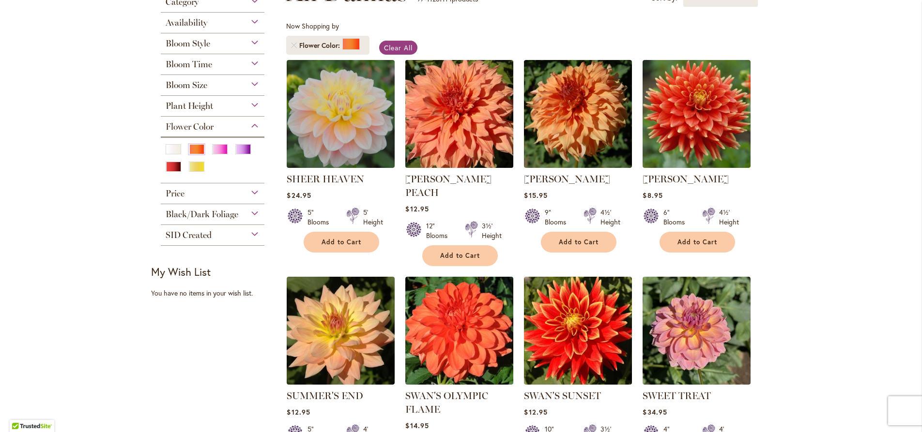
click at [470, 133] on img at bounding box center [459, 113] width 113 height 113
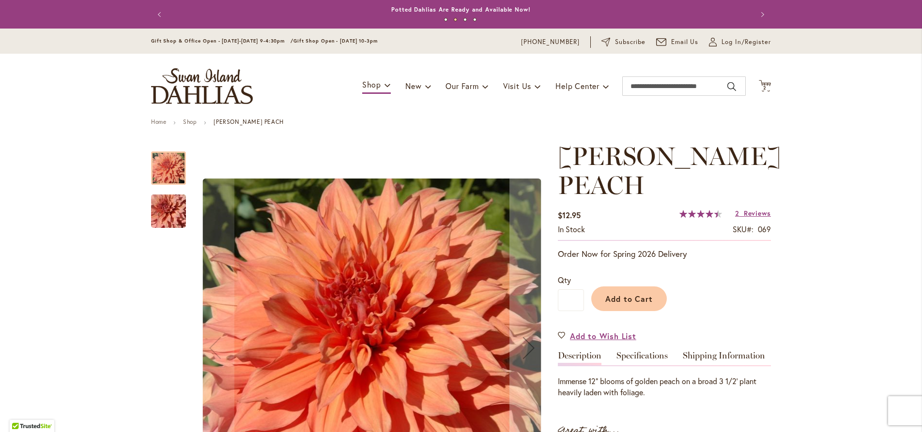
scroll to position [166, 0]
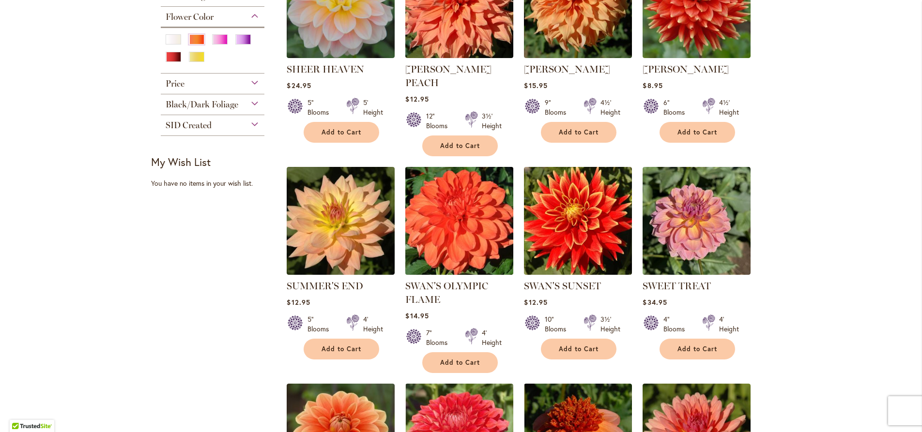
scroll to position [276, 0]
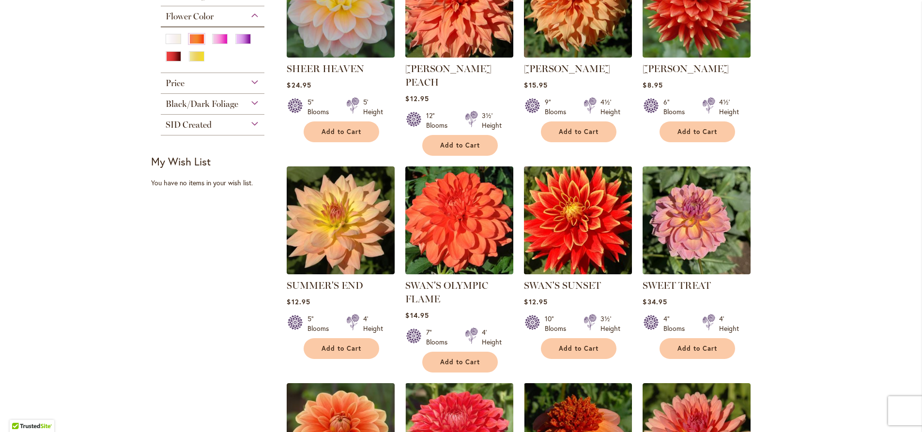
click at [580, 207] on img at bounding box center [577, 220] width 113 height 113
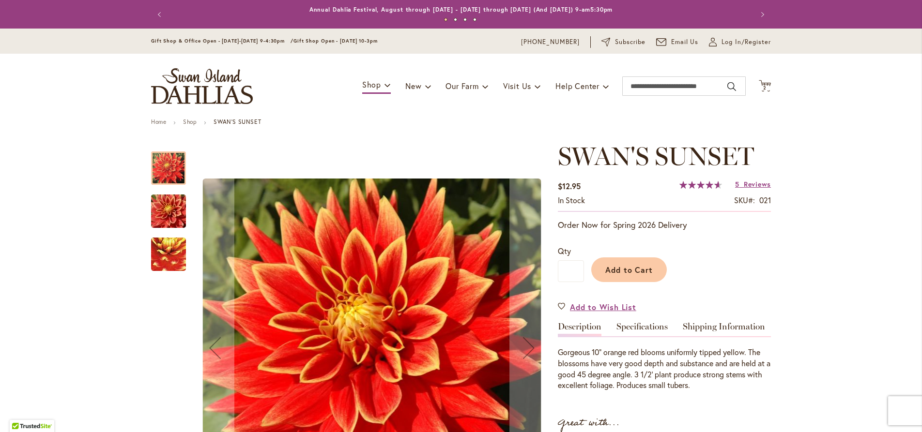
scroll to position [166, 0]
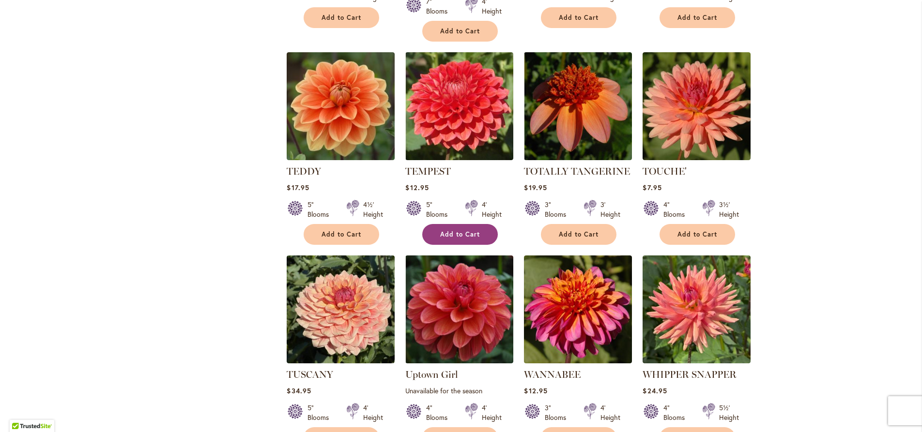
scroll to position [773, 0]
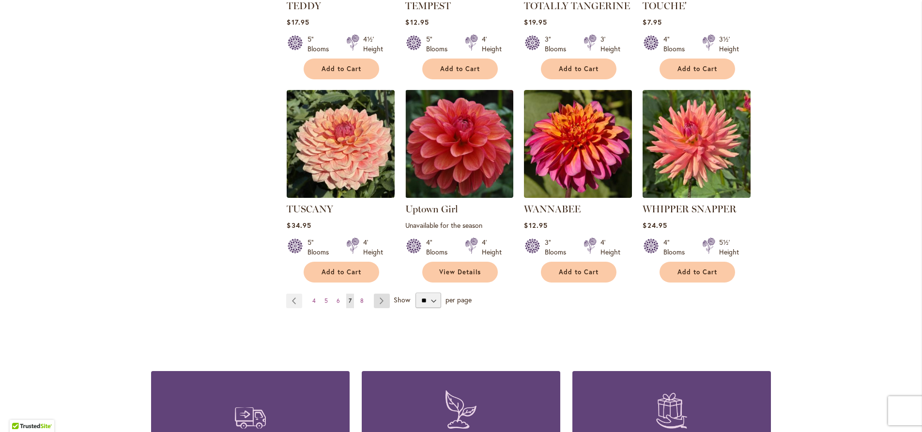
click at [378, 294] on link "Page Next" at bounding box center [382, 301] width 16 height 15
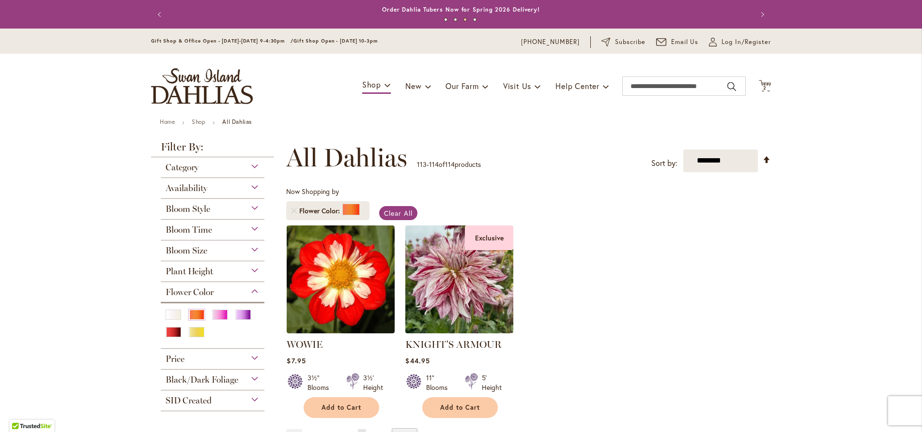
click at [209, 97] on img "store logo" at bounding box center [202, 86] width 102 height 36
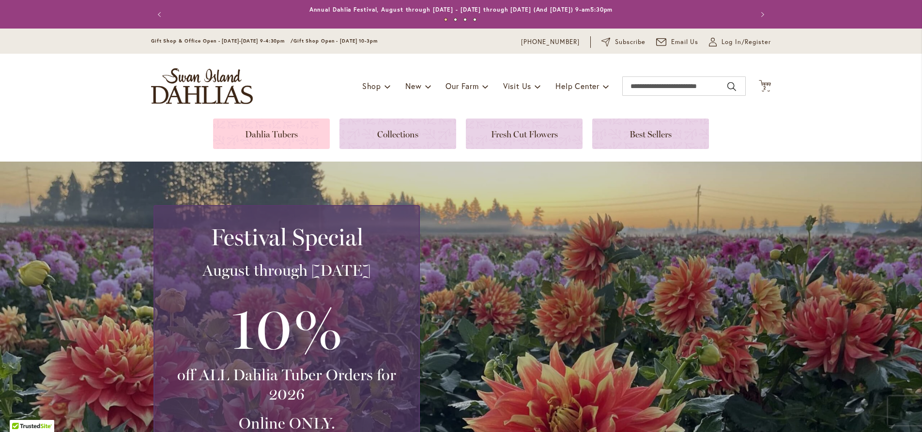
click at [276, 136] on link at bounding box center [271, 134] width 117 height 31
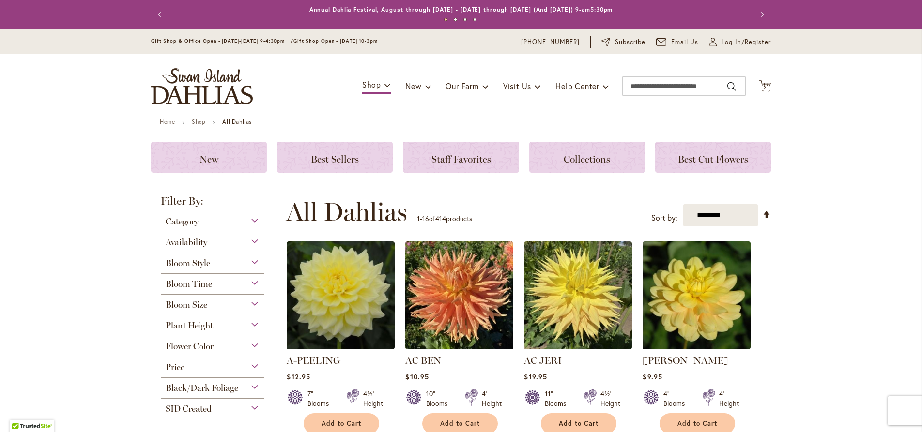
click at [249, 346] on div "Flower Color" at bounding box center [213, 344] width 104 height 15
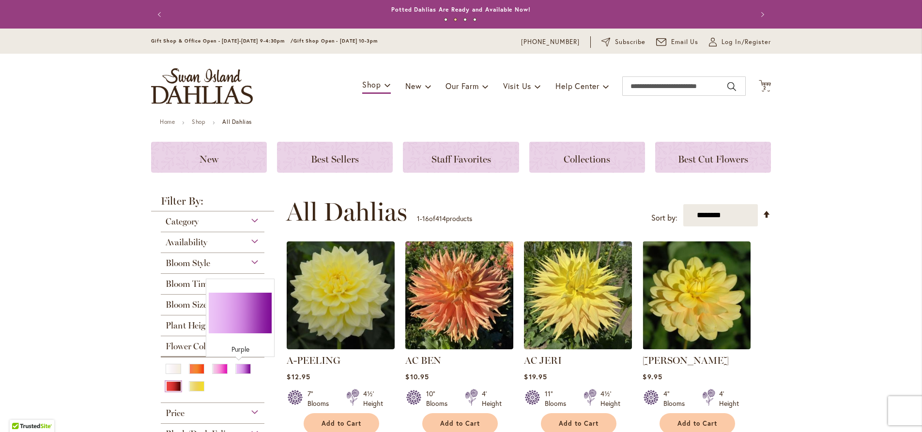
click at [169, 386] on div "Red" at bounding box center [173, 387] width 15 height 10
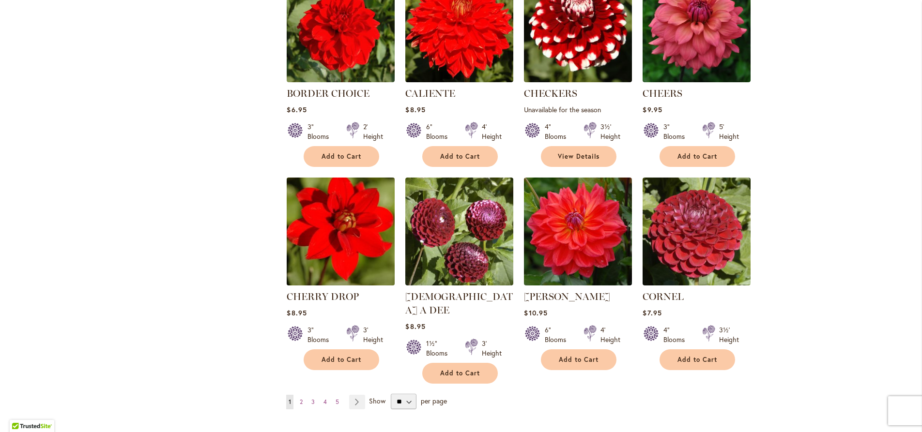
scroll to position [662, 0]
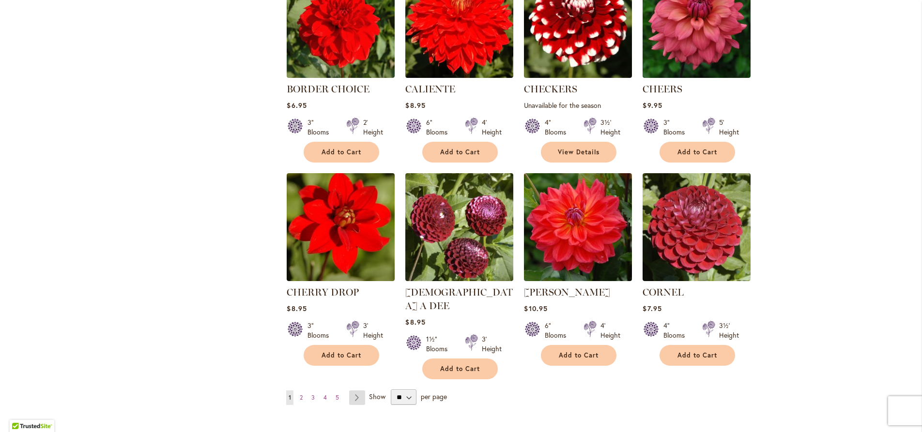
click at [352, 391] on link "Page Next" at bounding box center [357, 398] width 16 height 15
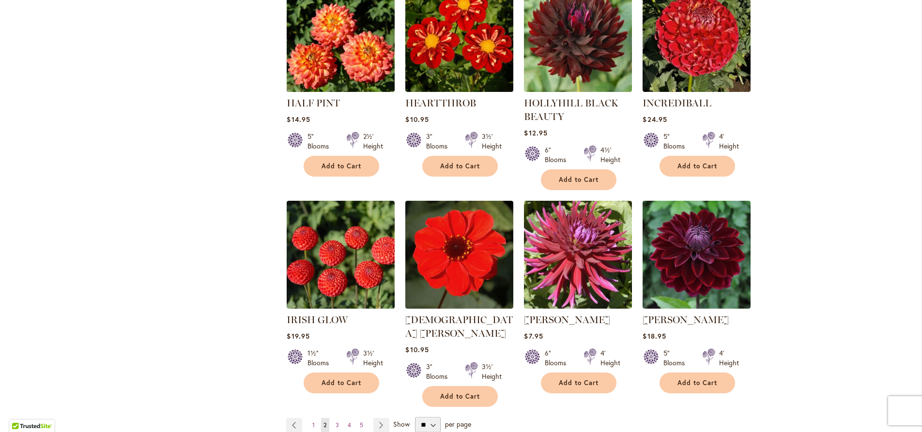
scroll to position [662, 0]
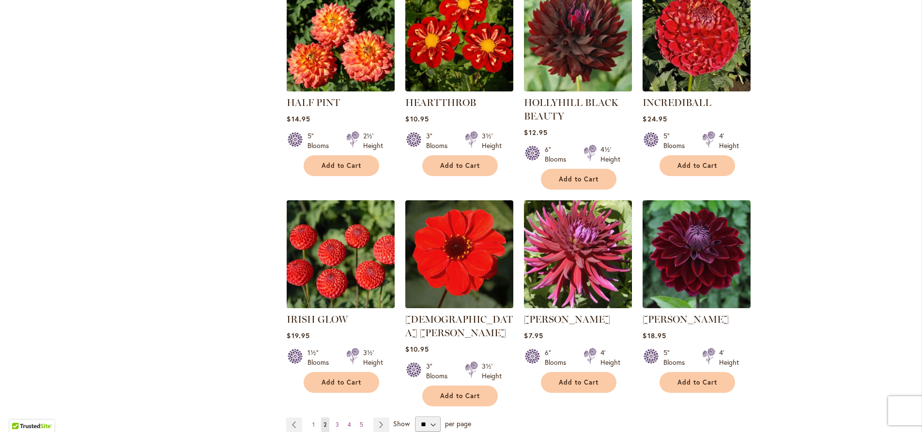
click at [330, 265] on img at bounding box center [340, 254] width 113 height 113
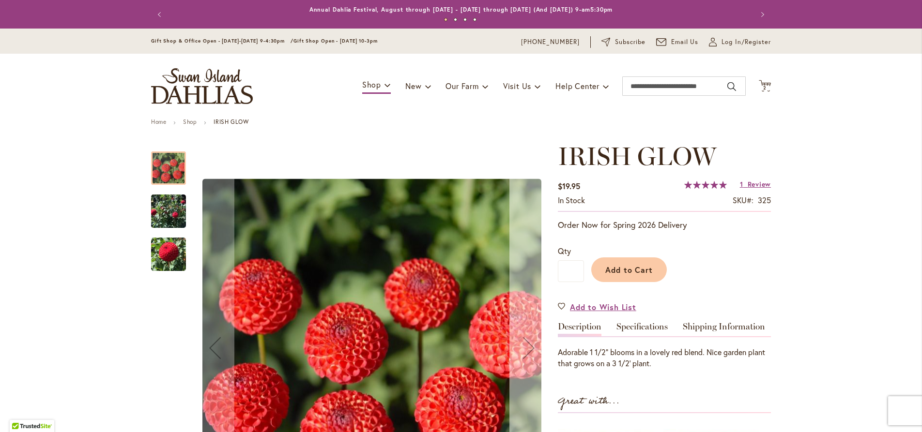
click at [526, 353] on div "Next" at bounding box center [528, 348] width 39 height 39
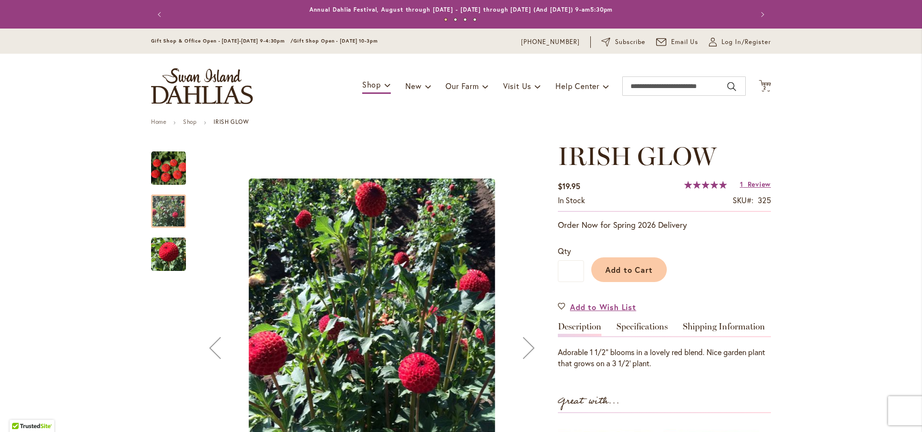
scroll to position [110, 0]
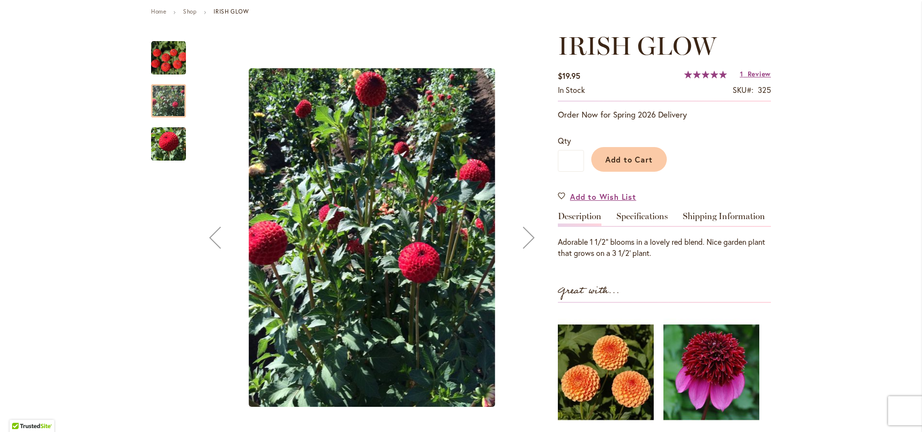
click at [523, 239] on div "Next" at bounding box center [528, 237] width 39 height 39
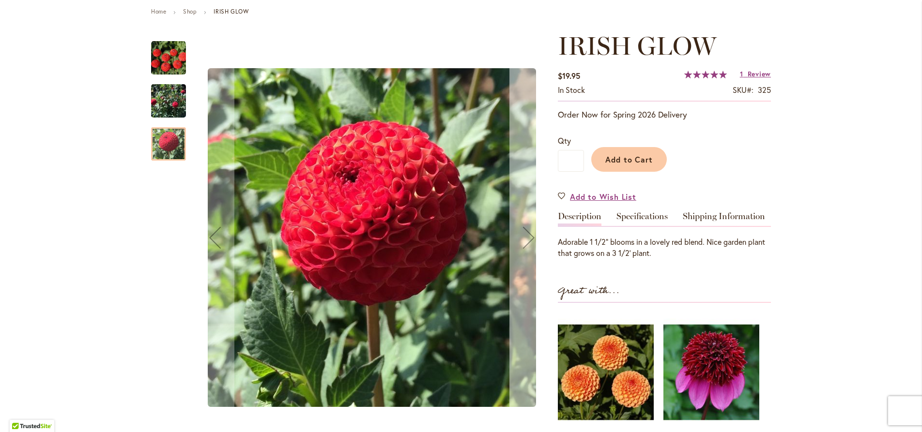
click at [523, 239] on div "Next" at bounding box center [528, 237] width 39 height 39
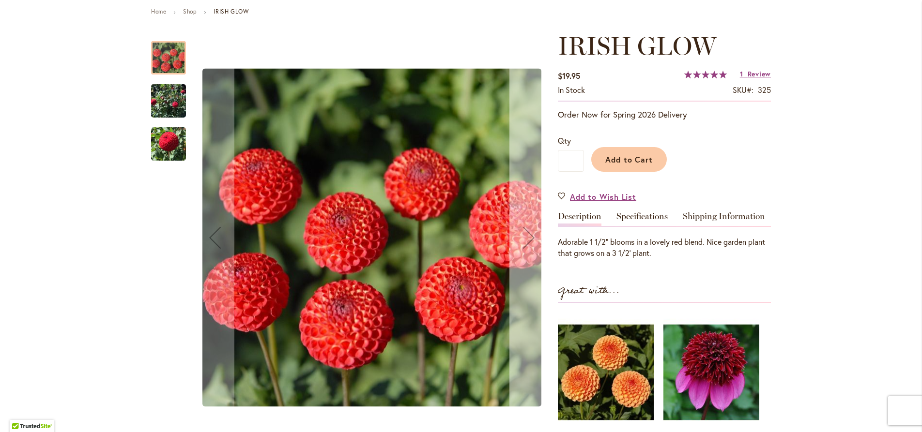
click at [523, 239] on div "Next" at bounding box center [528, 237] width 39 height 39
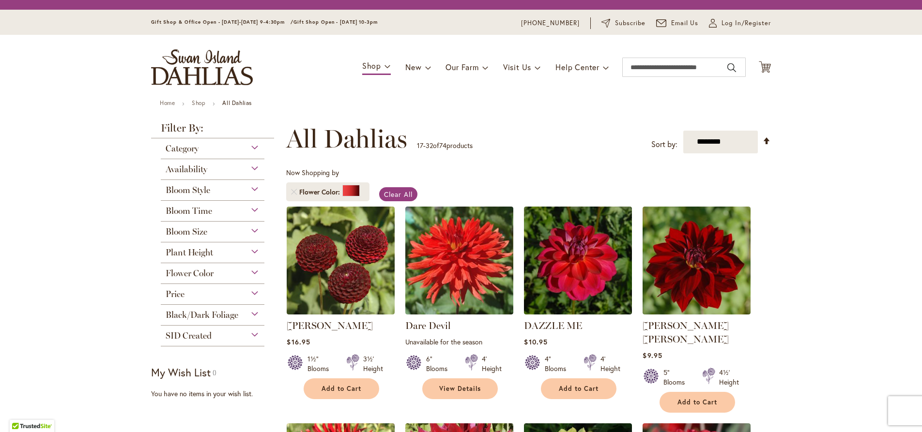
scroll to position [662, 0]
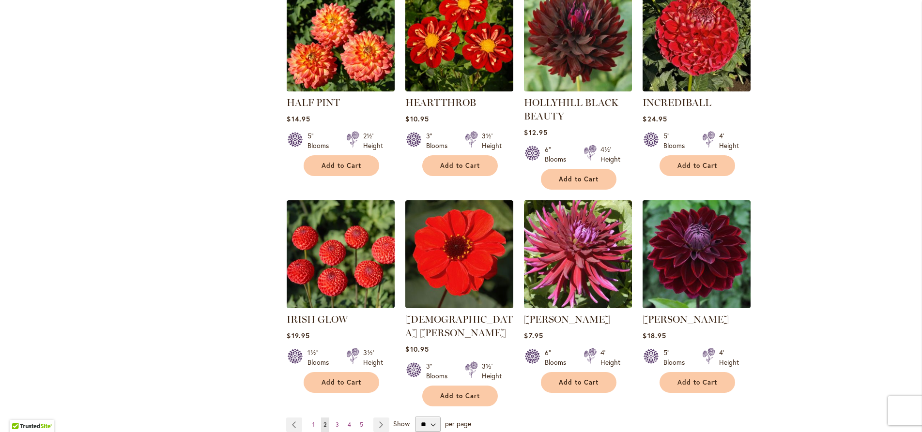
click at [699, 253] on img at bounding box center [696, 254] width 113 height 113
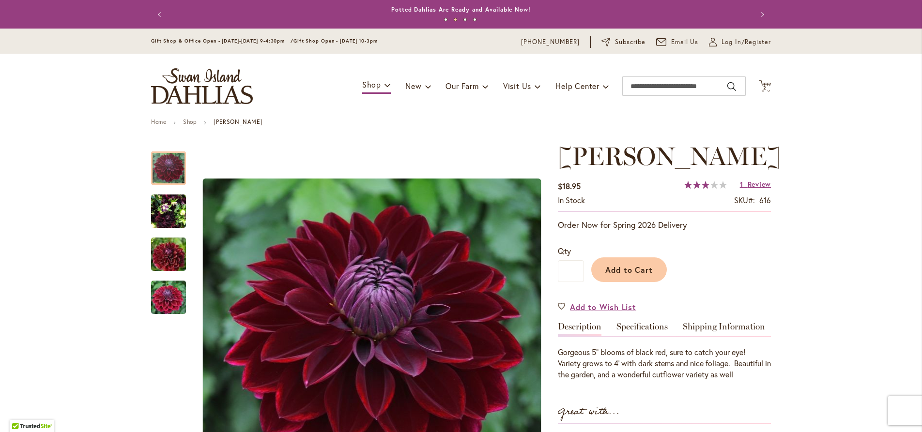
scroll to position [55, 0]
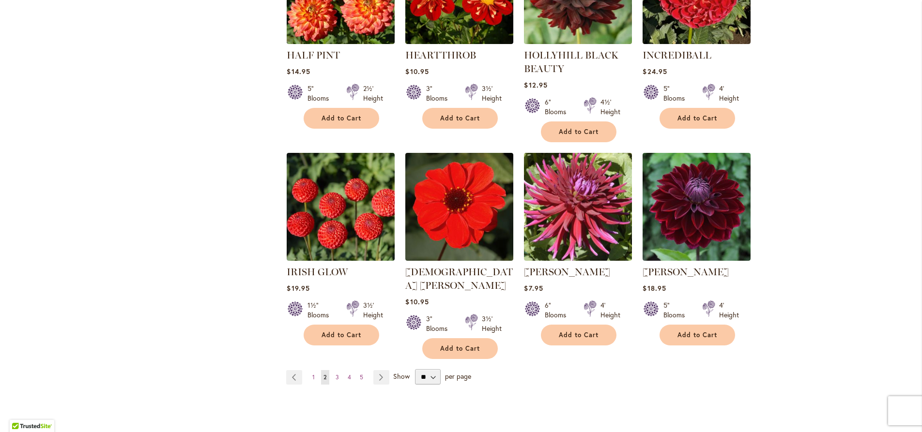
scroll to position [773, 0]
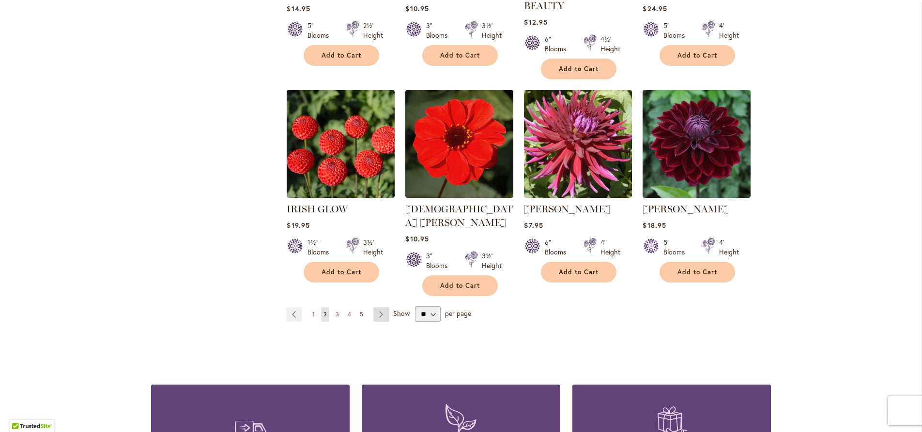
click at [373, 307] on link "Page Next" at bounding box center [381, 314] width 16 height 15
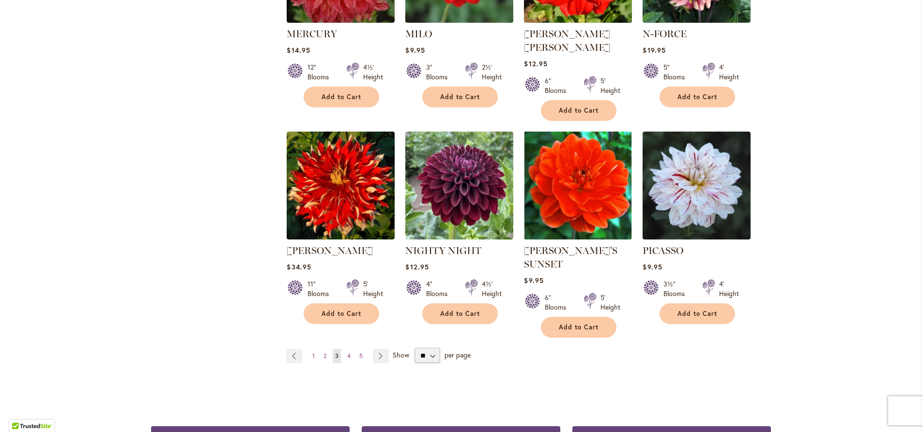
scroll to position [331, 0]
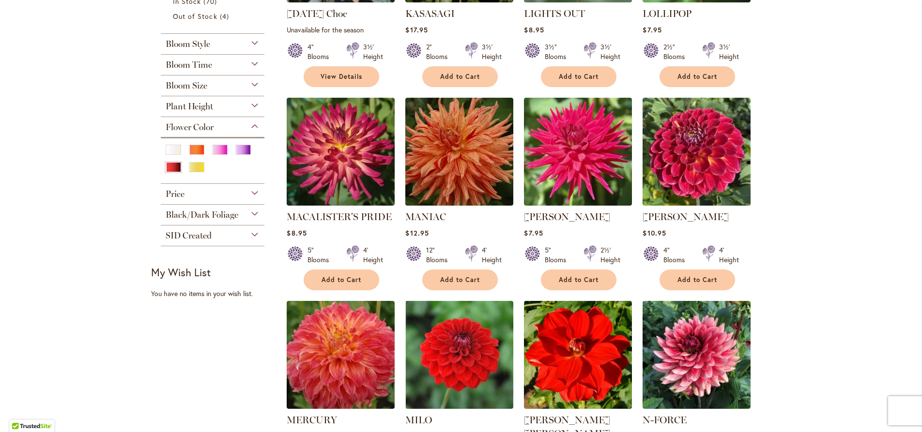
click at [685, 170] on img at bounding box center [696, 151] width 113 height 113
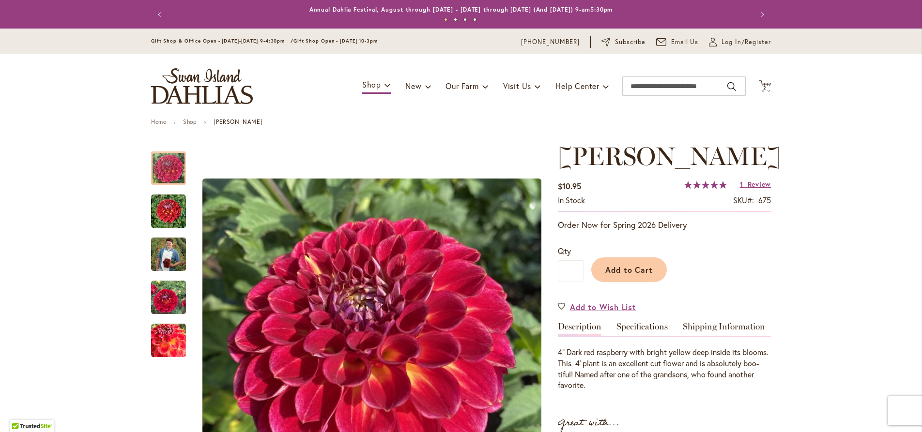
scroll to position [166, 0]
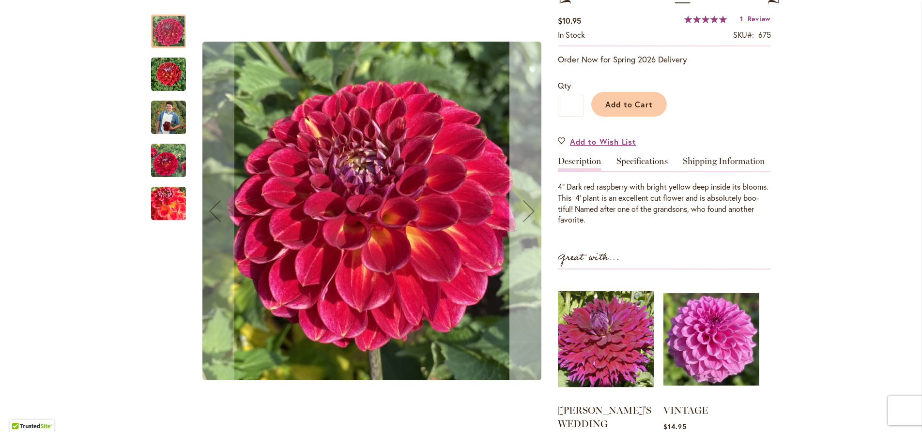
click at [525, 209] on div "Next" at bounding box center [528, 211] width 39 height 39
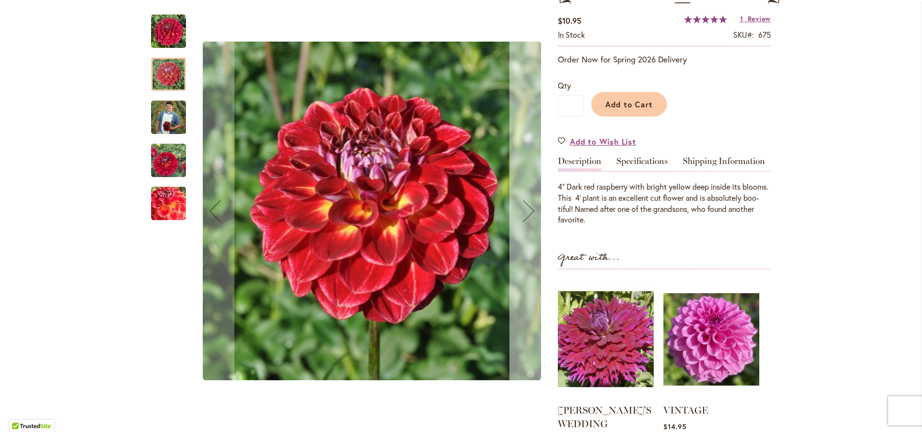
click at [525, 209] on div "Next" at bounding box center [528, 211] width 39 height 39
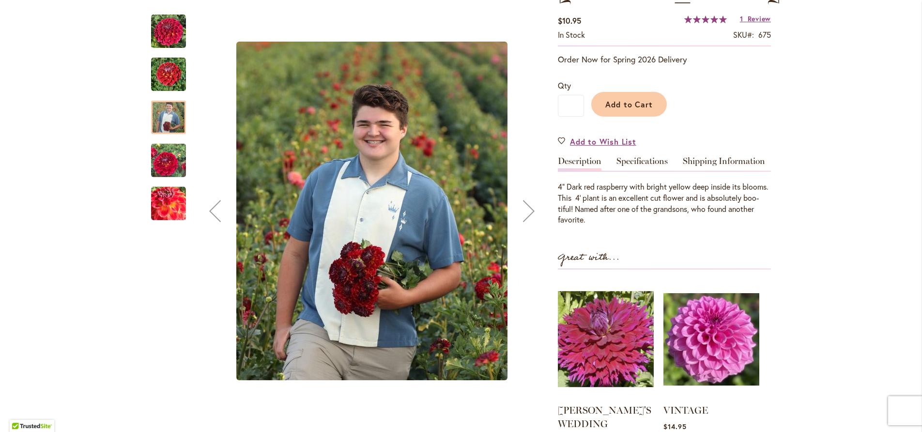
click at [525, 209] on div "Next" at bounding box center [528, 211] width 39 height 39
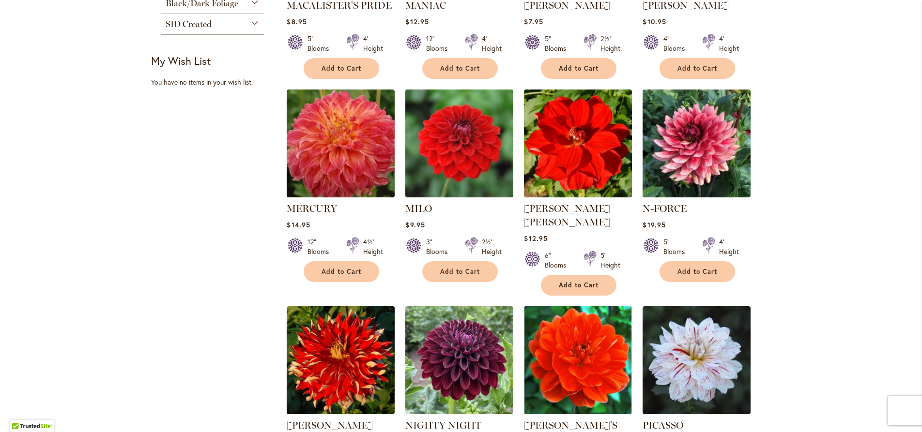
scroll to position [552, 0]
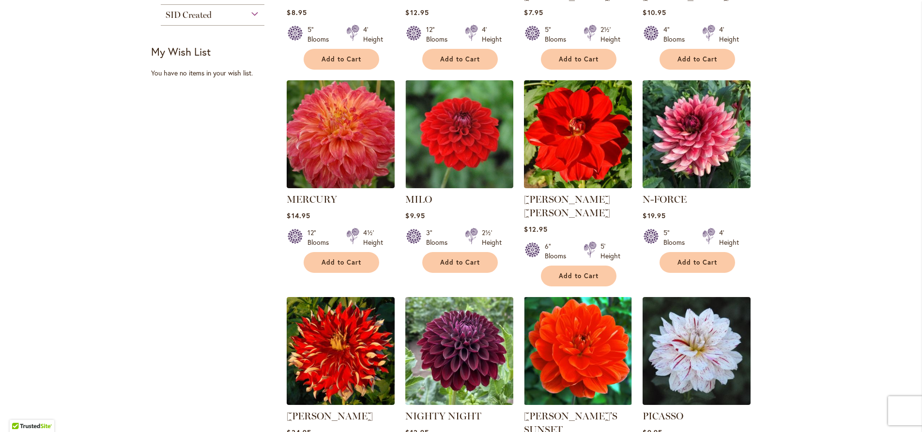
click at [371, 297] on img at bounding box center [341, 351] width 108 height 108
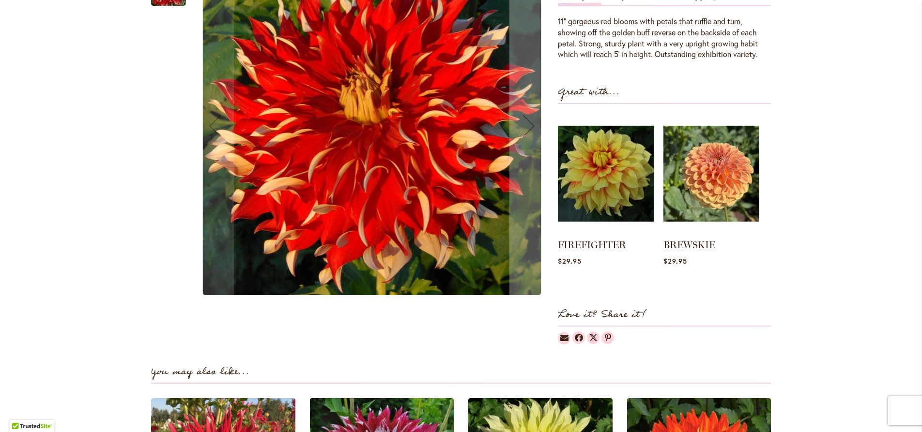
scroll to position [552, 0]
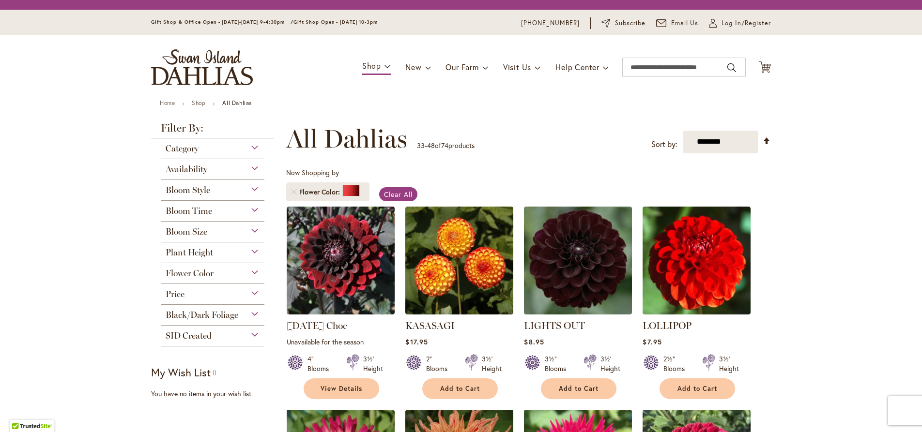
scroll to position [883, 0]
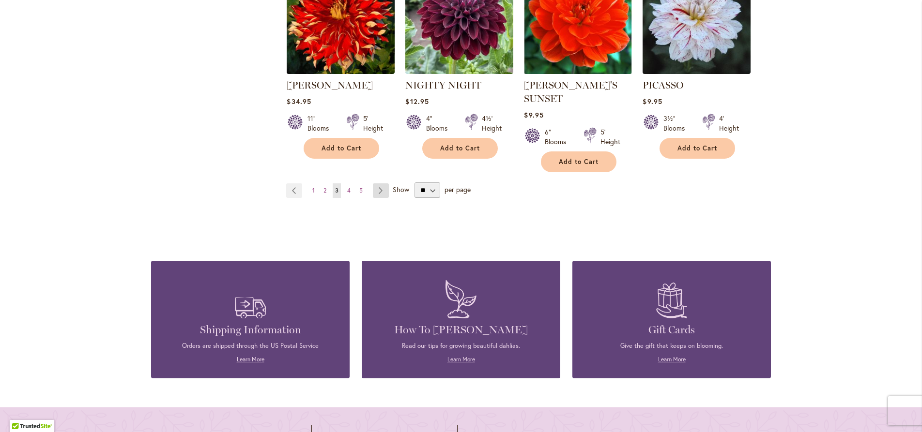
click at [374, 184] on link "Page Next" at bounding box center [381, 191] width 16 height 15
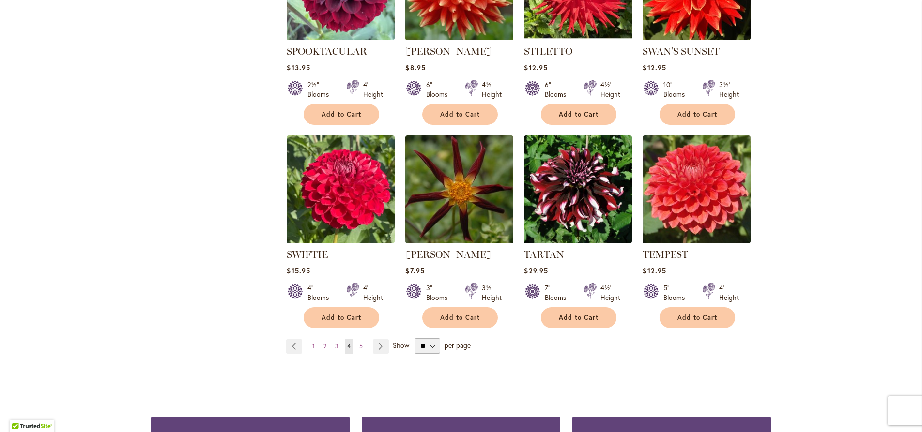
scroll to position [718, 0]
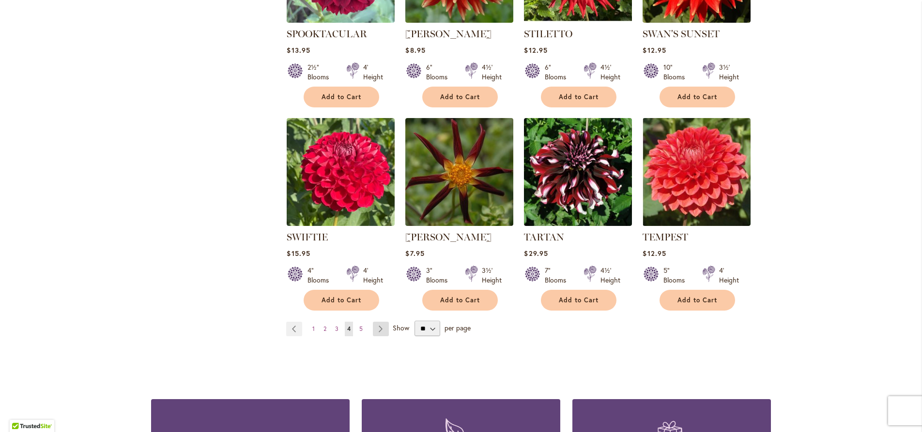
click at [377, 326] on link "Page Next" at bounding box center [381, 329] width 16 height 15
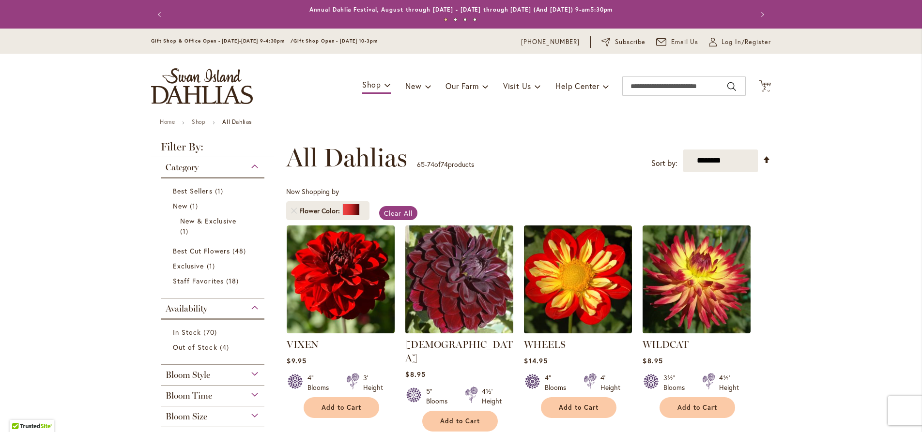
click at [465, 290] on img at bounding box center [459, 279] width 113 height 113
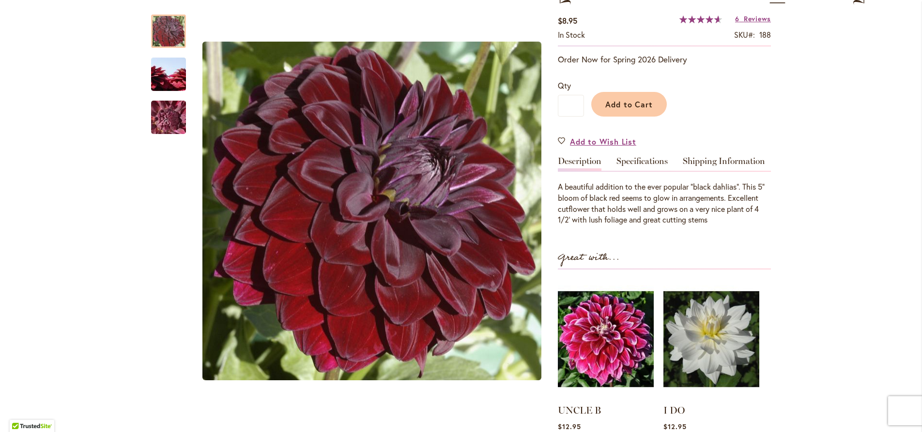
scroll to position [110, 0]
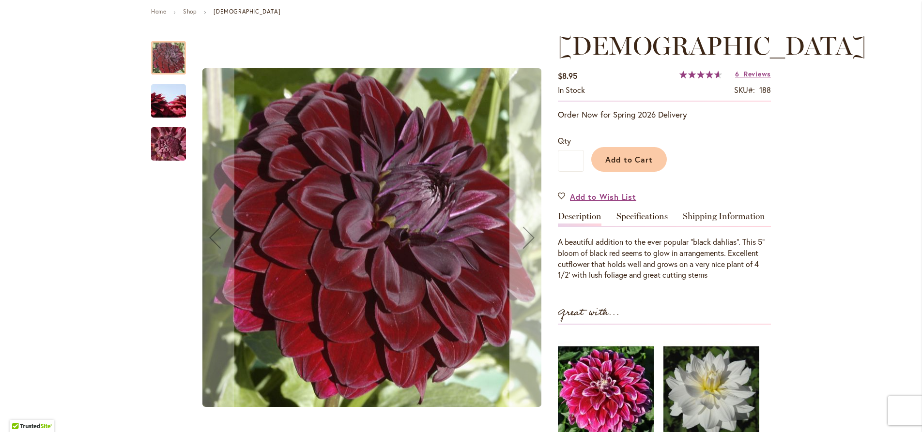
click at [526, 244] on div "Next" at bounding box center [528, 237] width 39 height 39
click at [525, 240] on div "Next" at bounding box center [528, 237] width 39 height 39
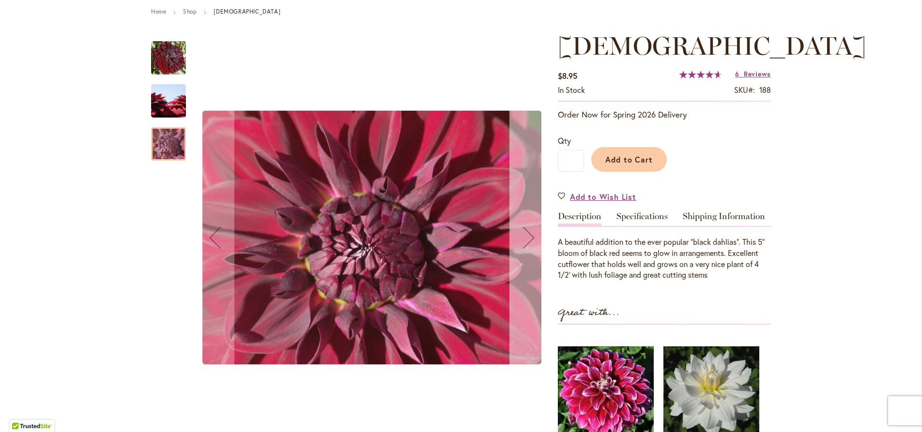
click at [525, 240] on div "Next" at bounding box center [528, 237] width 39 height 39
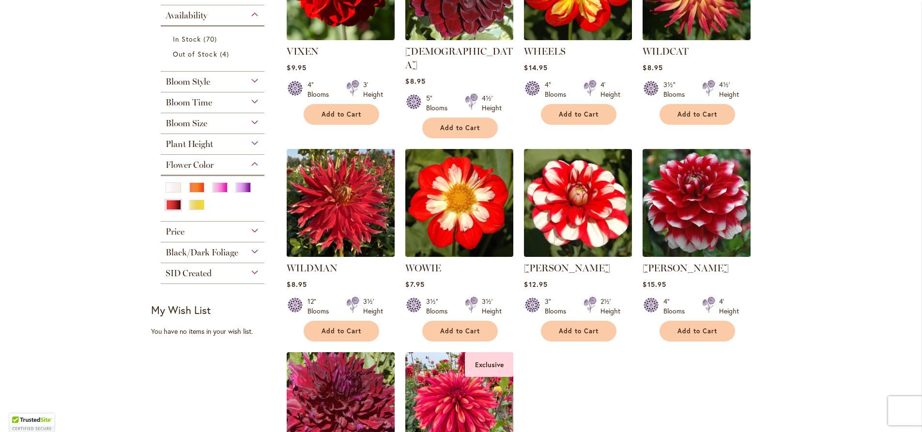
scroll to position [331, 0]
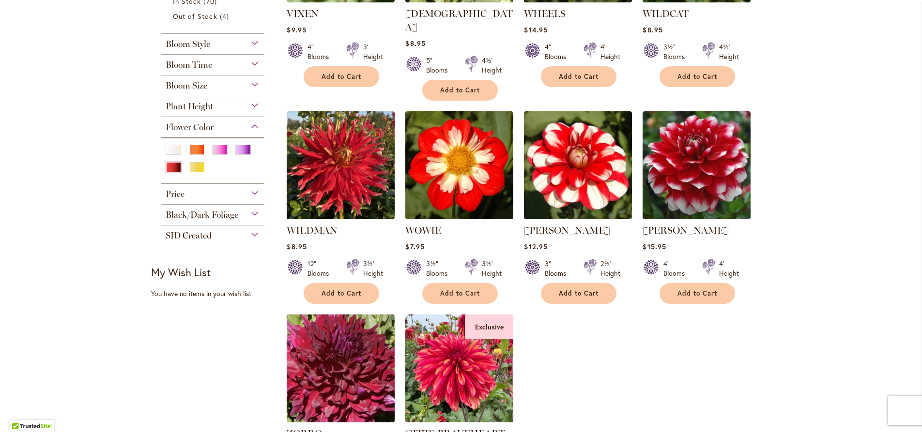
click at [337, 188] on img at bounding box center [341, 165] width 108 height 108
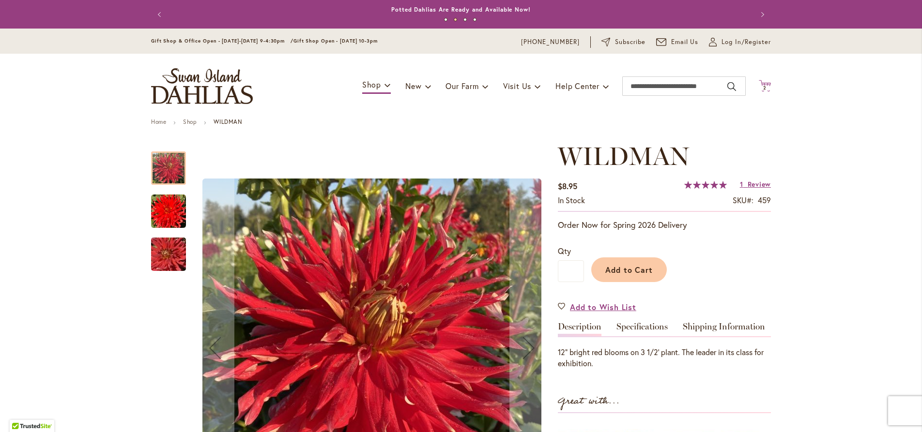
click at [763, 90] on span "2" at bounding box center [764, 88] width 3 height 6
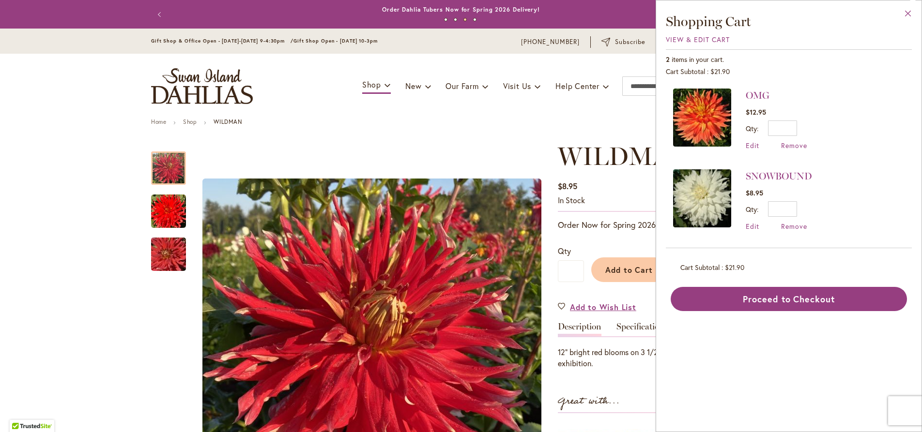
click at [907, 13] on button "Close" at bounding box center [908, 15] width 27 height 31
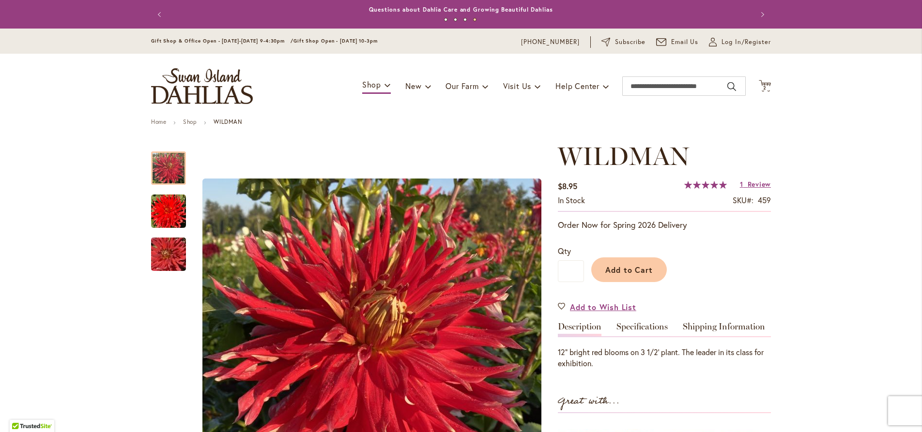
click at [218, 88] on img "store logo" at bounding box center [202, 86] width 102 height 36
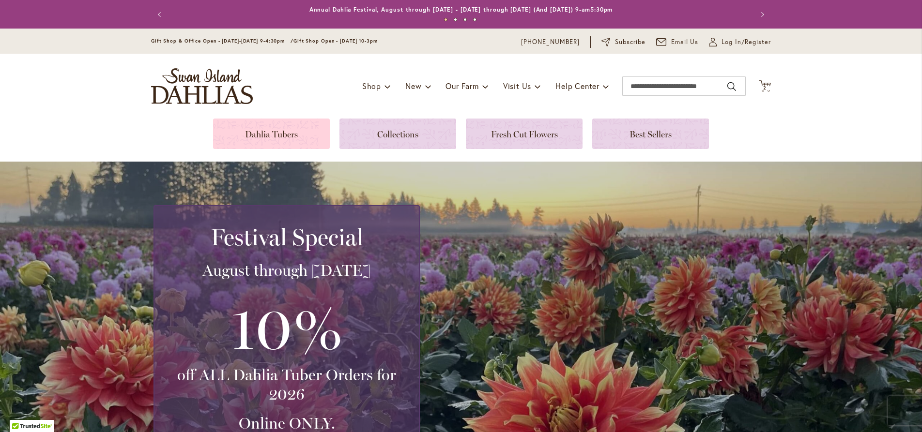
click at [284, 137] on link at bounding box center [271, 134] width 117 height 31
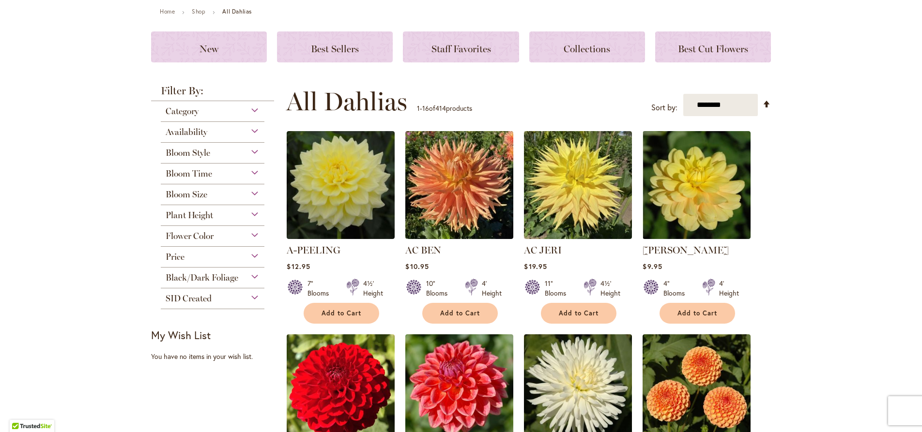
scroll to position [129, 0]
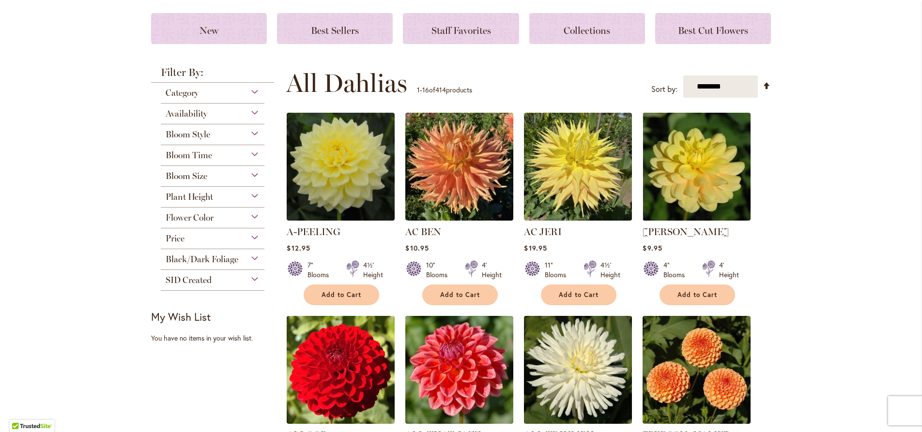
click span "Flower Color"
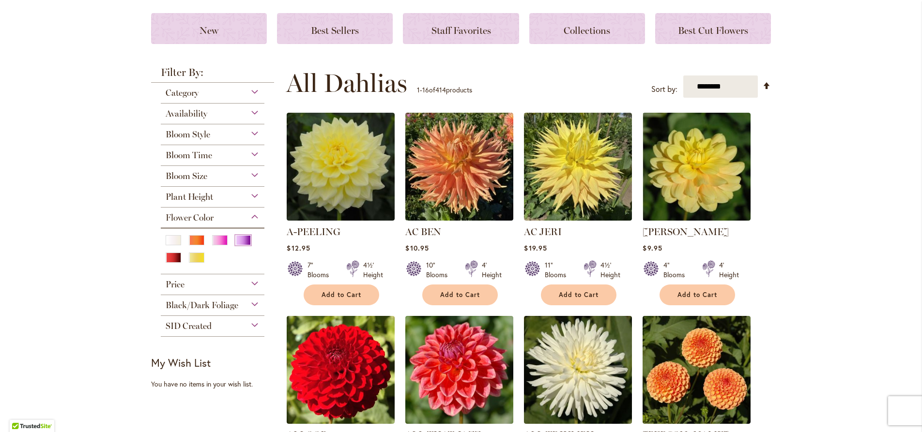
click div "Purple"
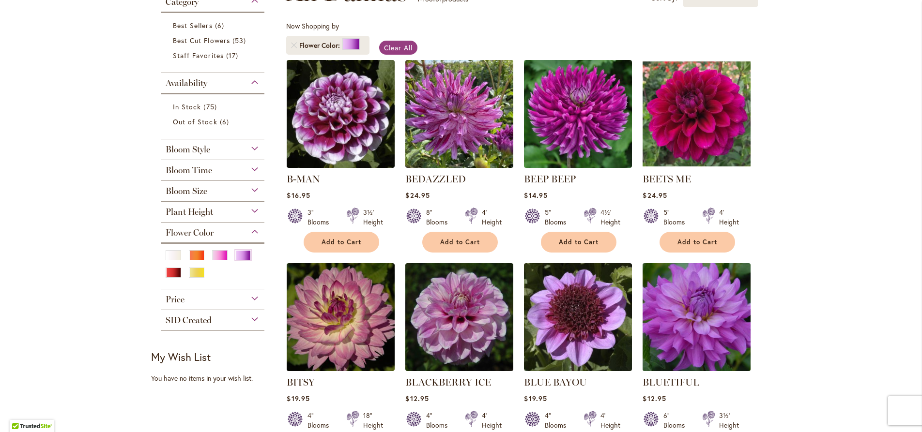
scroll to position [221, 0]
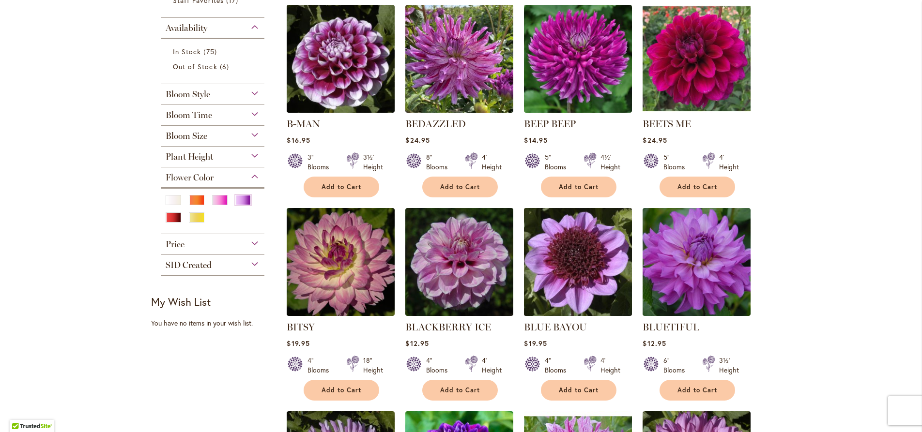
click at [602, 255] on img at bounding box center [577, 261] width 113 height 113
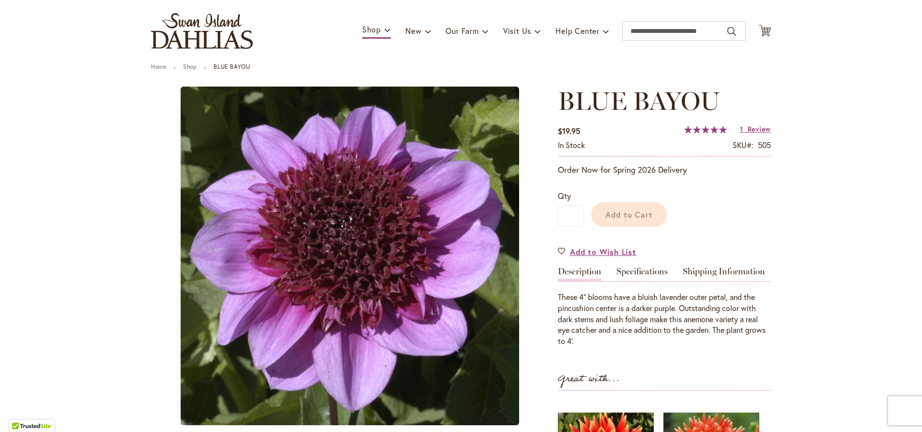
scroll to position [74, 0]
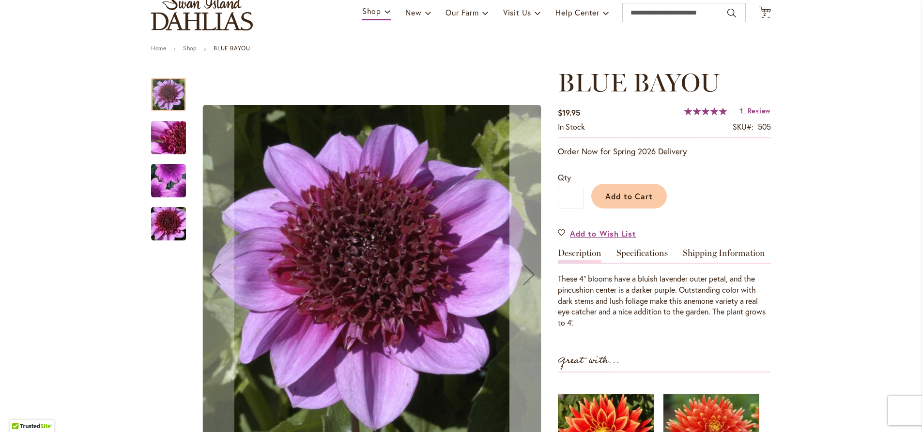
click at [522, 280] on div "Next" at bounding box center [528, 274] width 39 height 39
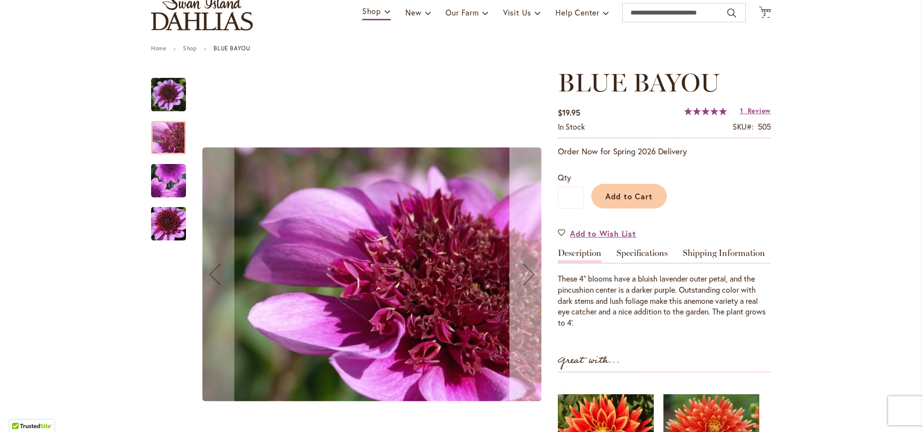
click at [528, 277] on div "Next" at bounding box center [528, 274] width 39 height 39
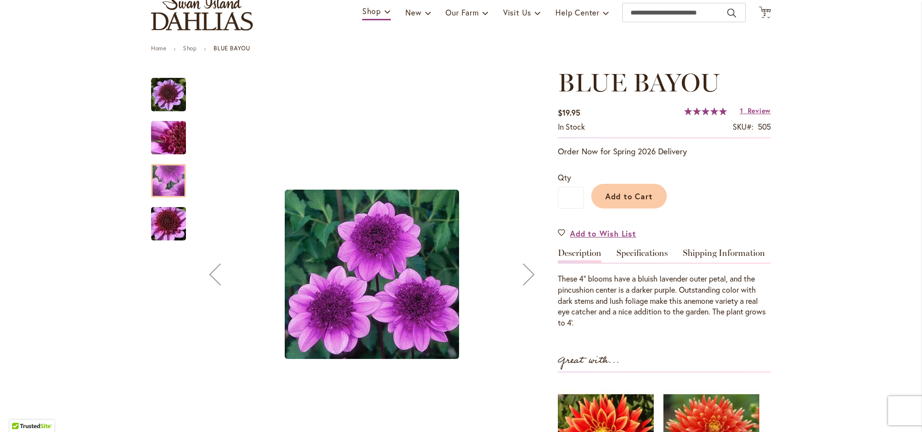
click at [527, 273] on div "Next" at bounding box center [528, 274] width 39 height 39
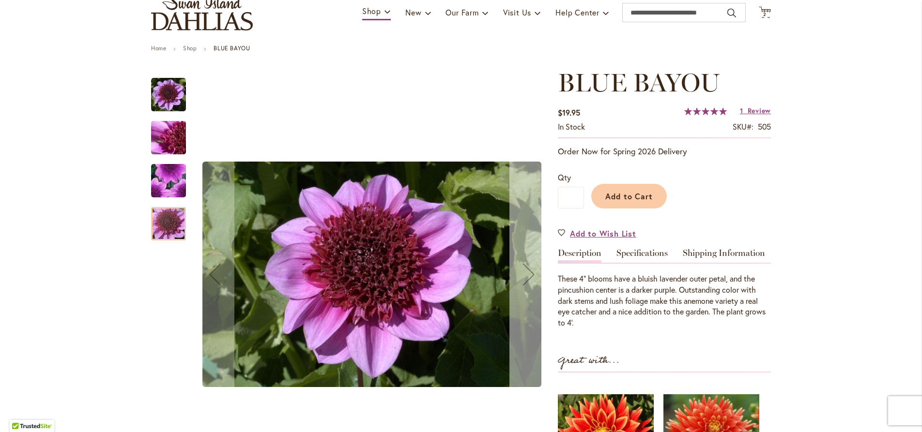
click at [527, 273] on div "Next" at bounding box center [528, 274] width 39 height 39
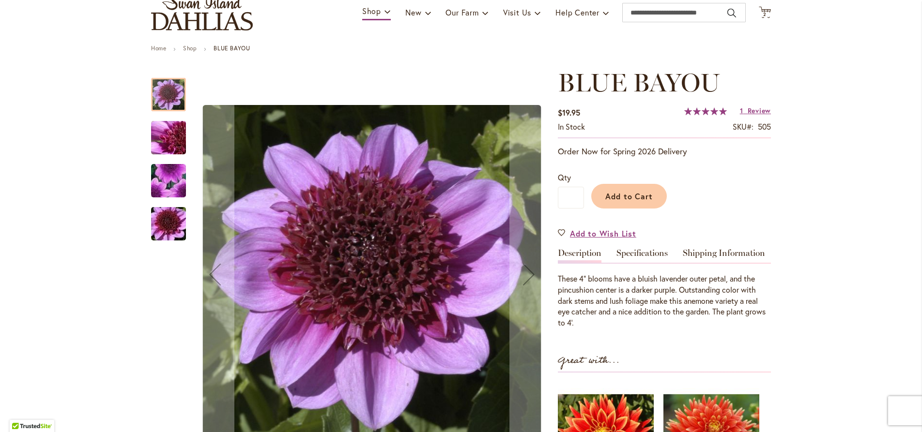
click at [755, 110] on span "Review" at bounding box center [759, 110] width 23 height 9
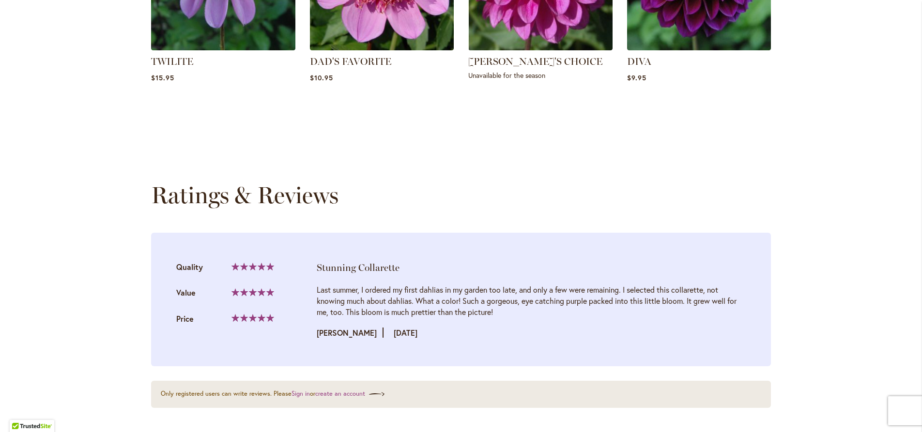
scroll to position [918, 0]
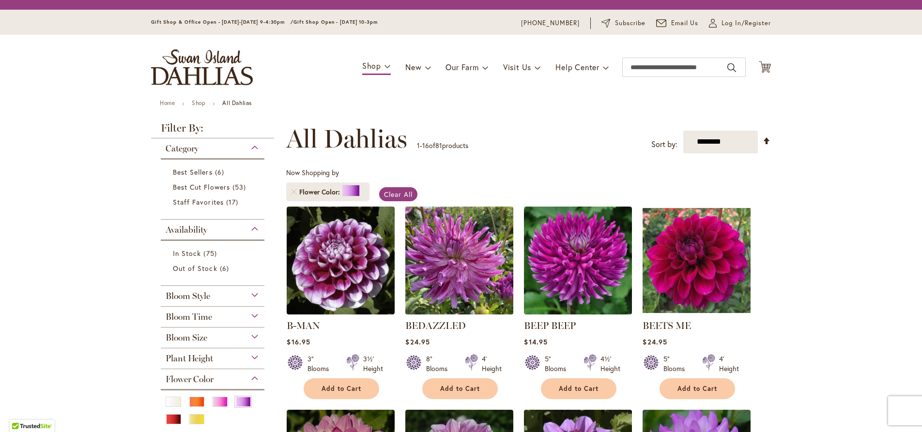
scroll to position [221, 0]
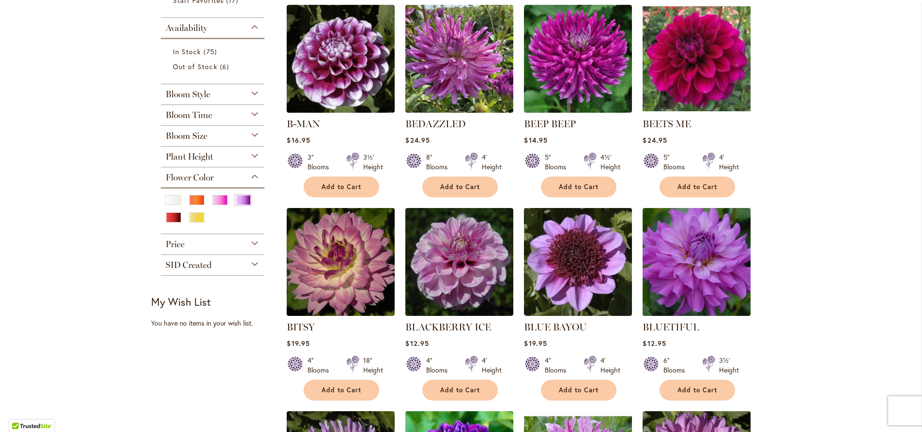
click at [691, 249] on img at bounding box center [696, 261] width 113 height 113
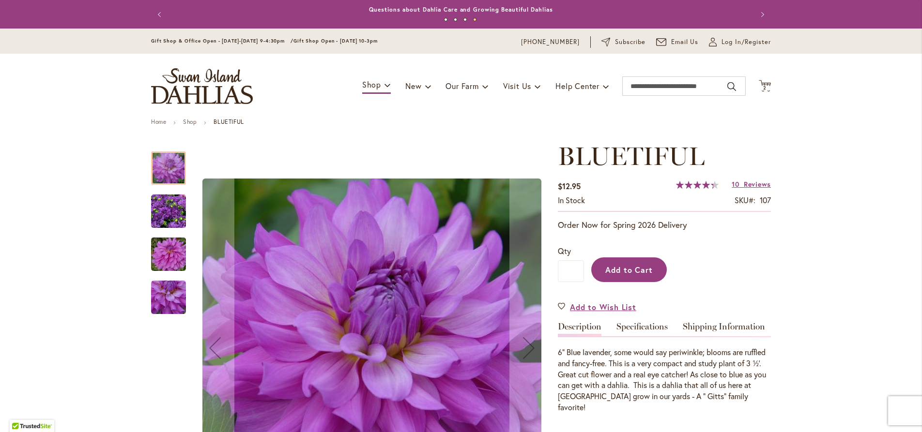
click at [614, 270] on span "Add to Cart" at bounding box center [629, 270] width 48 height 10
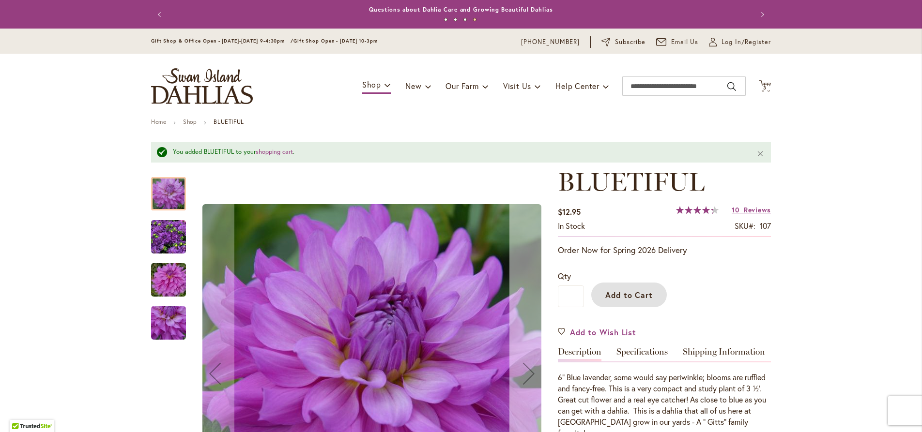
click at [527, 267] on button "Next" at bounding box center [528, 374] width 39 height 413
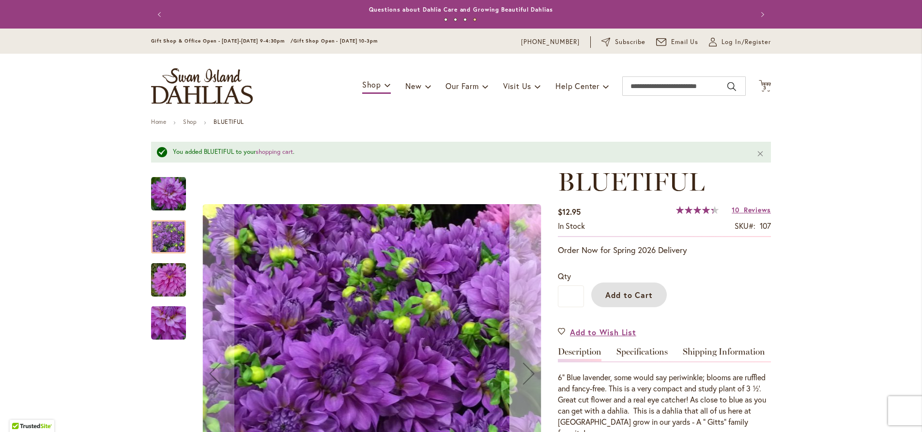
scroll to position [110, 0]
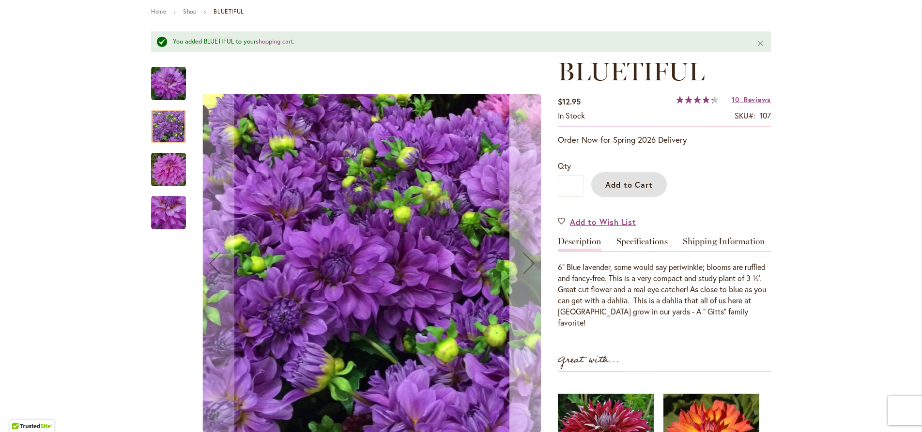
click at [527, 263] on div "Next" at bounding box center [528, 263] width 39 height 39
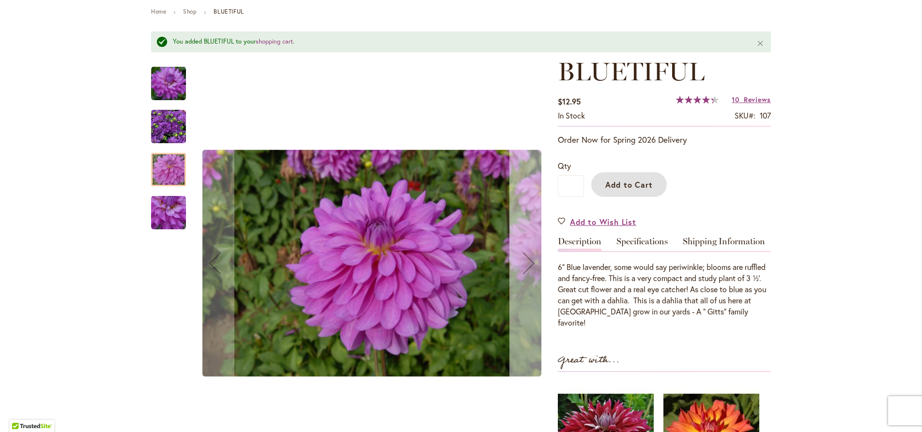
click at [527, 263] on div "Next" at bounding box center [528, 263] width 39 height 39
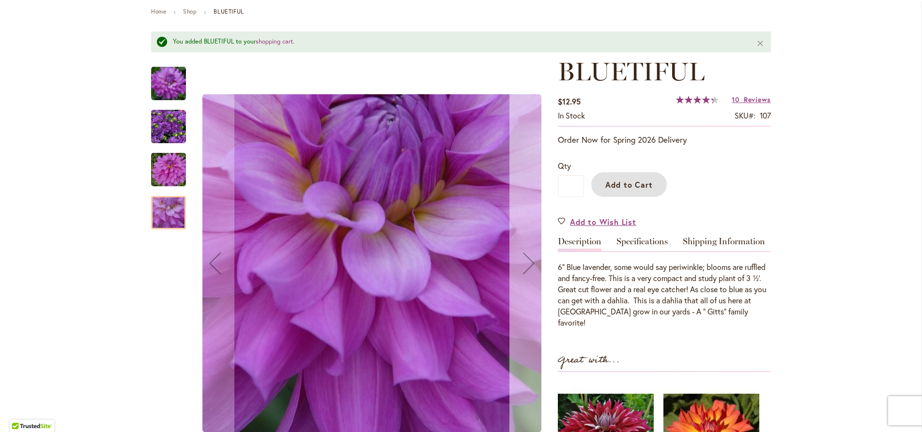
click at [527, 263] on div "Next" at bounding box center [528, 263] width 39 height 39
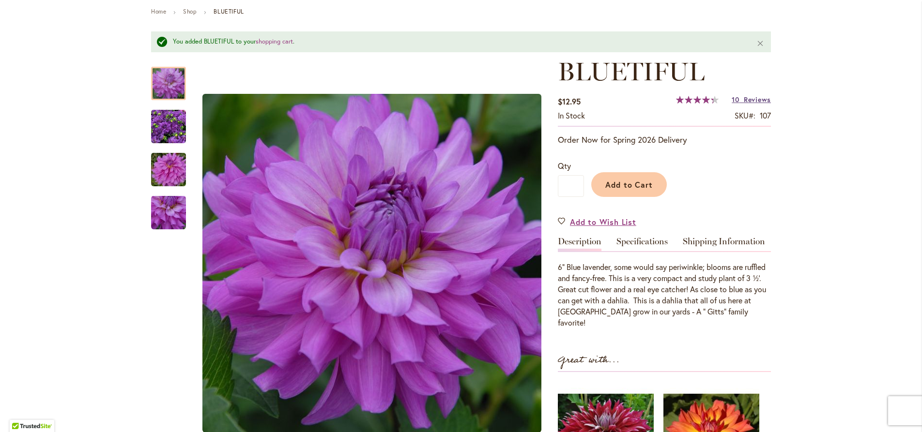
click at [744, 101] on span "Reviews" at bounding box center [757, 99] width 27 height 9
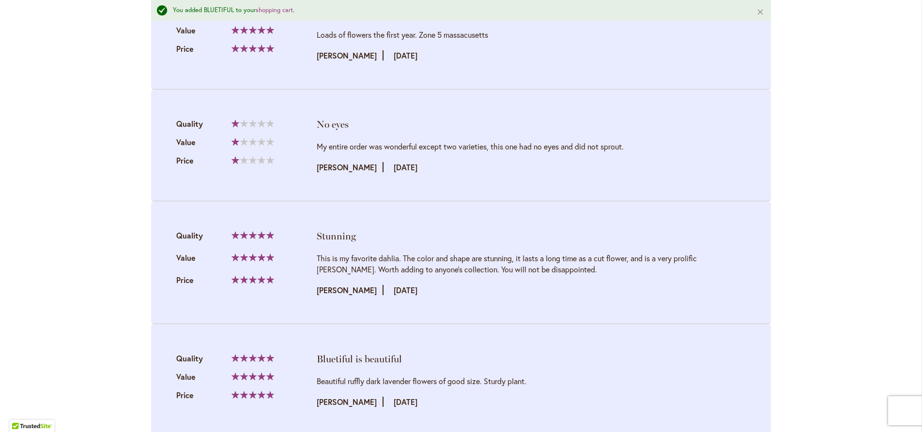
scroll to position [1469, 0]
